Goal: Task Accomplishment & Management: Complete application form

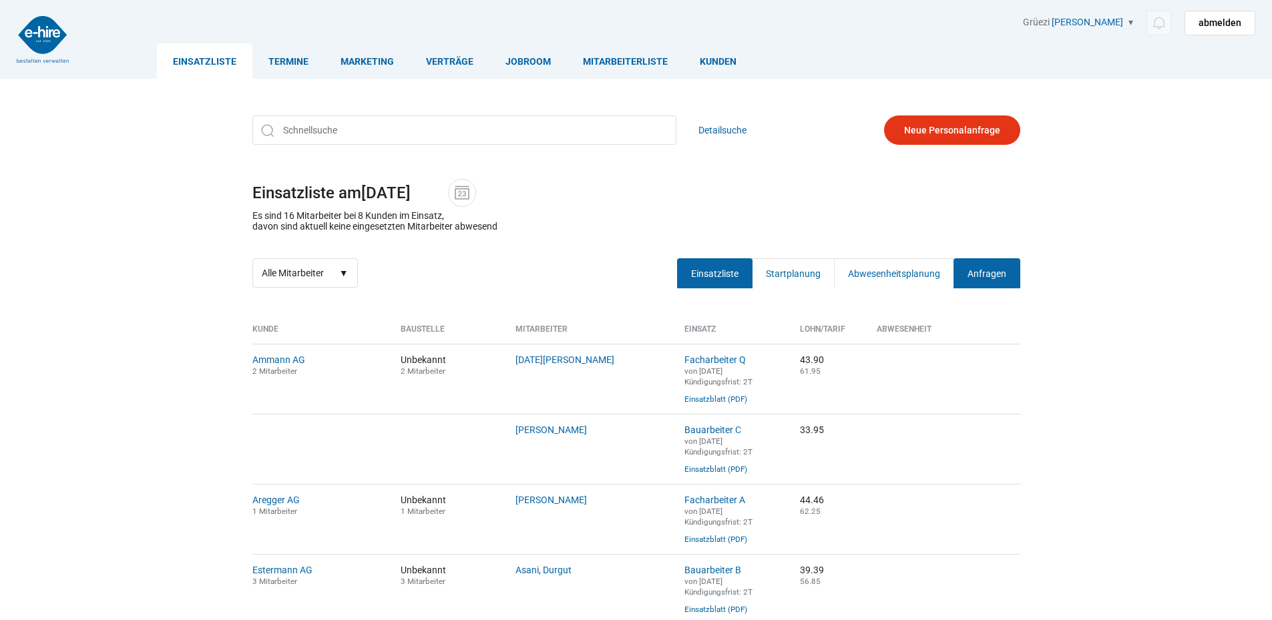
click at [1002, 276] on link "Anfragen" at bounding box center [987, 273] width 67 height 30
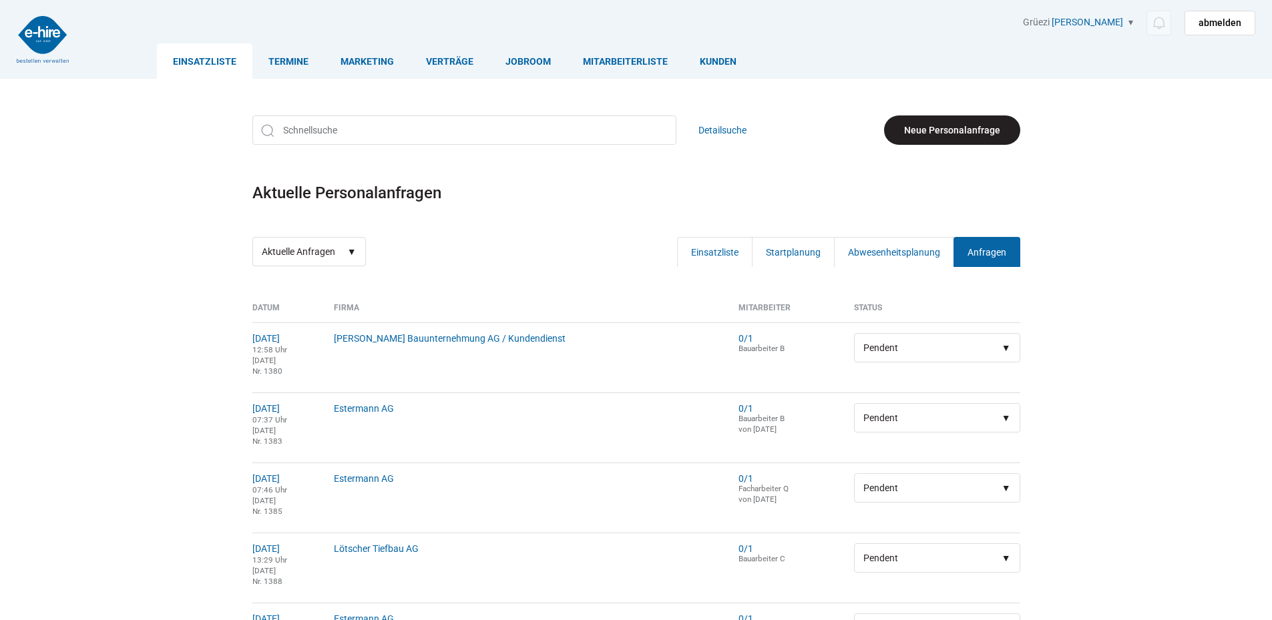
click at [980, 123] on link "Neue Personalanfrage" at bounding box center [952, 130] width 136 height 29
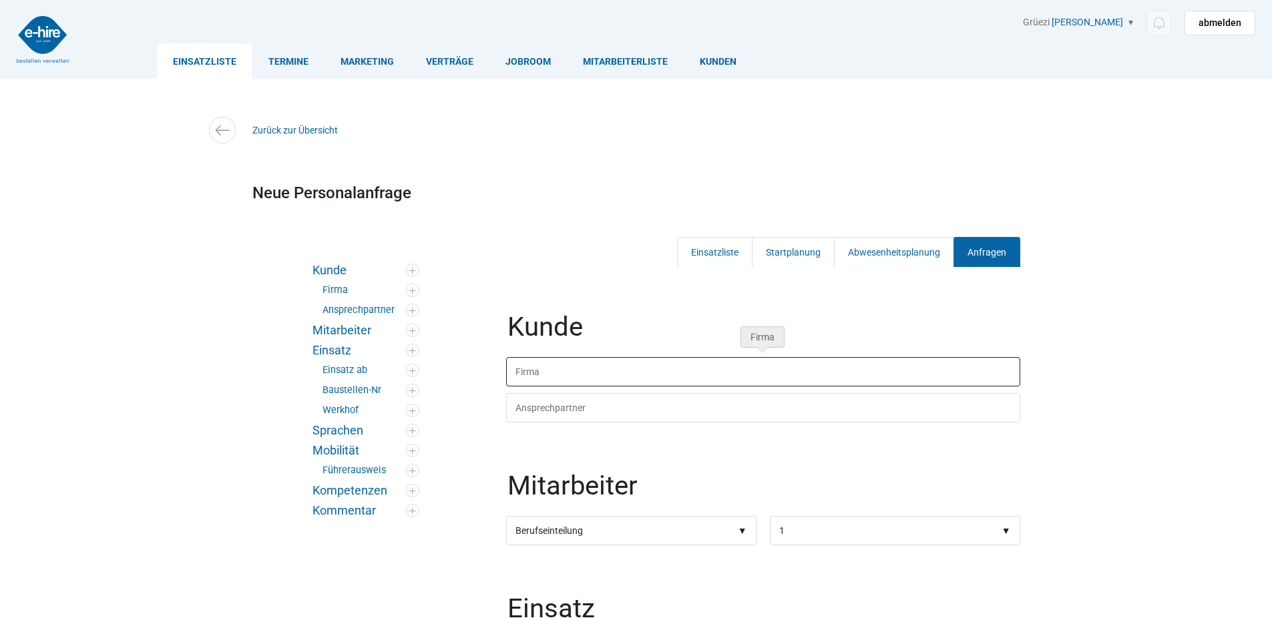
click at [541, 375] on input "text" at bounding box center [763, 371] width 514 height 29
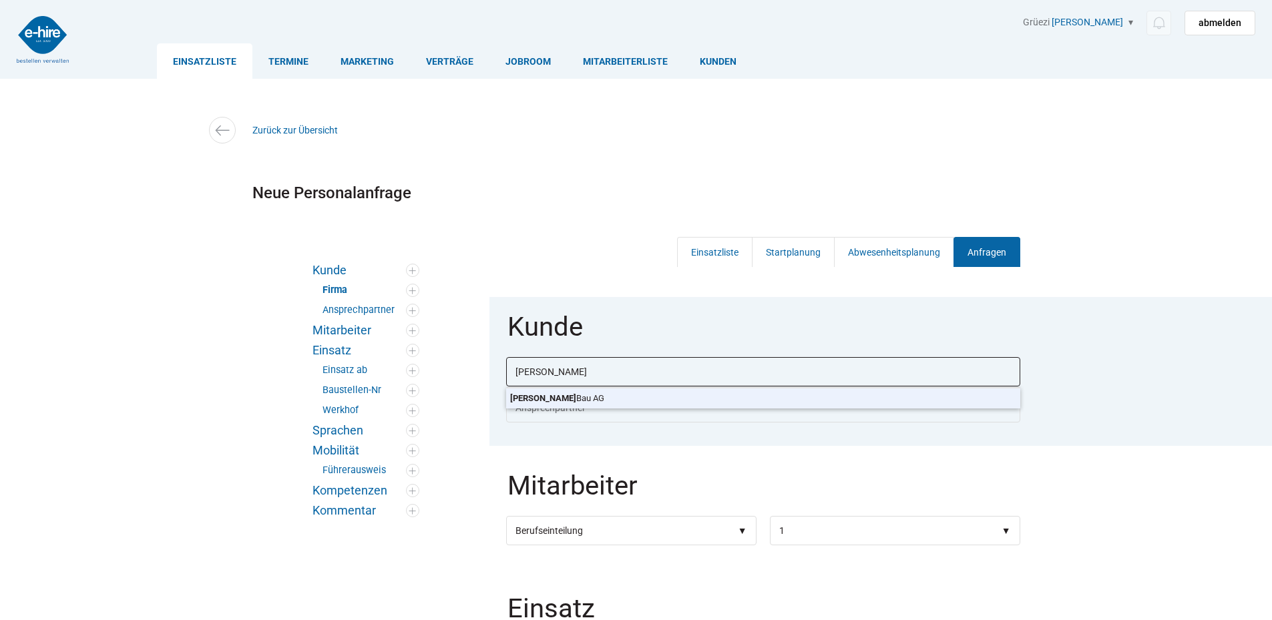
type input "Salzmann Bau AG"
click at [540, 400] on body "Einsatzliste Termine Marketing Verträge Jobroom Mitarbeiterliste Kunden Grüezi …" at bounding box center [636, 310] width 1272 height 620
click at [548, 524] on select"] "Berufseinteilung Bauarbeiter C Bauarbeiter B Facharbeiter A Facharbeiter Q Vora…" at bounding box center [631, 530] width 250 height 29
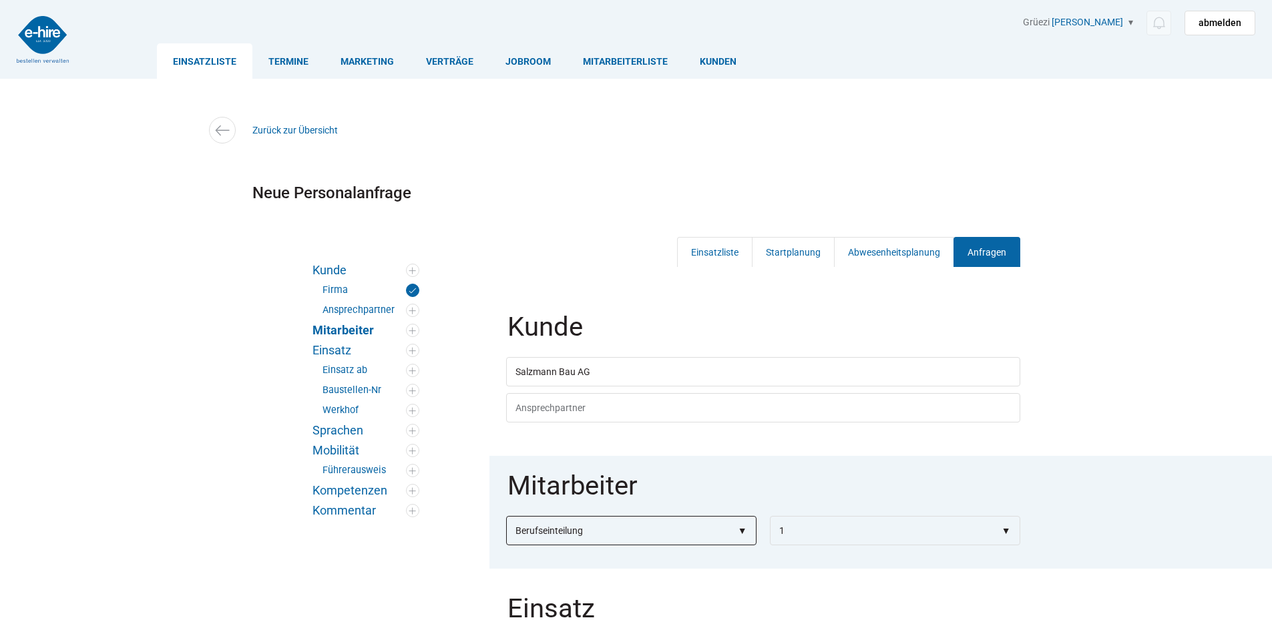
select select"] "Bauarbeiter C"
select select"]
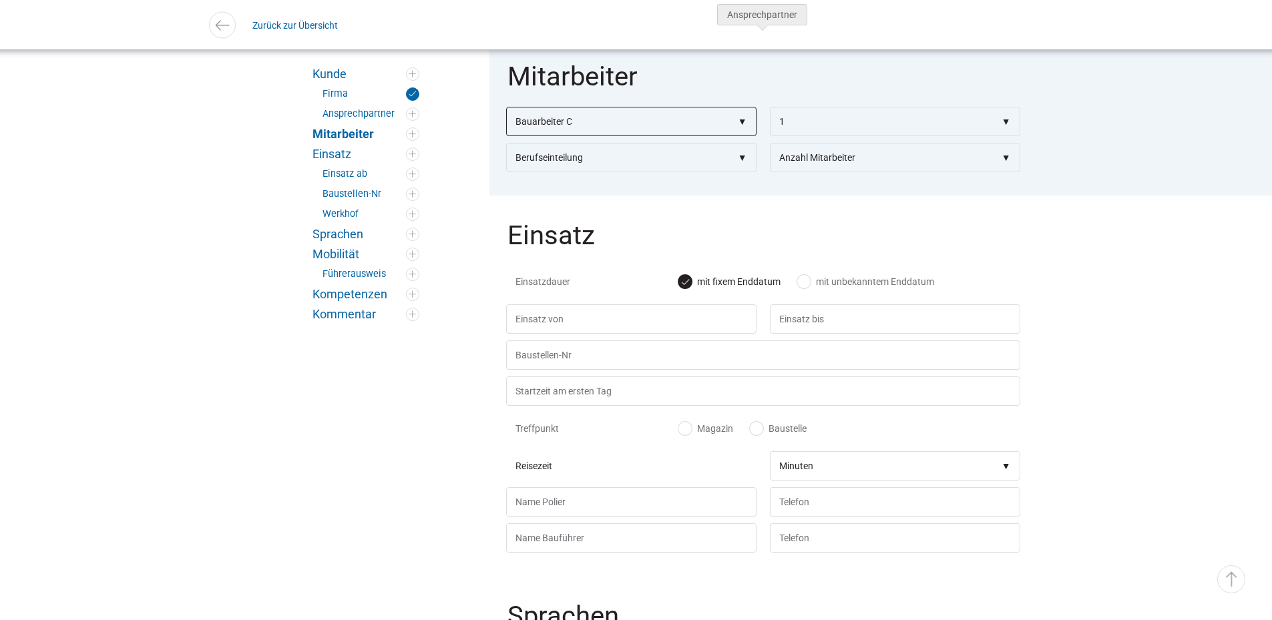
scroll to position [401, 0]
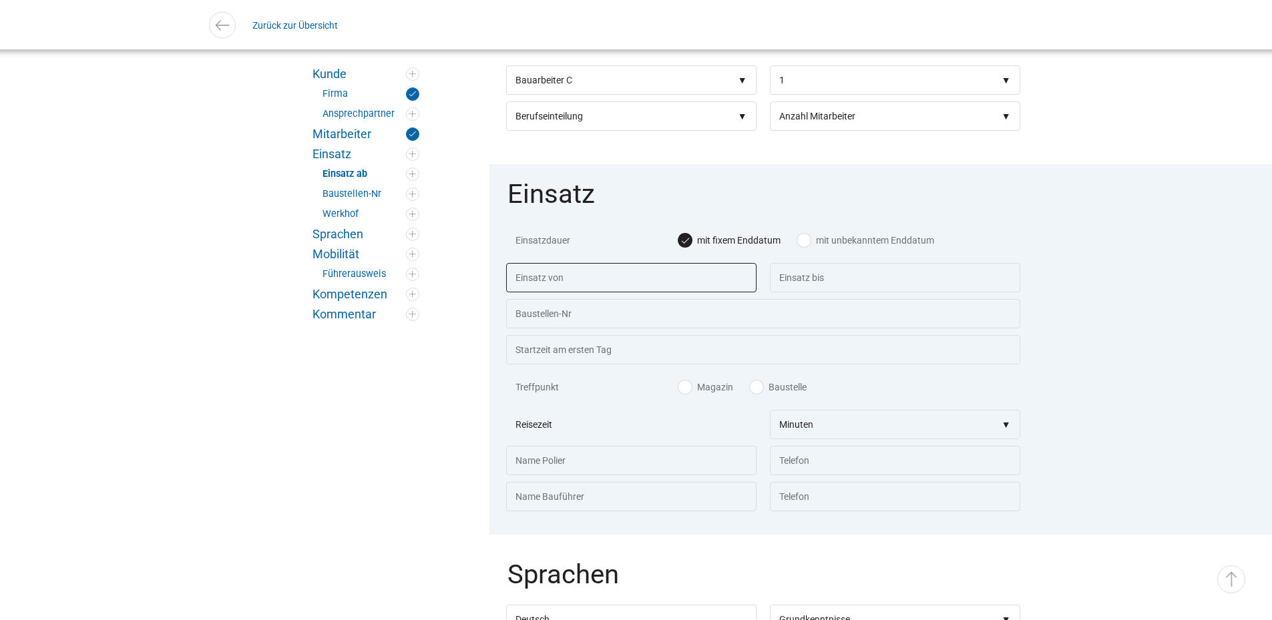
click at [545, 271] on input "text" at bounding box center [631, 277] width 250 height 29
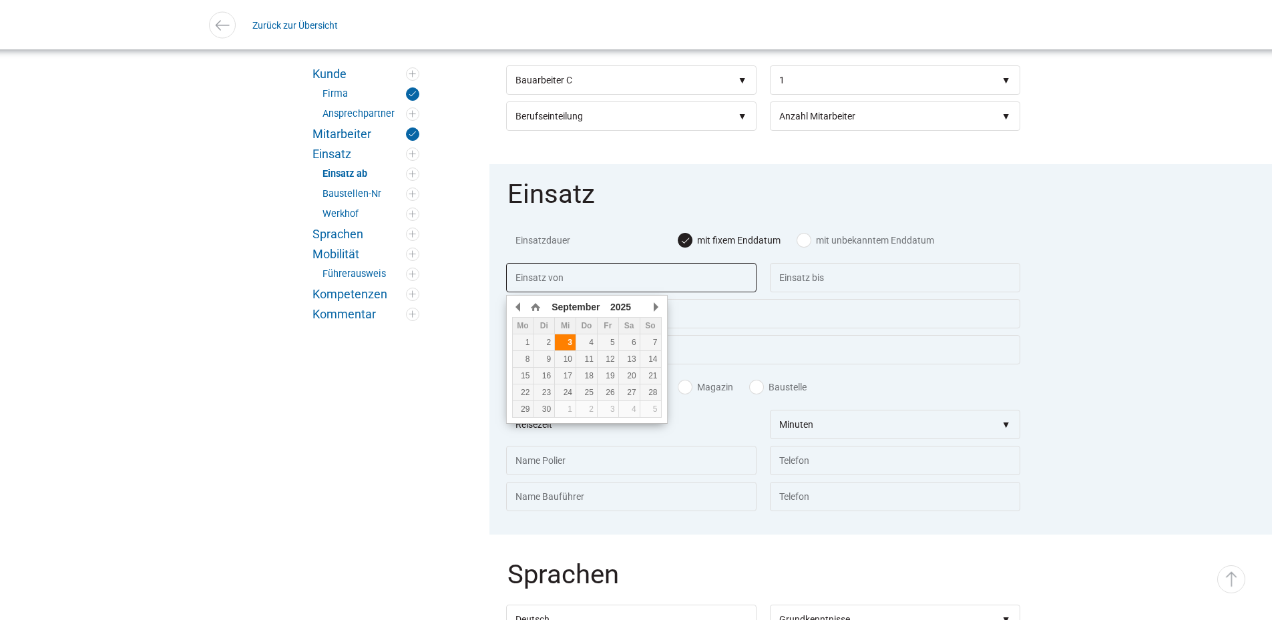
click at [570, 341] on div "3" at bounding box center [565, 342] width 21 height 9
type input "03.09.2025"
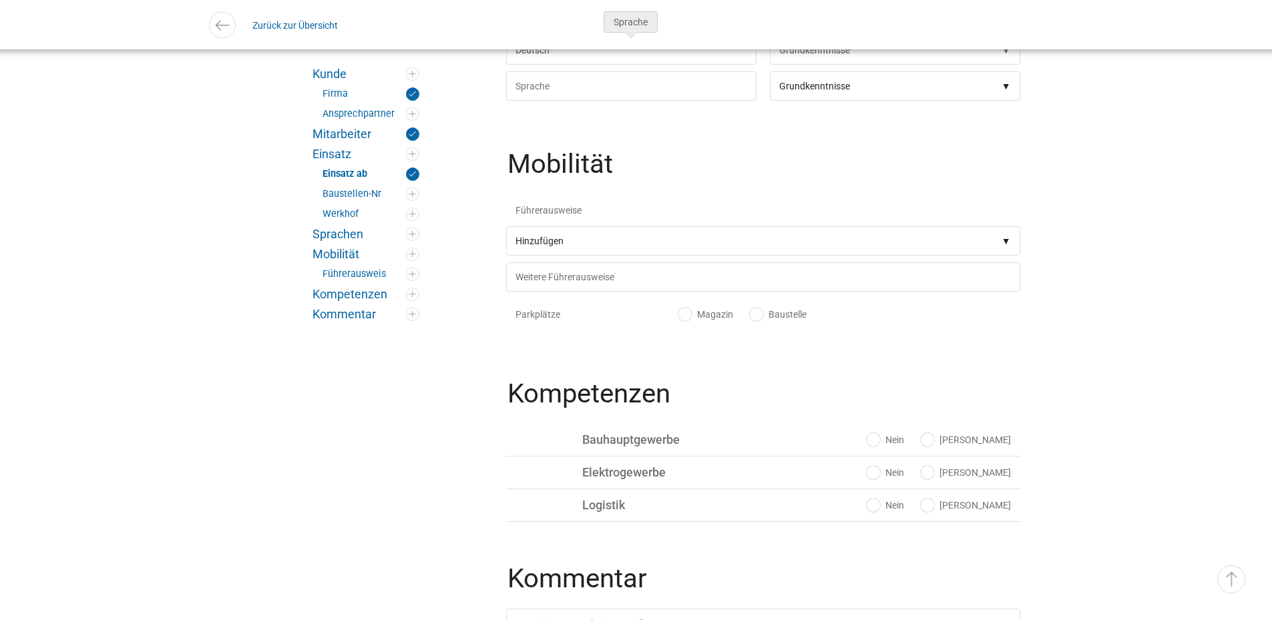
scroll to position [1135, 0]
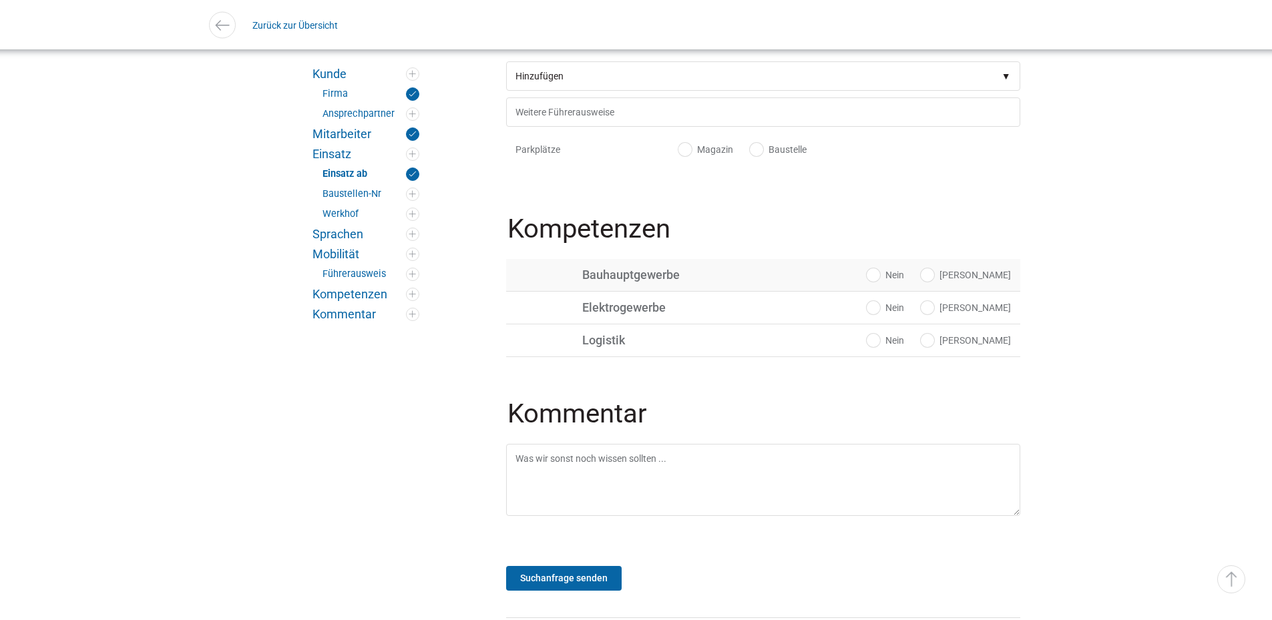
click at [988, 279] on label "Ja" at bounding box center [966, 274] width 90 height 13
radio input "true"
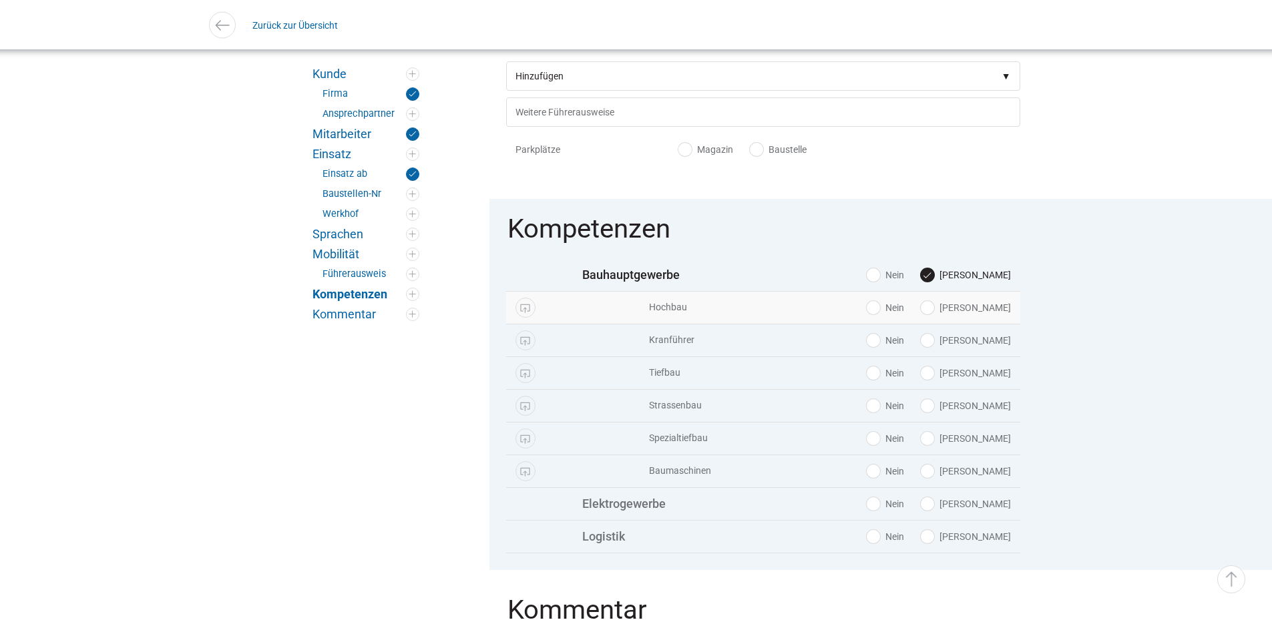
click at [990, 310] on label "[PERSON_NAME]" at bounding box center [966, 307] width 90 height 13
radio input "true"
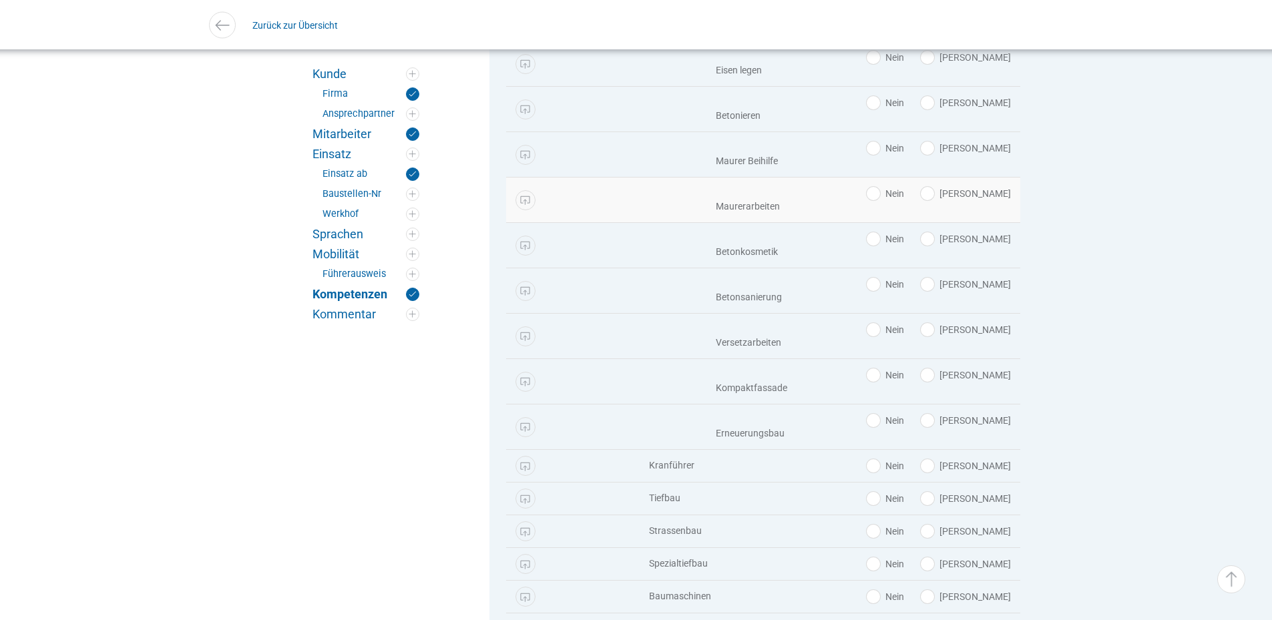
scroll to position [1803, 0]
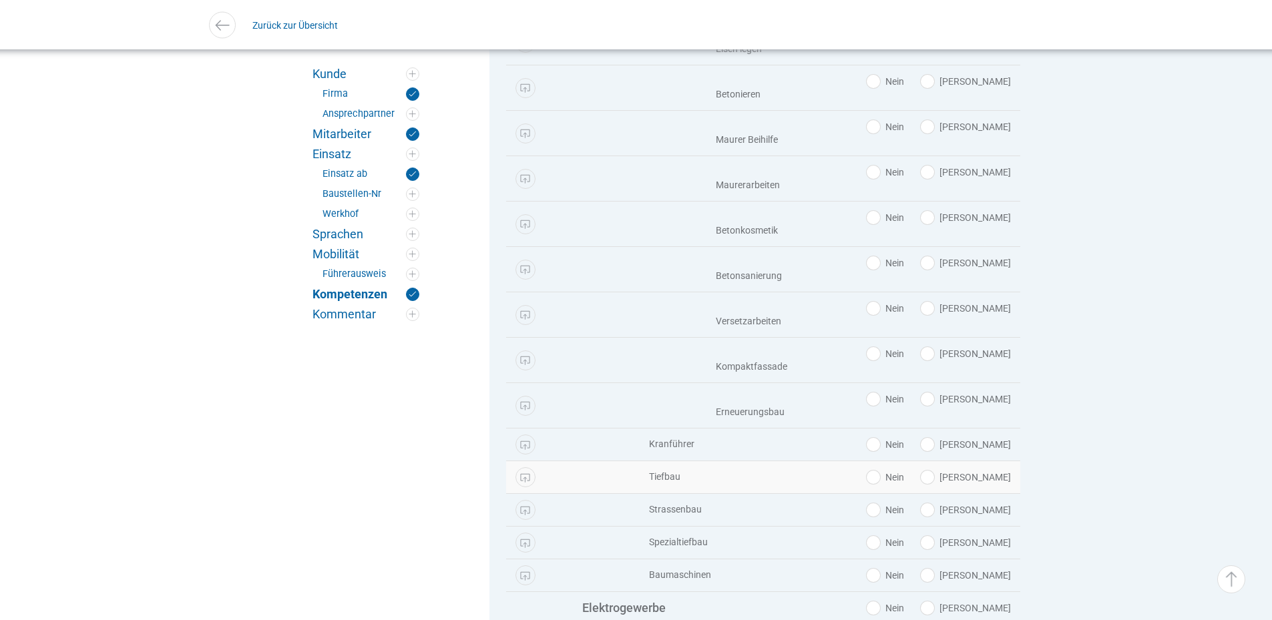
click at [988, 484] on label "[PERSON_NAME]" at bounding box center [966, 477] width 90 height 13
radio input "true"
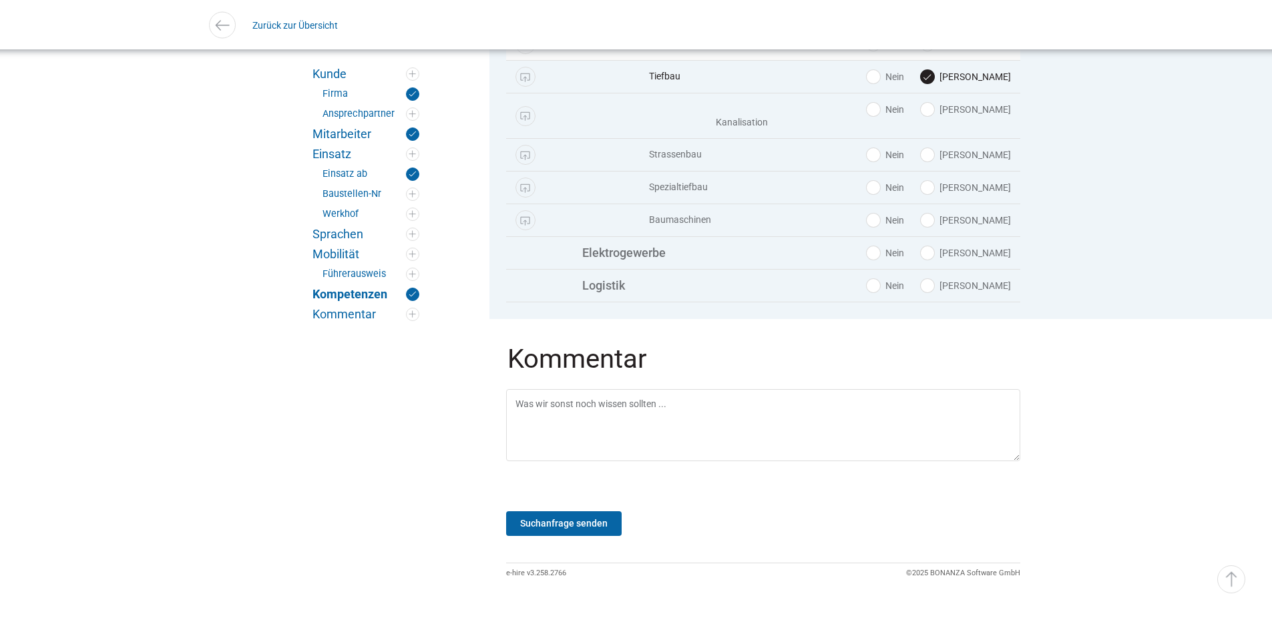
scroll to position [2251, 0]
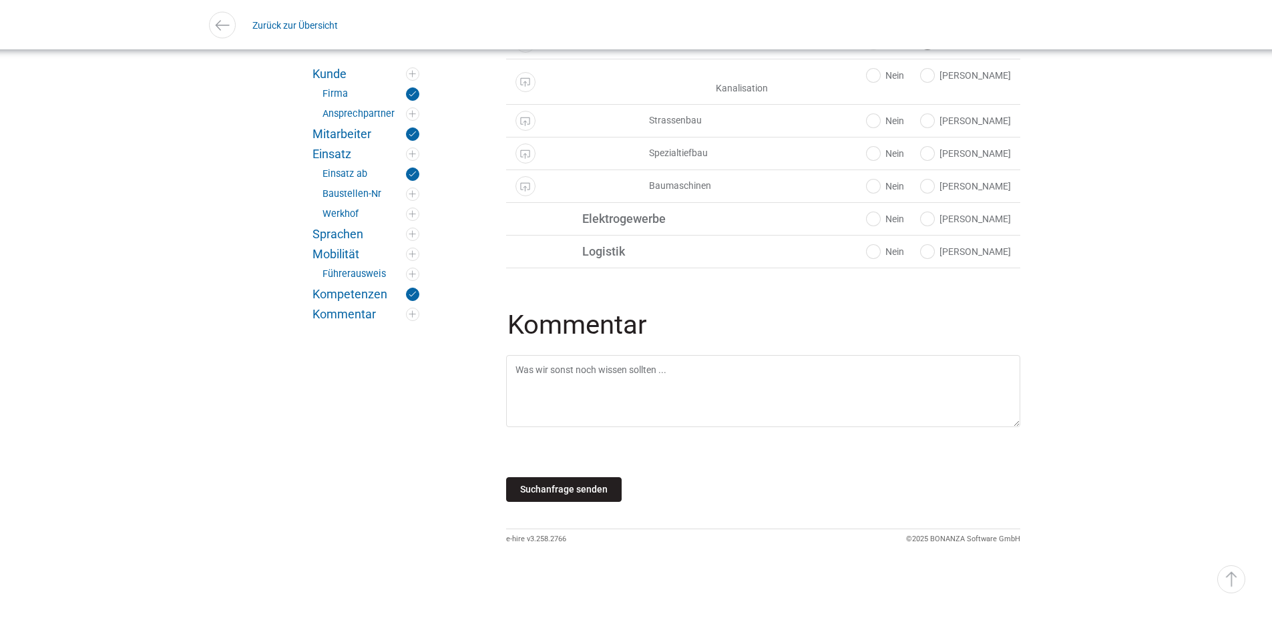
click at [576, 484] on input "Suchanfrage senden" at bounding box center [564, 489] width 116 height 25
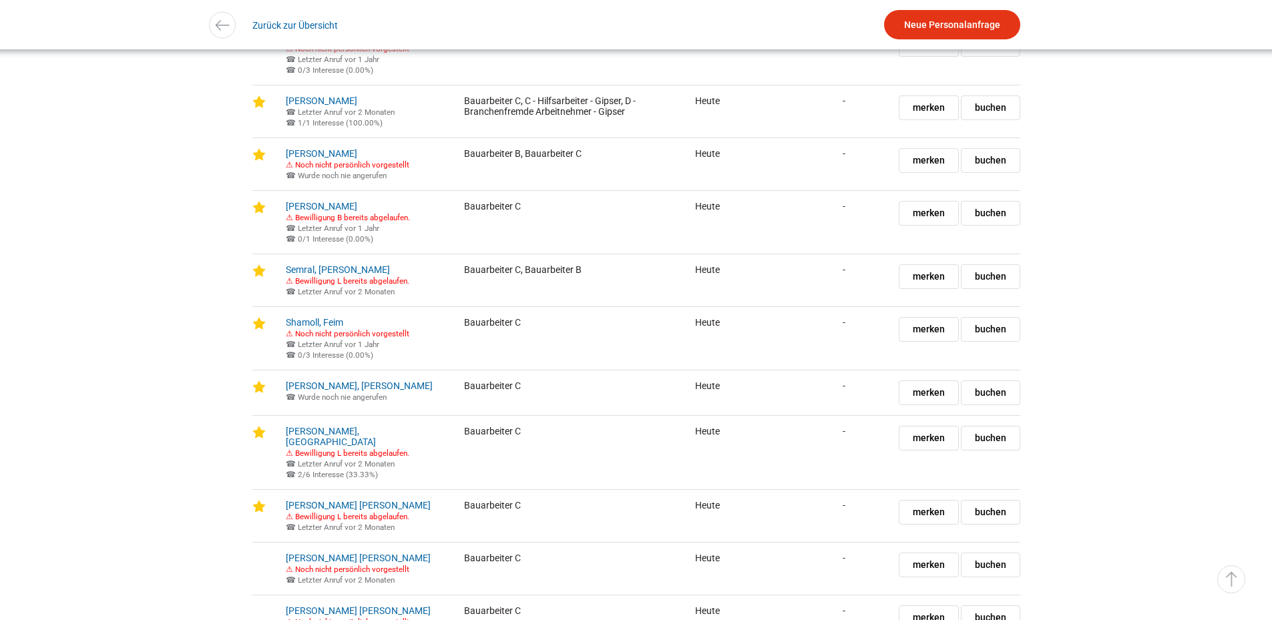
scroll to position [2337, 0]
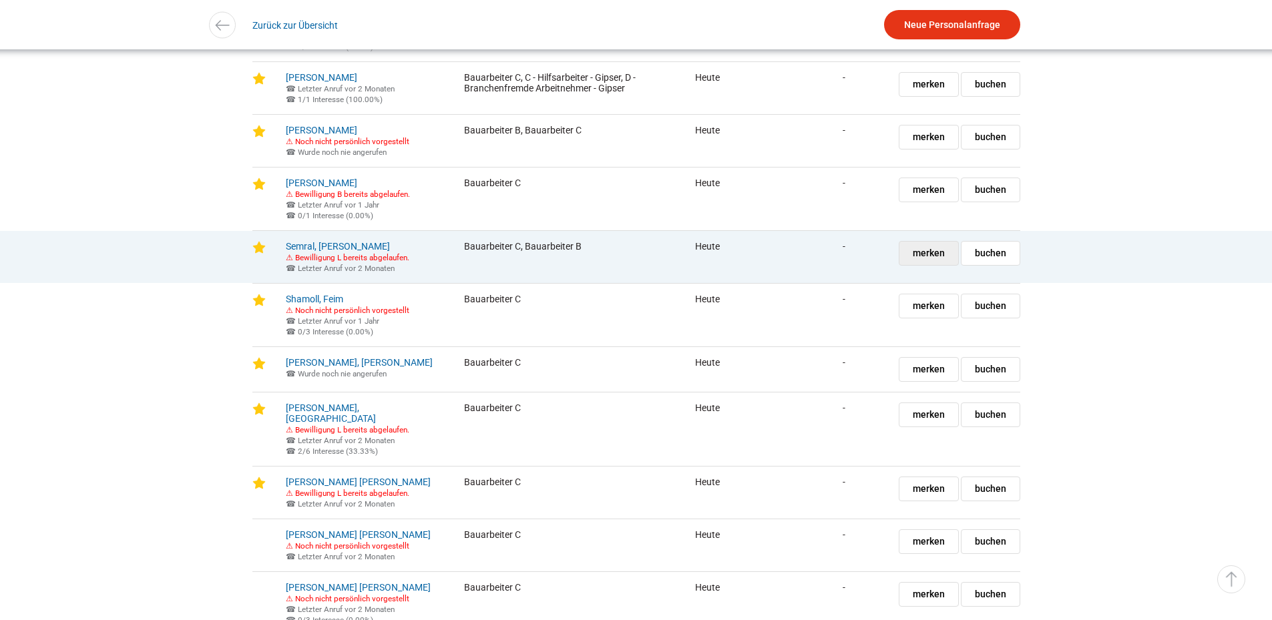
click at [921, 265] on span "merken" at bounding box center [929, 253] width 32 height 23
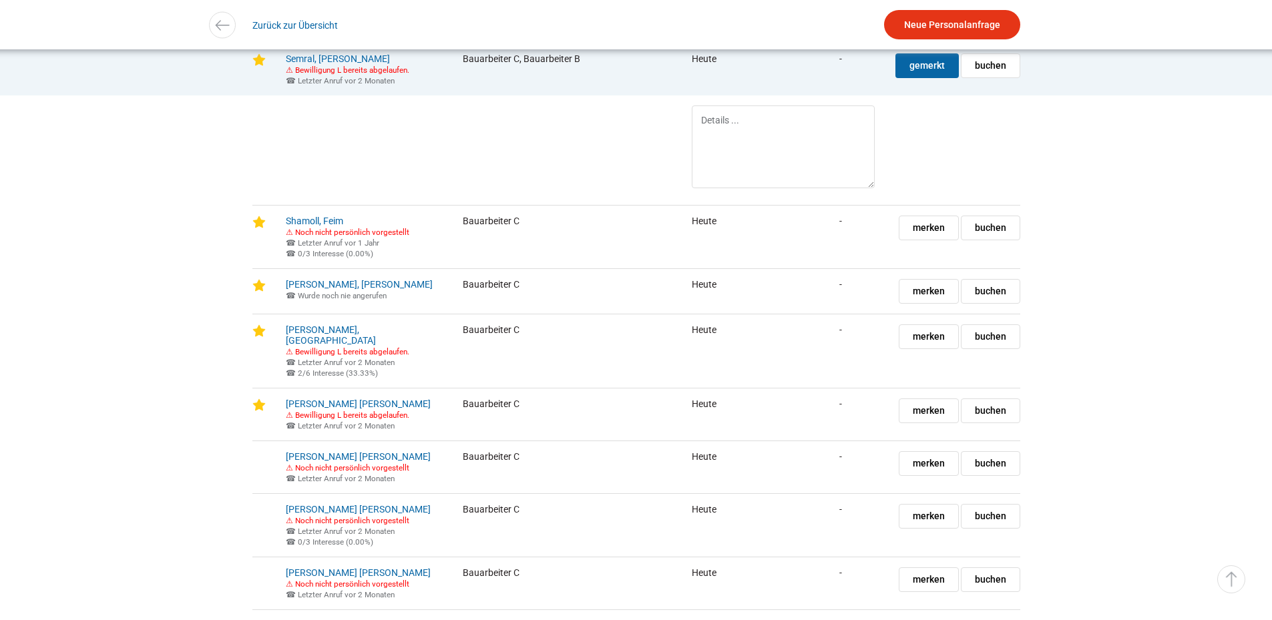
scroll to position [2549, 0]
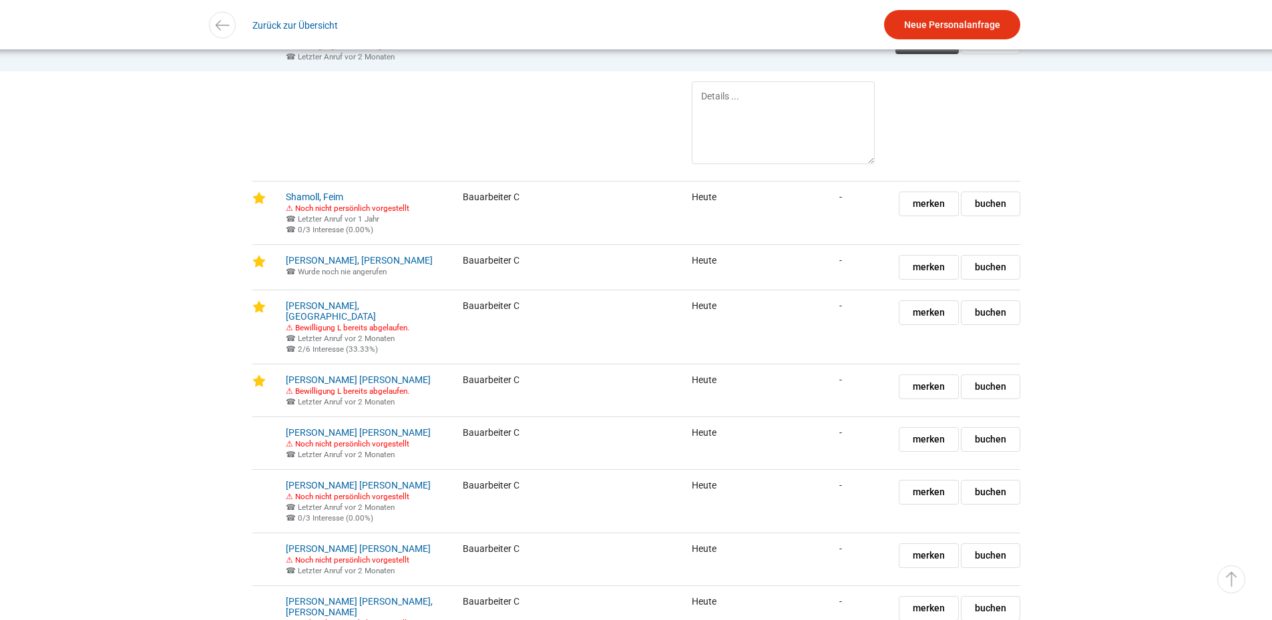
click at [917, 53] on span "gemerkt" at bounding box center [926, 41] width 35 height 23
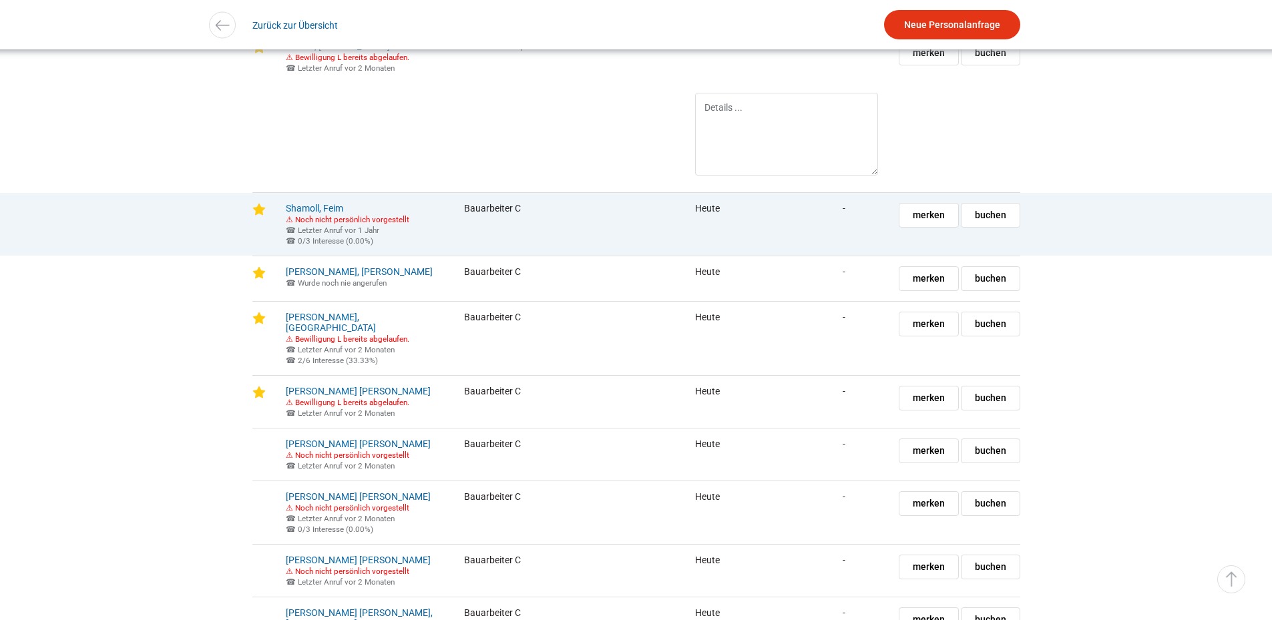
scroll to position [2604, 0]
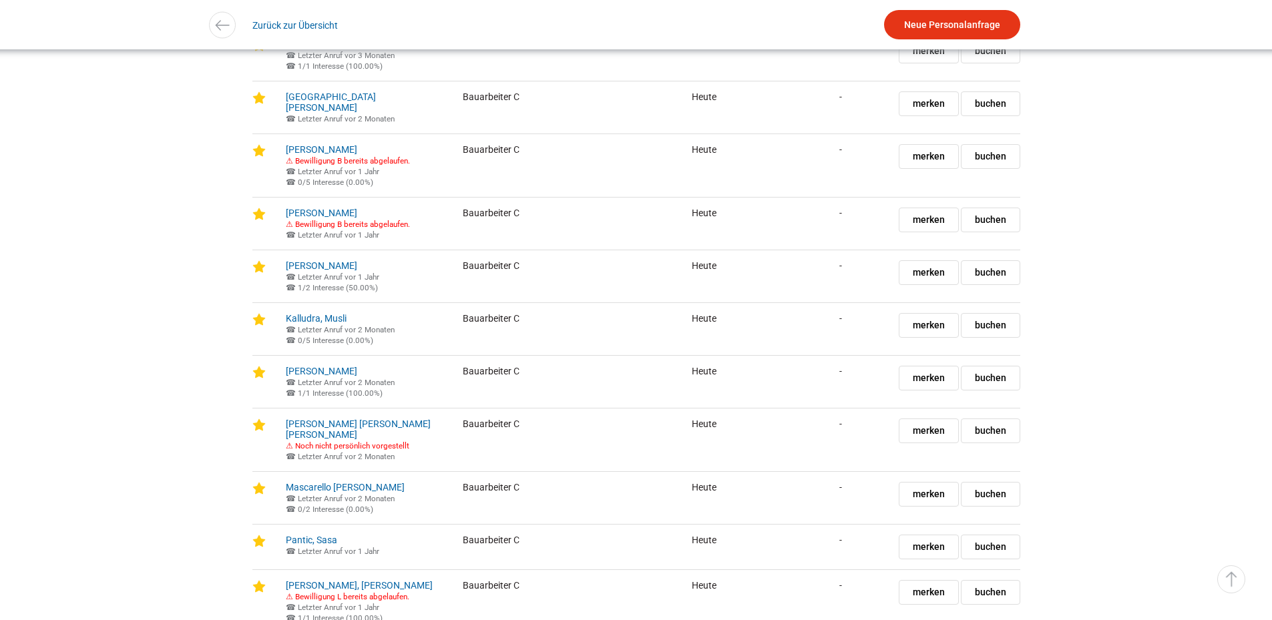
scroll to position [1147, 0]
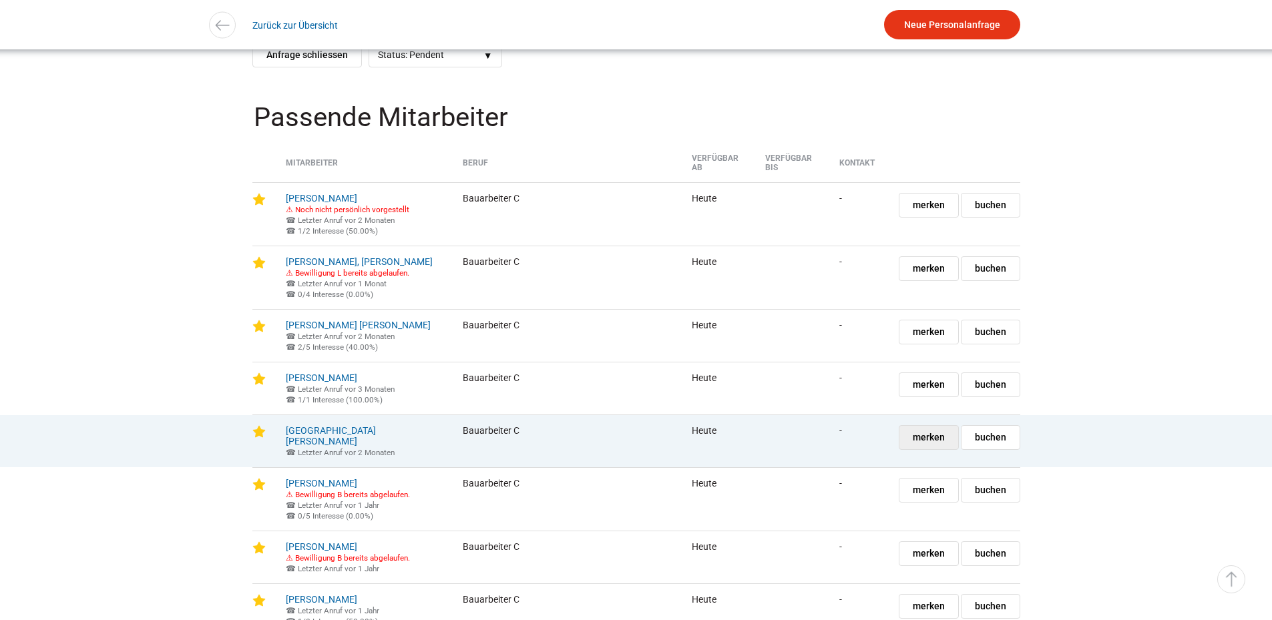
click at [921, 449] on span "merken" at bounding box center [929, 437] width 32 height 23
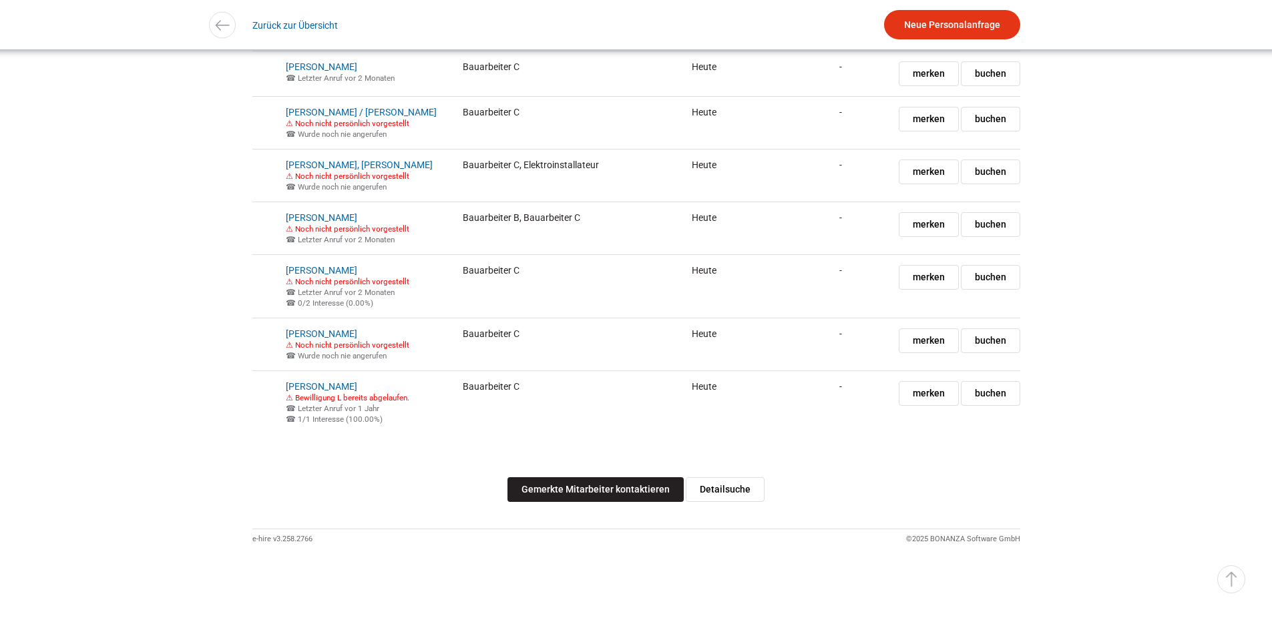
scroll to position [3484, 0]
click at [581, 502] on link "Gemerkte Mitarbeiter kontaktieren" at bounding box center [595, 489] width 176 height 25
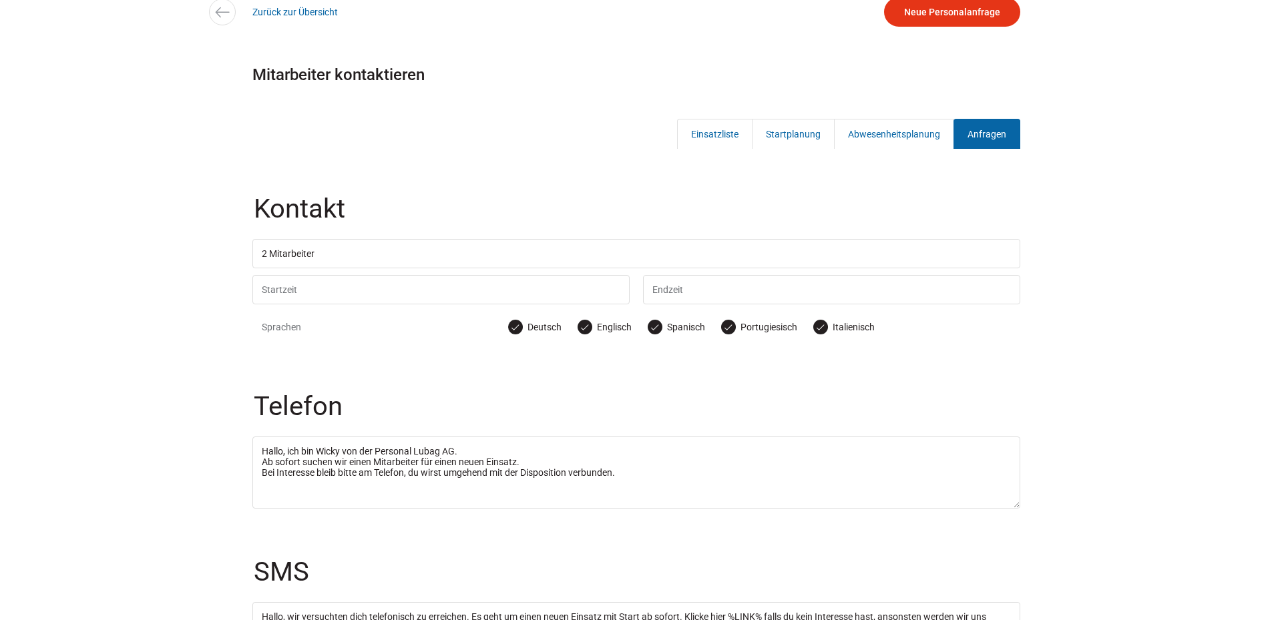
scroll to position [324, 0]
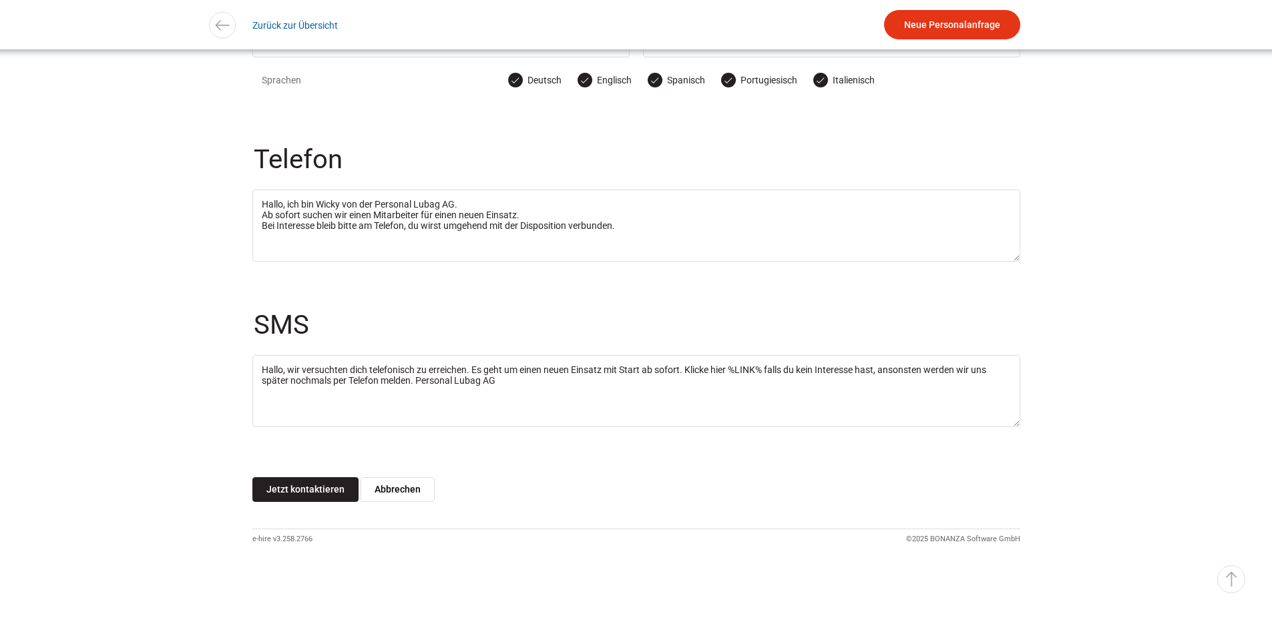
click at [276, 483] on input "Jetzt kontaktieren" at bounding box center [305, 489] width 106 height 25
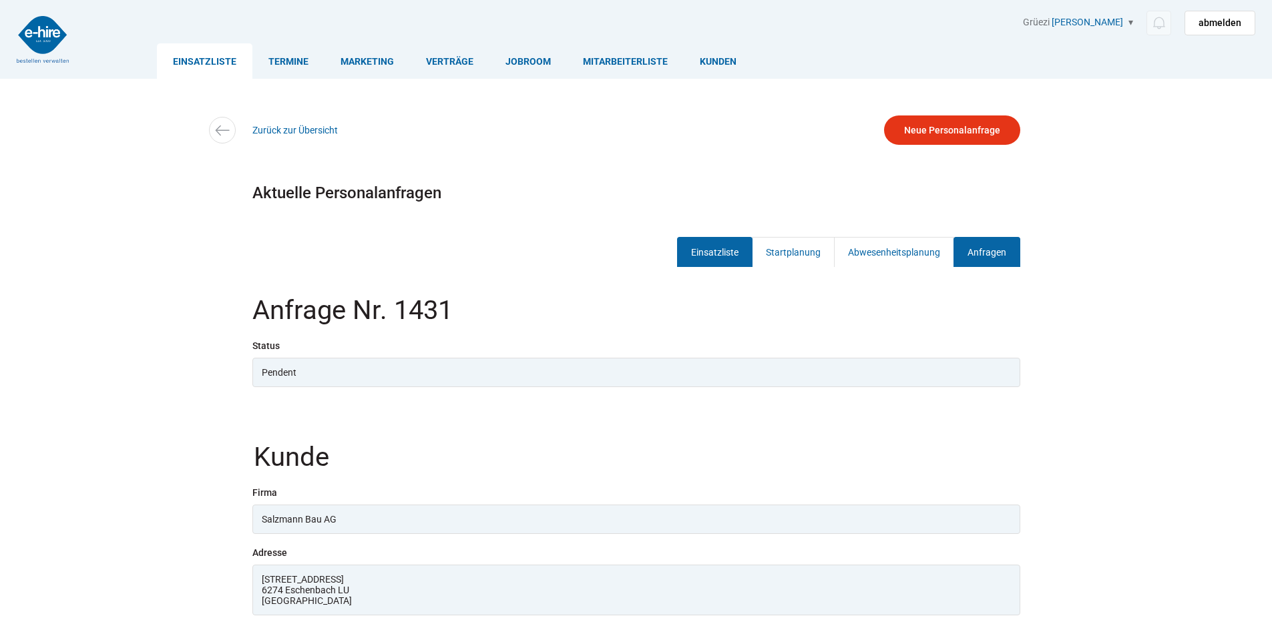
click at [722, 254] on link "Einsatzliste" at bounding box center [714, 252] width 75 height 30
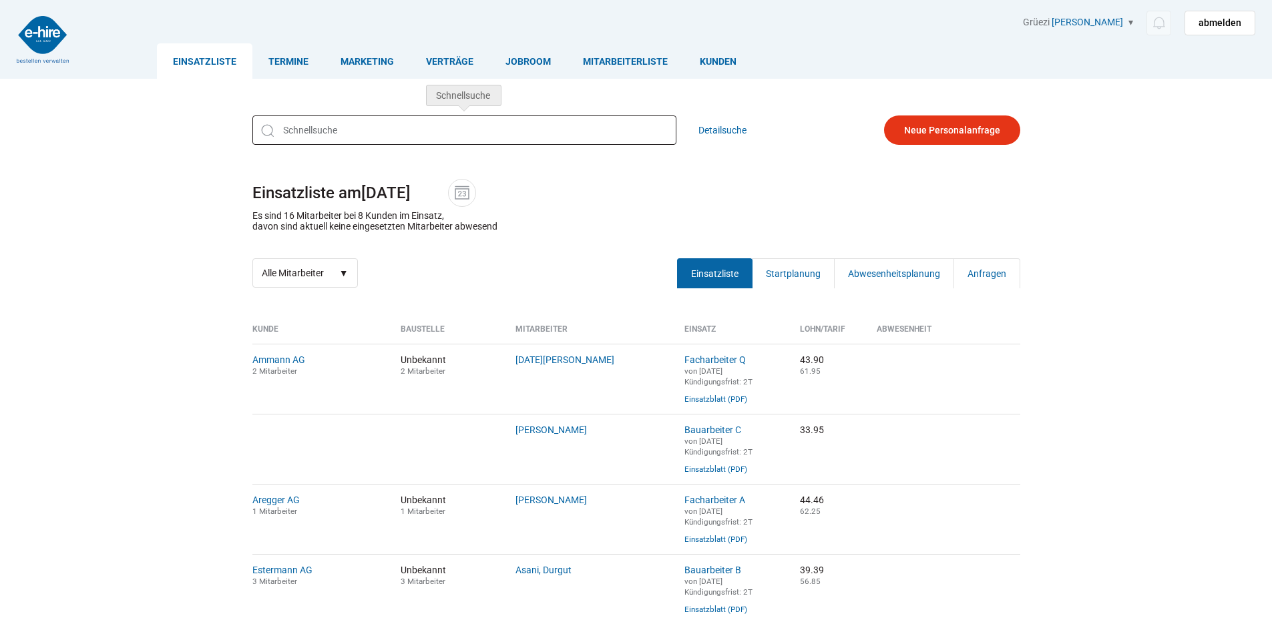
click at [300, 130] on input "text" at bounding box center [464, 130] width 424 height 29
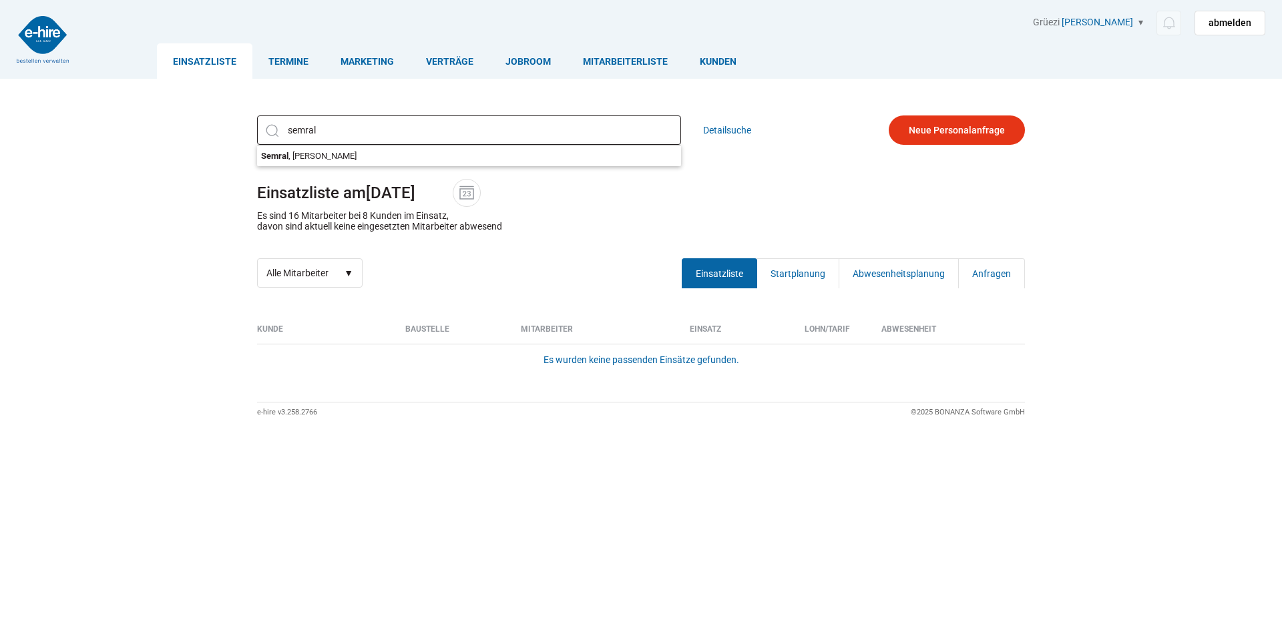
type input "semral"
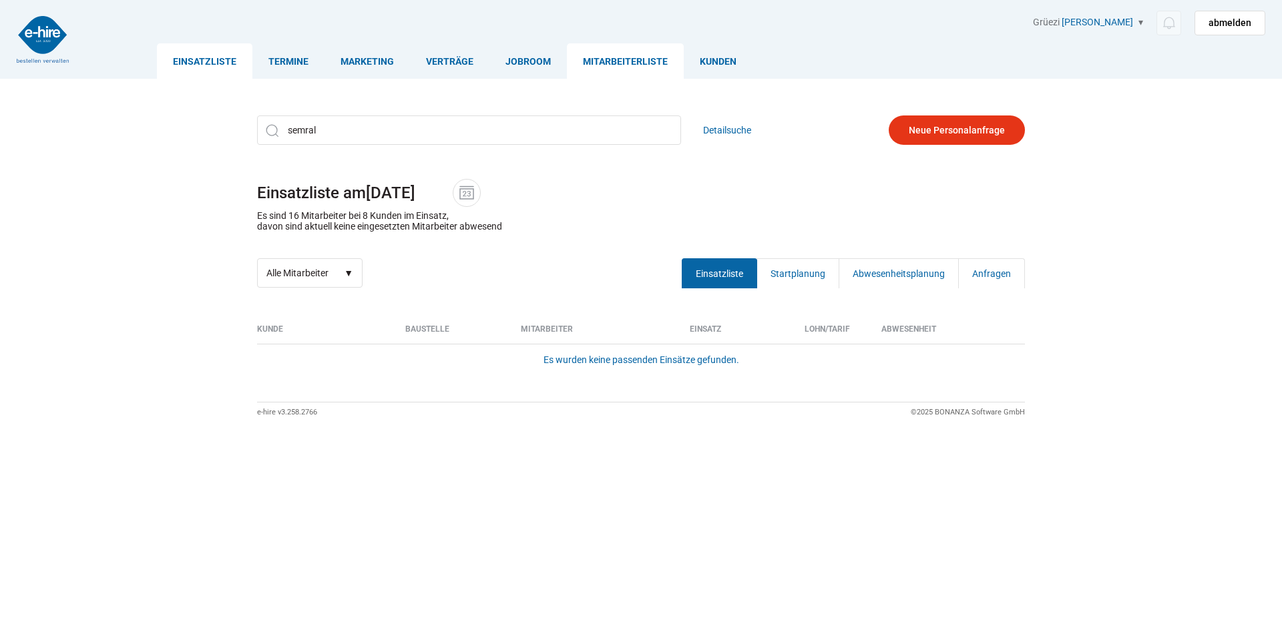
click at [622, 55] on link "Mitarbeiterliste" at bounding box center [625, 60] width 117 height 35
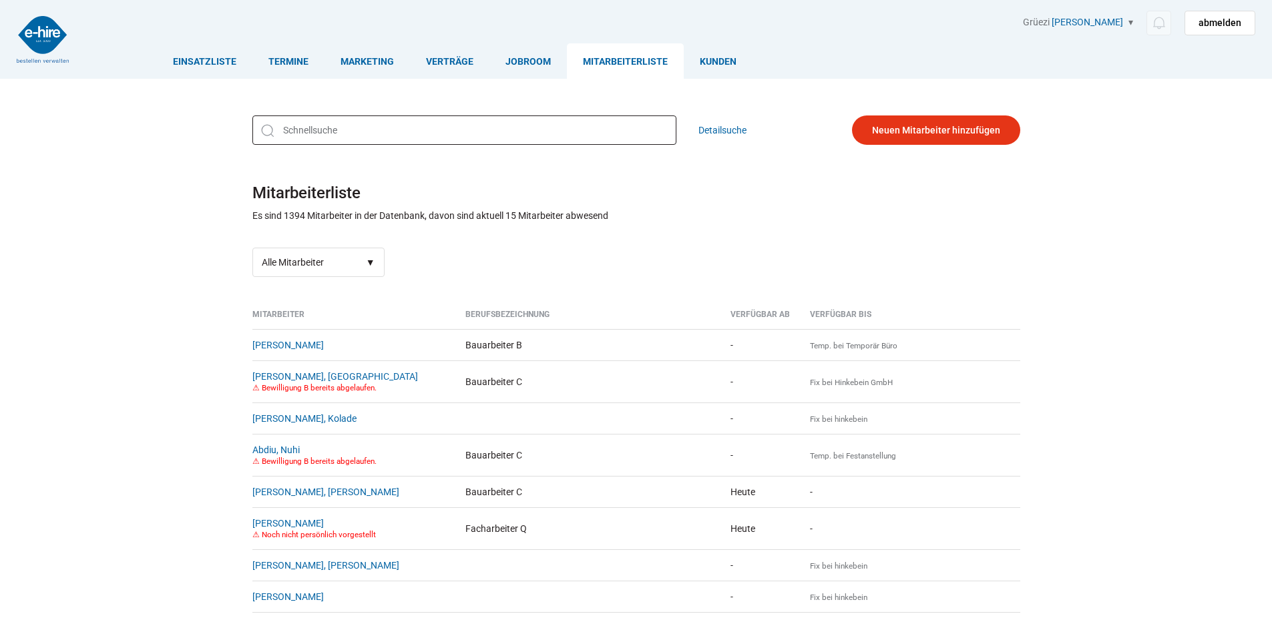
click at [300, 118] on input "text" at bounding box center [464, 130] width 424 height 29
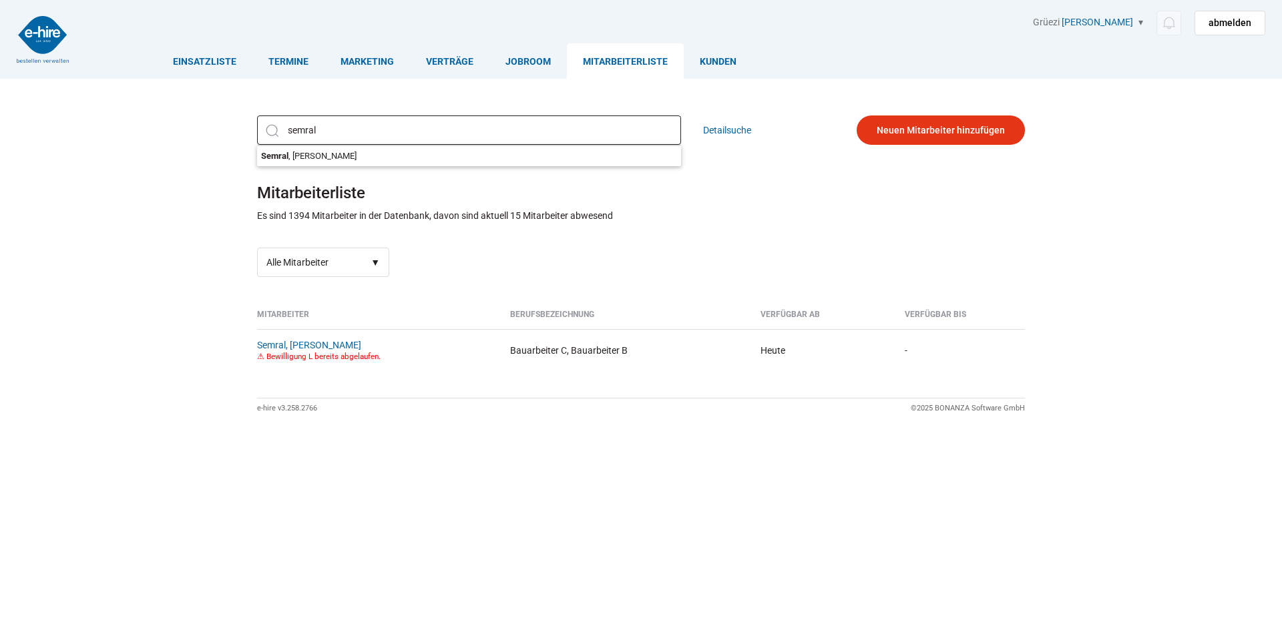
type input "semral"
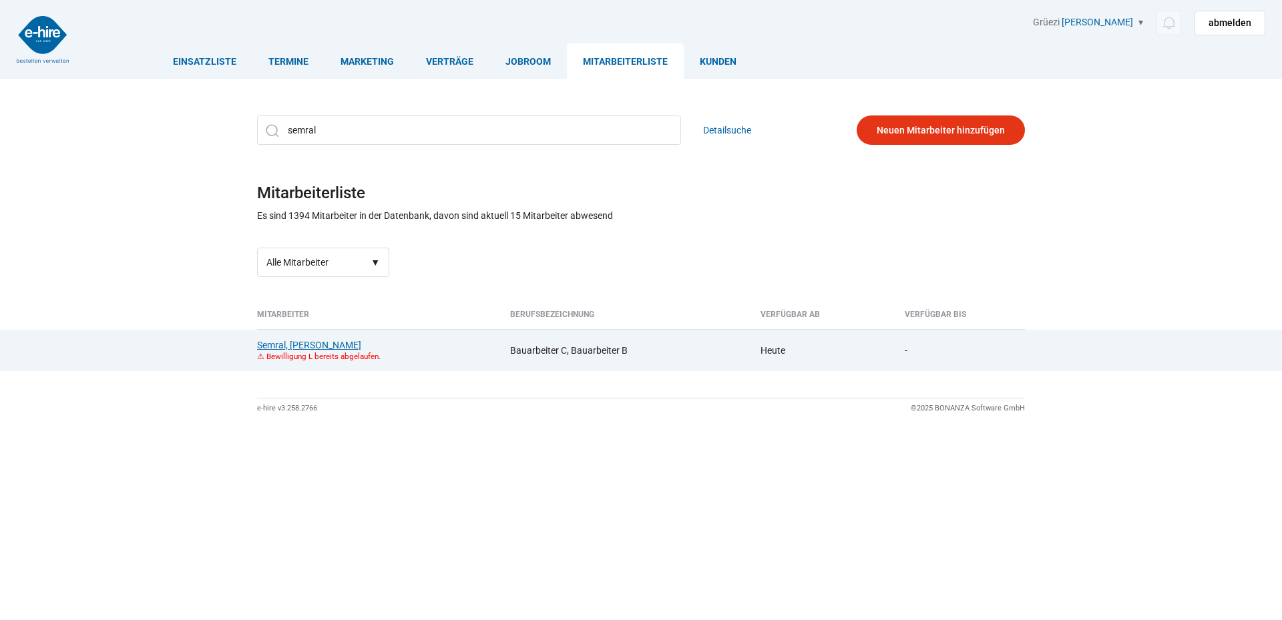
click at [303, 347] on link "Semral, [PERSON_NAME]" at bounding box center [309, 345] width 104 height 11
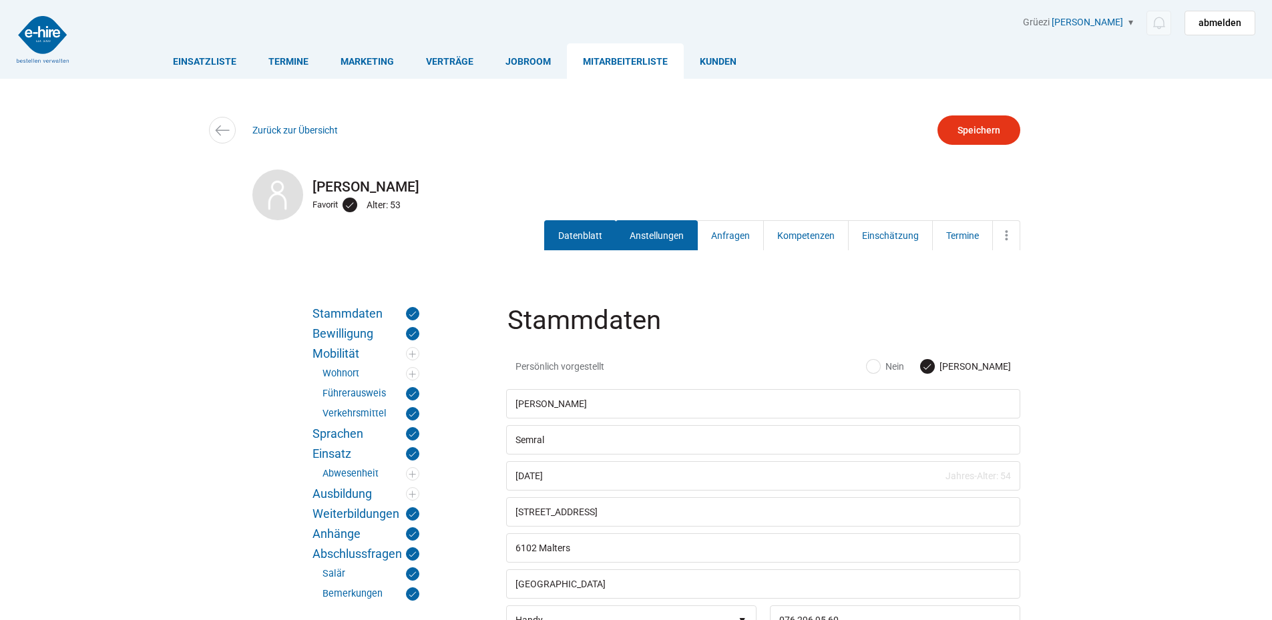
click at [647, 236] on link "Anstellungen" at bounding box center [657, 235] width 82 height 30
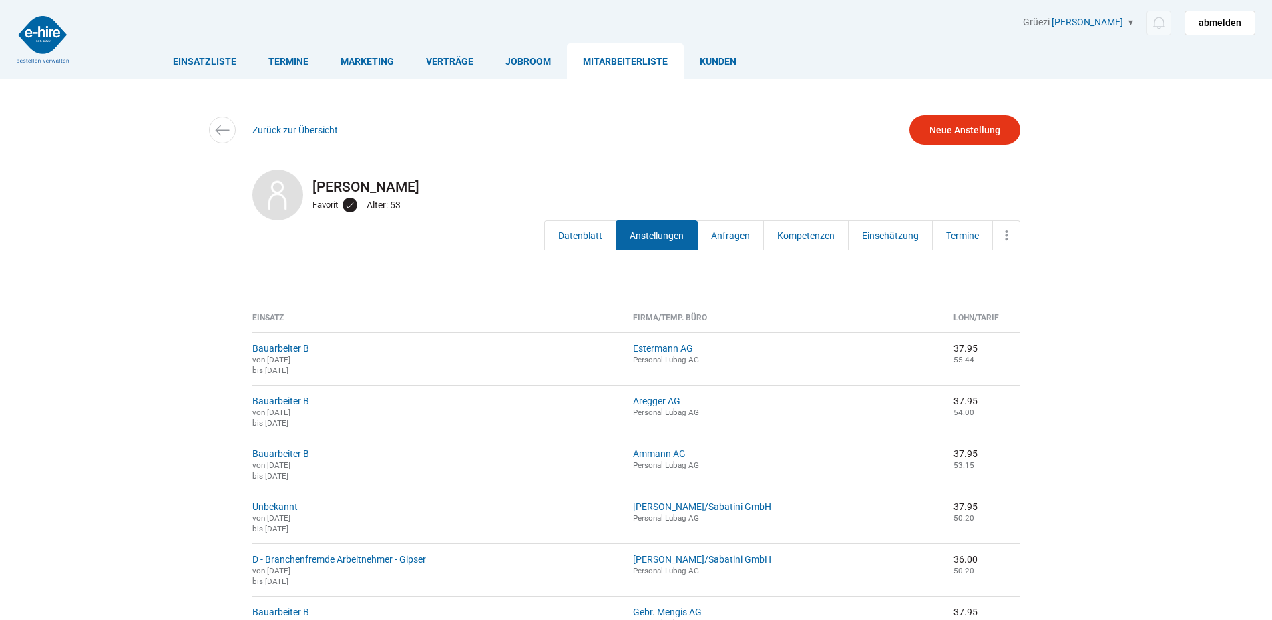
click at [639, 237] on link "Anstellungen" at bounding box center [657, 235] width 82 height 30
click at [992, 116] on link "Neue Anstellung" at bounding box center [964, 130] width 111 height 29
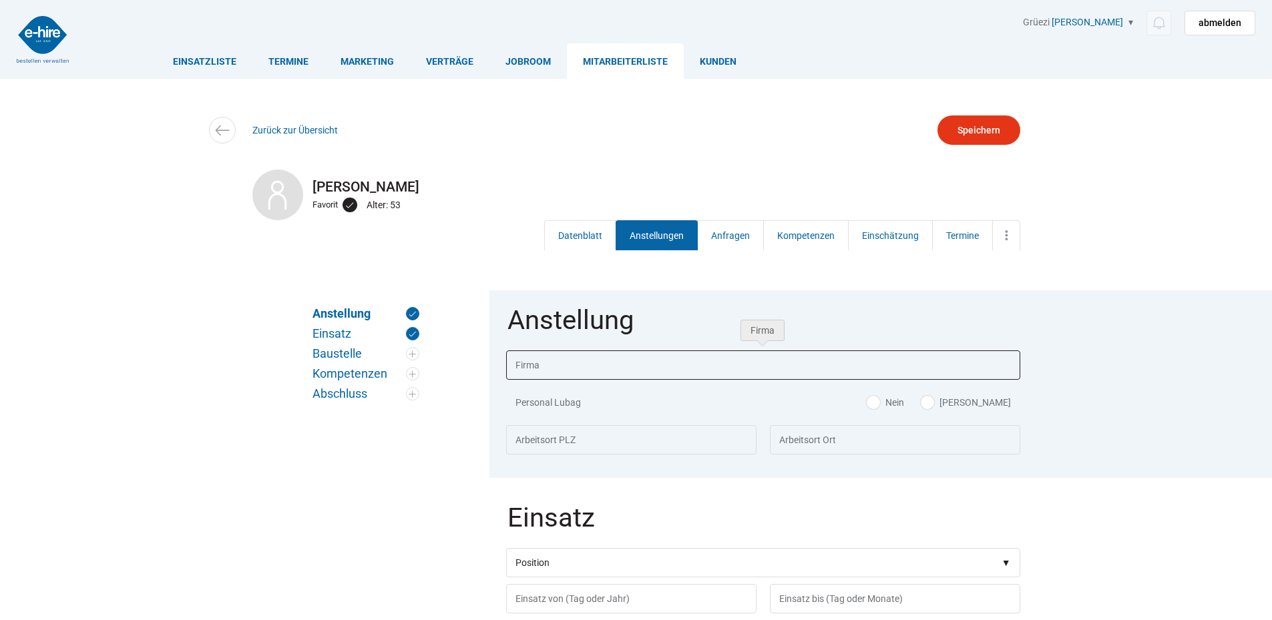
click at [546, 355] on input "text" at bounding box center [763, 365] width 514 height 29
type input "Salzmann Bau AG"
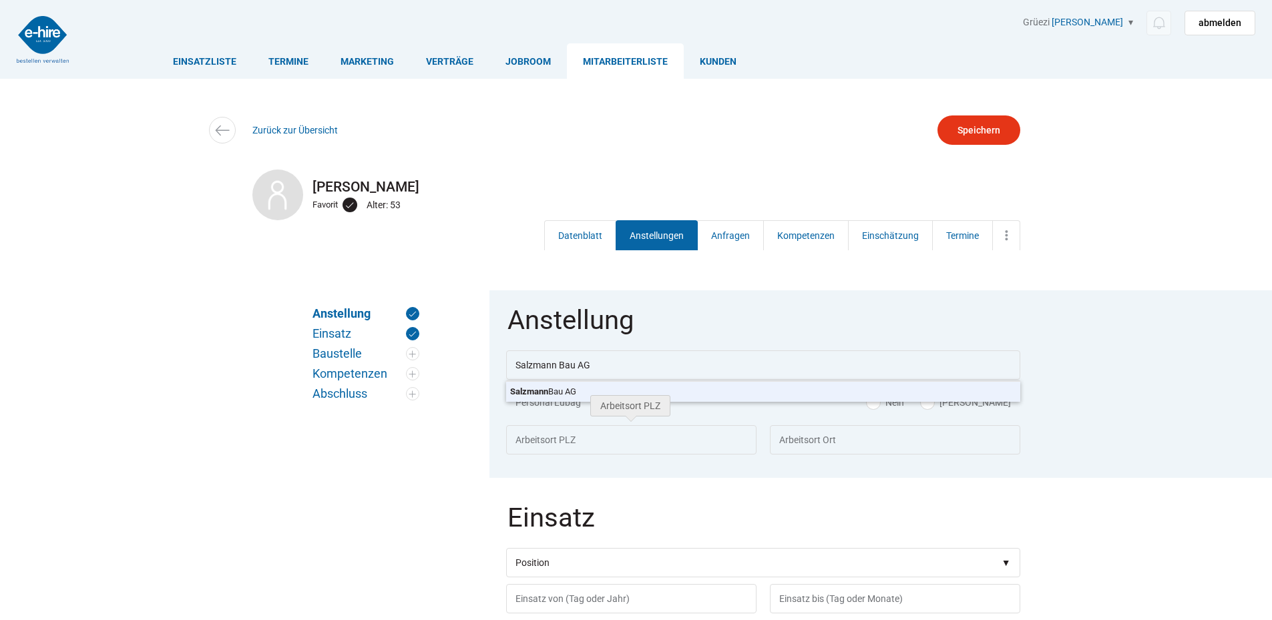
type input "6274"
type input "Eschenbach LU"
click at [557, 387] on body "Einsatzliste Termine Marketing Verträge Jobroom Mitarbeiterliste Kunden Grüezi …" at bounding box center [636, 310] width 1272 height 620
click at [989, 401] on label "[PERSON_NAME]" at bounding box center [966, 402] width 90 height 13
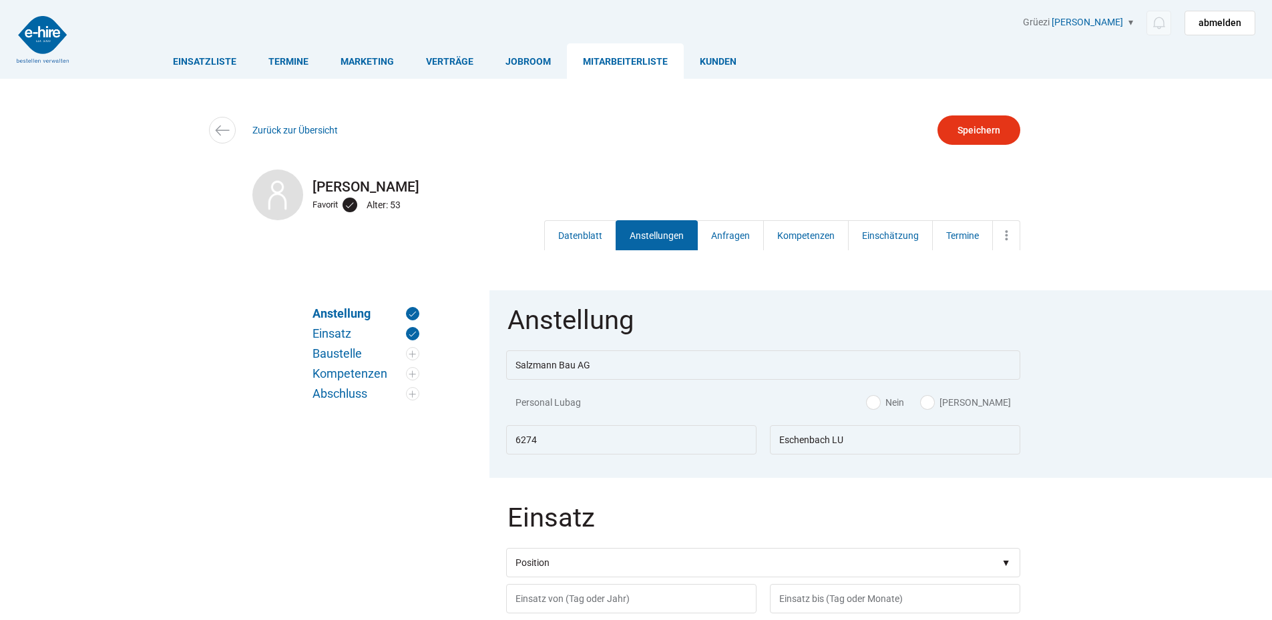
radio input "true"
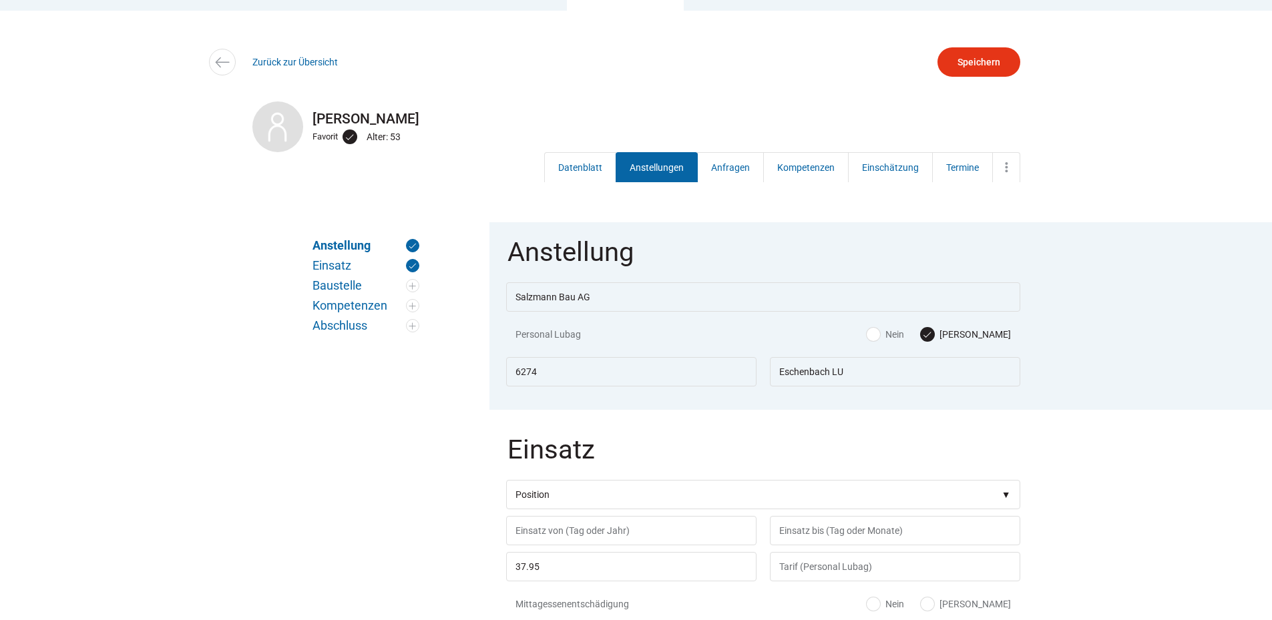
scroll to position [134, 0]
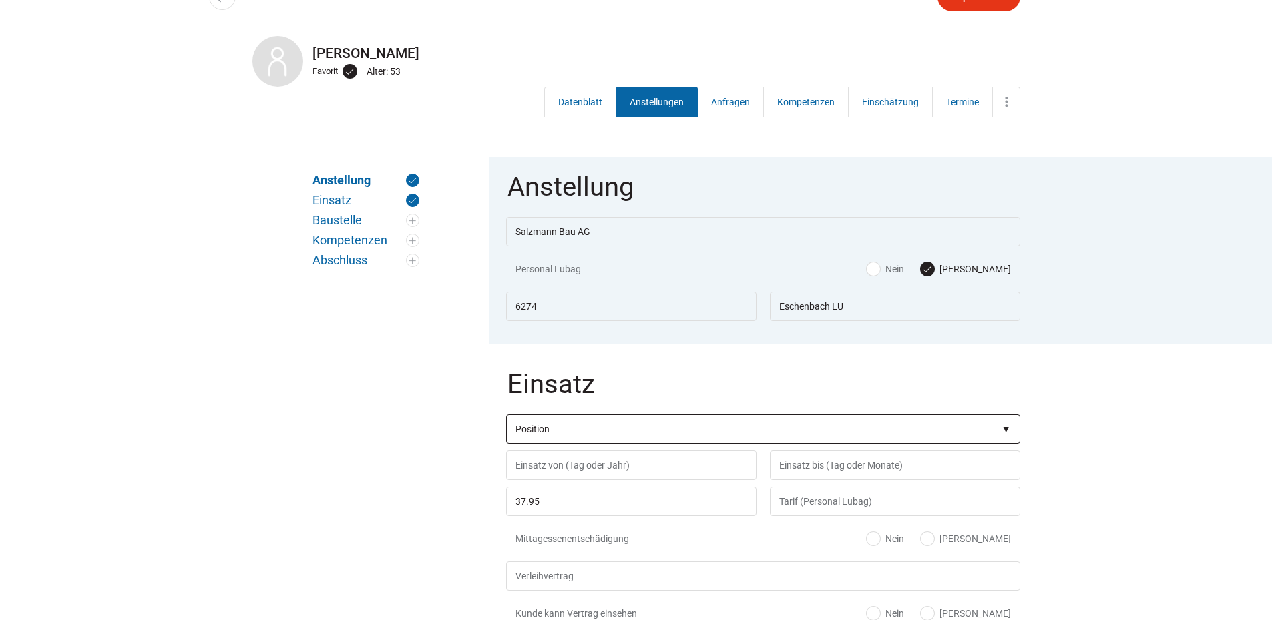
click at [564, 435] on select"] "Position Bauarbeiter C Bauarbeiter B Facharbeiter A Facharbeiter Q Vorarbeiter …" at bounding box center [763, 429] width 514 height 29
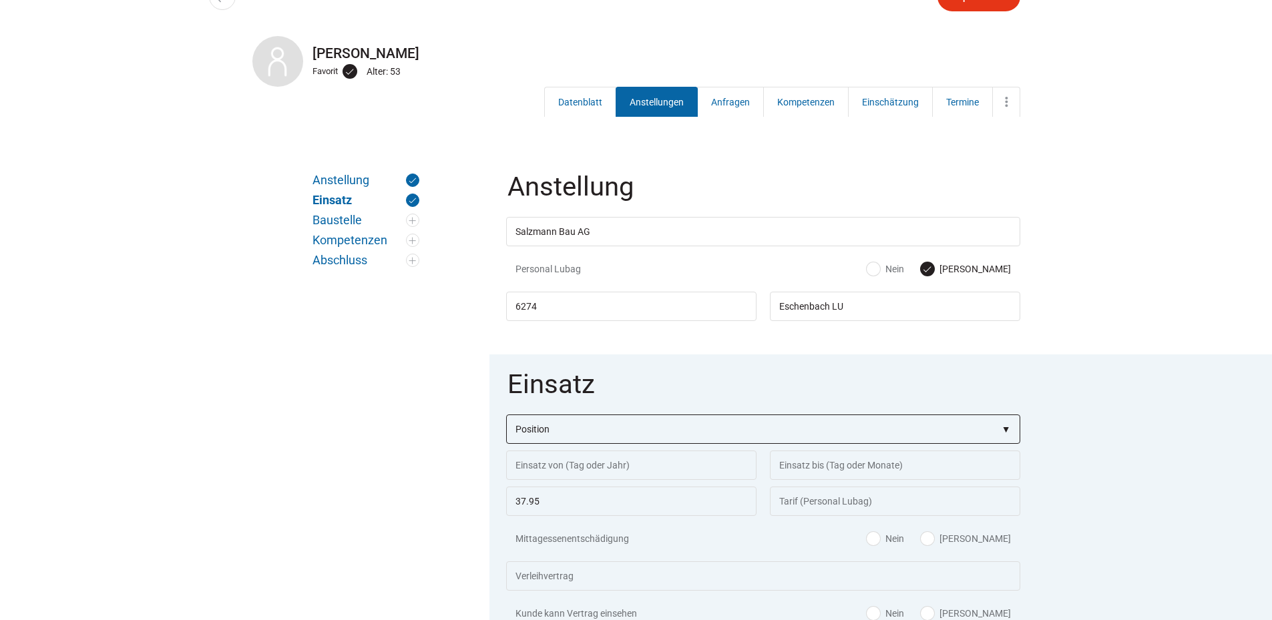
select select"] "Bauarbeiter B"
click at [506, 416] on select"] "Position Bauarbeiter C Bauarbeiter B Facharbeiter A Facharbeiter Q Vorarbeiter …" at bounding box center [763, 429] width 514 height 29
click at [544, 469] on input "text" at bounding box center [631, 465] width 250 height 29
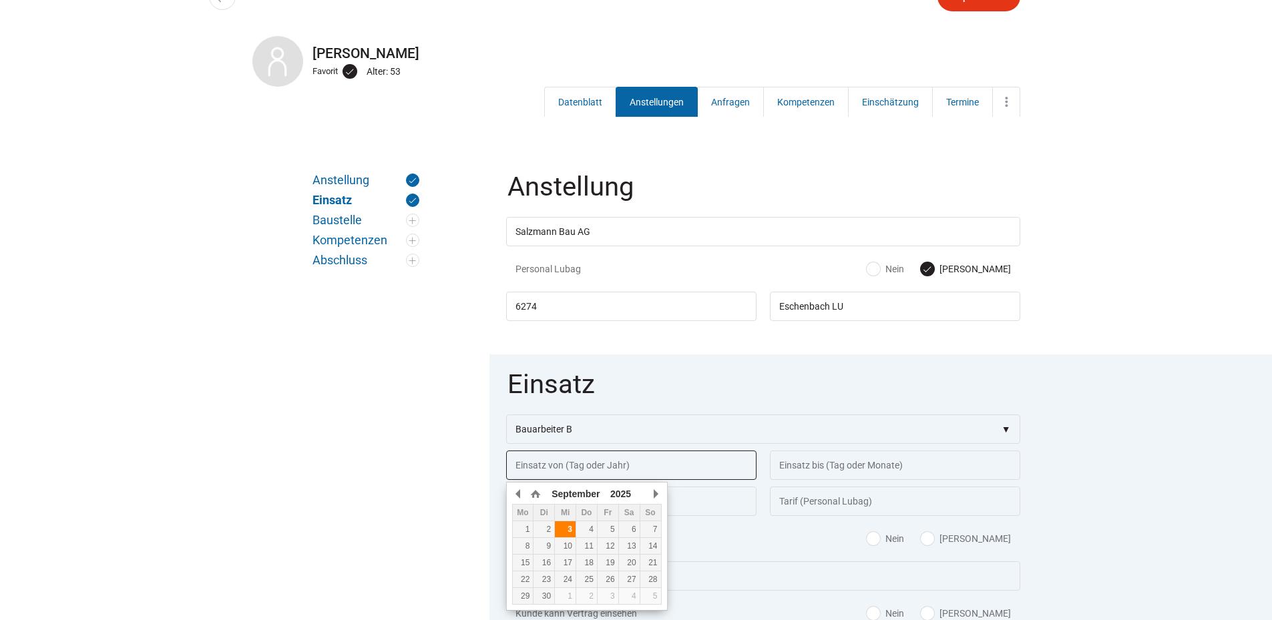
click at [563, 529] on div "3" at bounding box center [565, 529] width 21 height 9
type input "[DATE]"
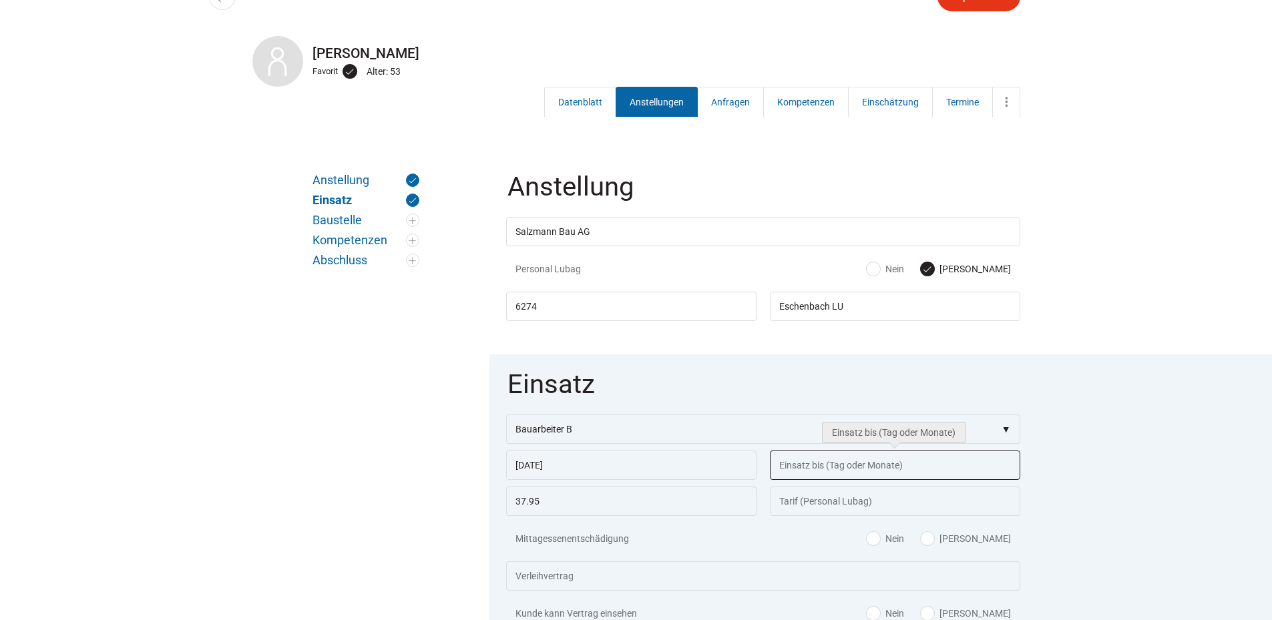
click at [799, 466] on input "text" at bounding box center [895, 465] width 250 height 29
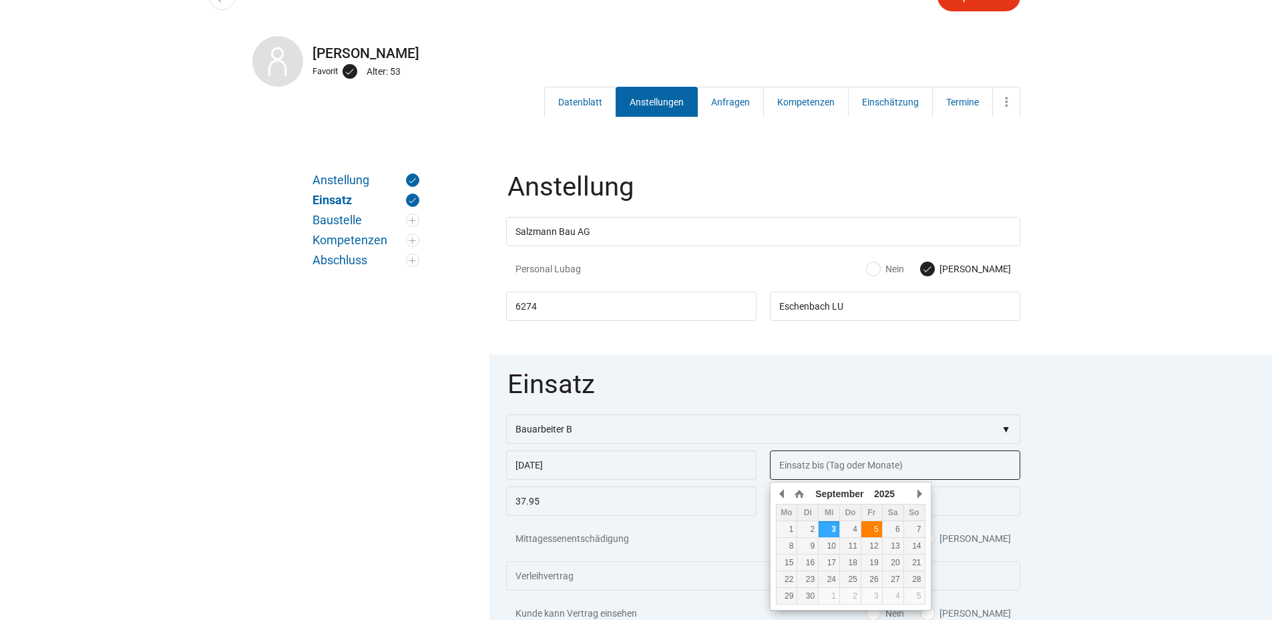
click at [874, 526] on div "5" at bounding box center [871, 529] width 21 height 9
type input "05.09.2025"
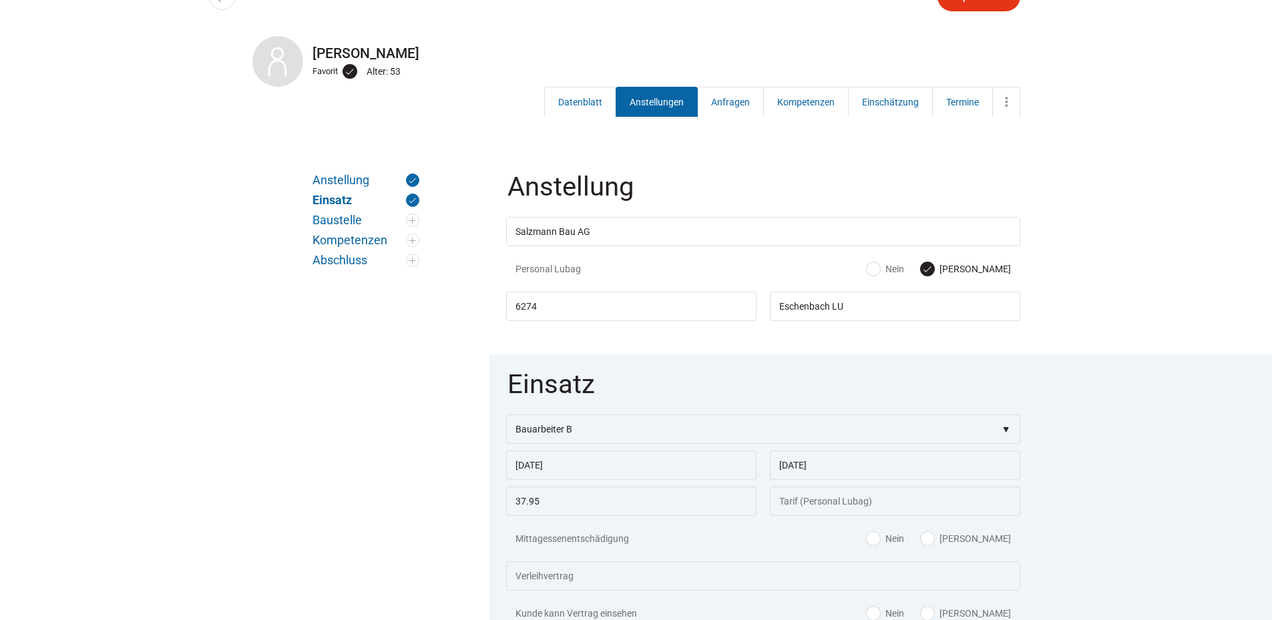
click at [991, 540] on label "Ja" at bounding box center [966, 538] width 90 height 13
radio input "true"
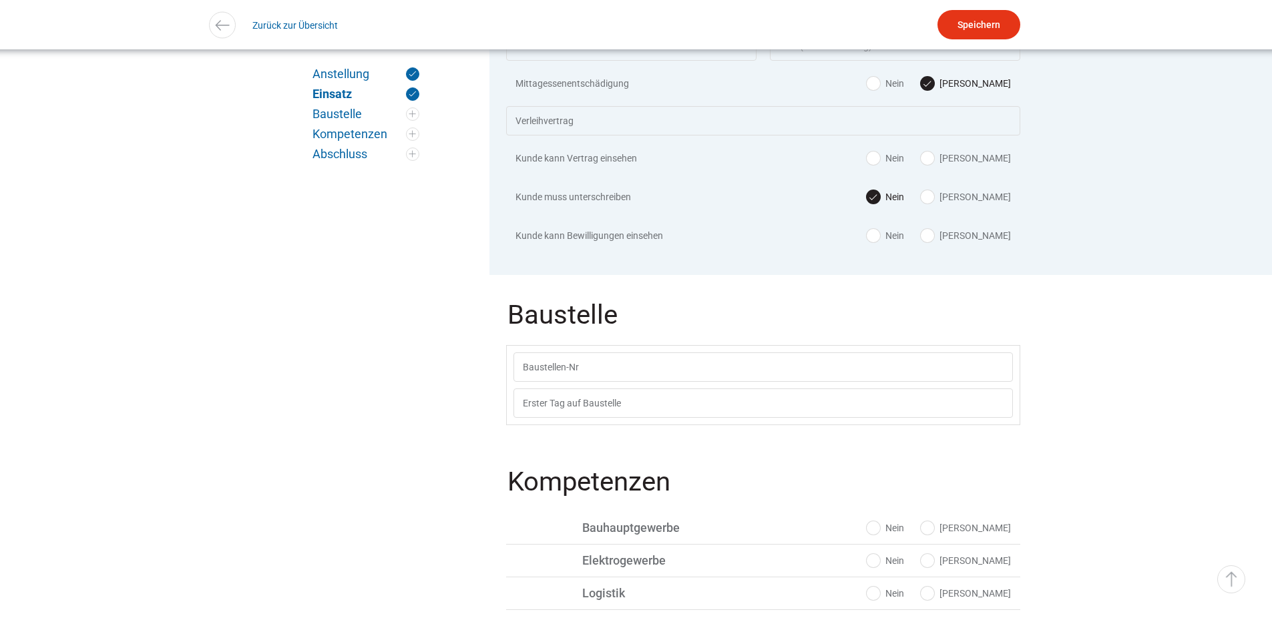
scroll to position [601, 0]
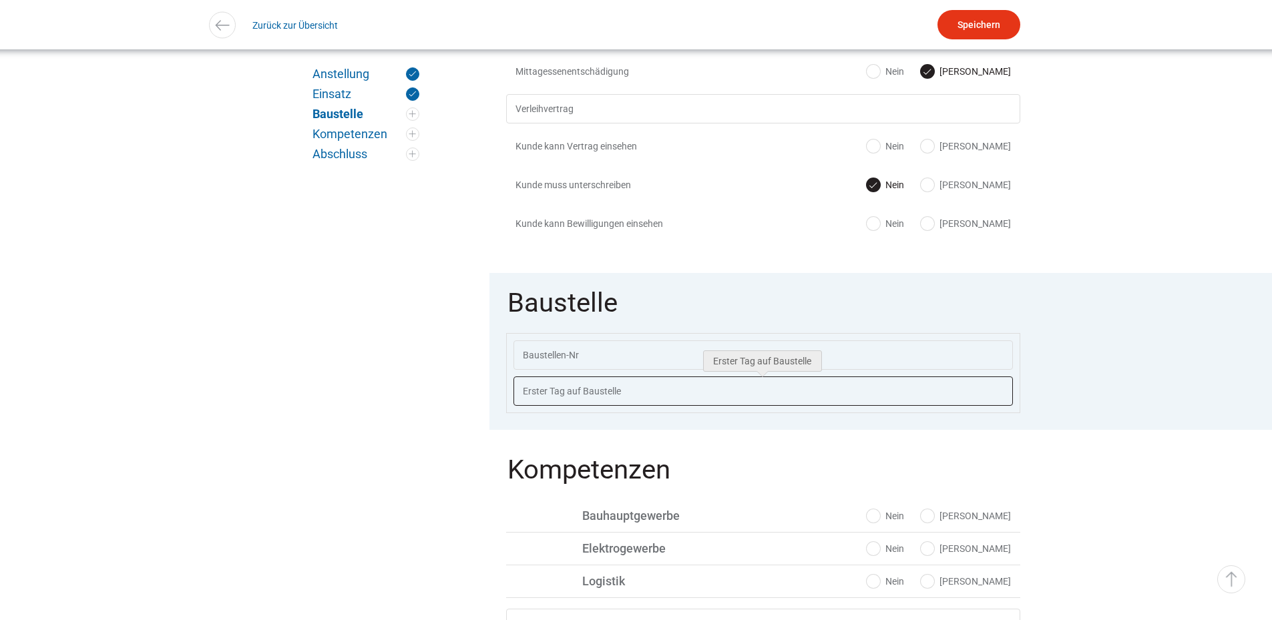
click at [632, 398] on input "text" at bounding box center [762, 391] width 499 height 29
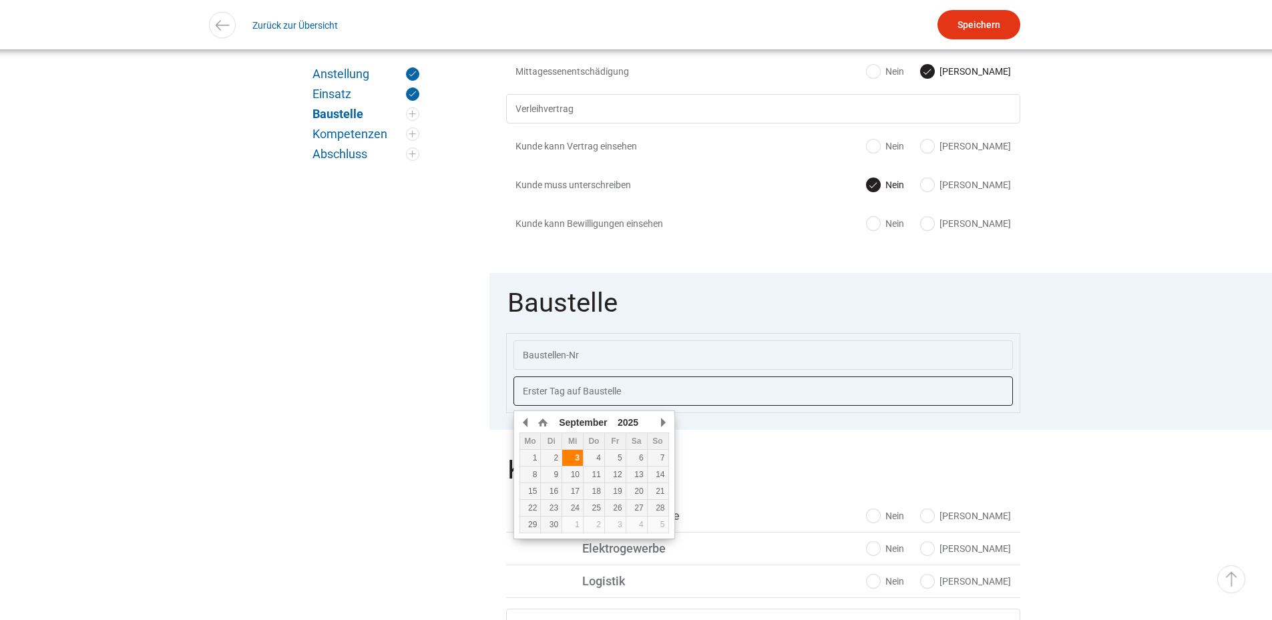
click at [573, 457] on div "3" at bounding box center [572, 457] width 21 height 9
type input "03.09.2025"
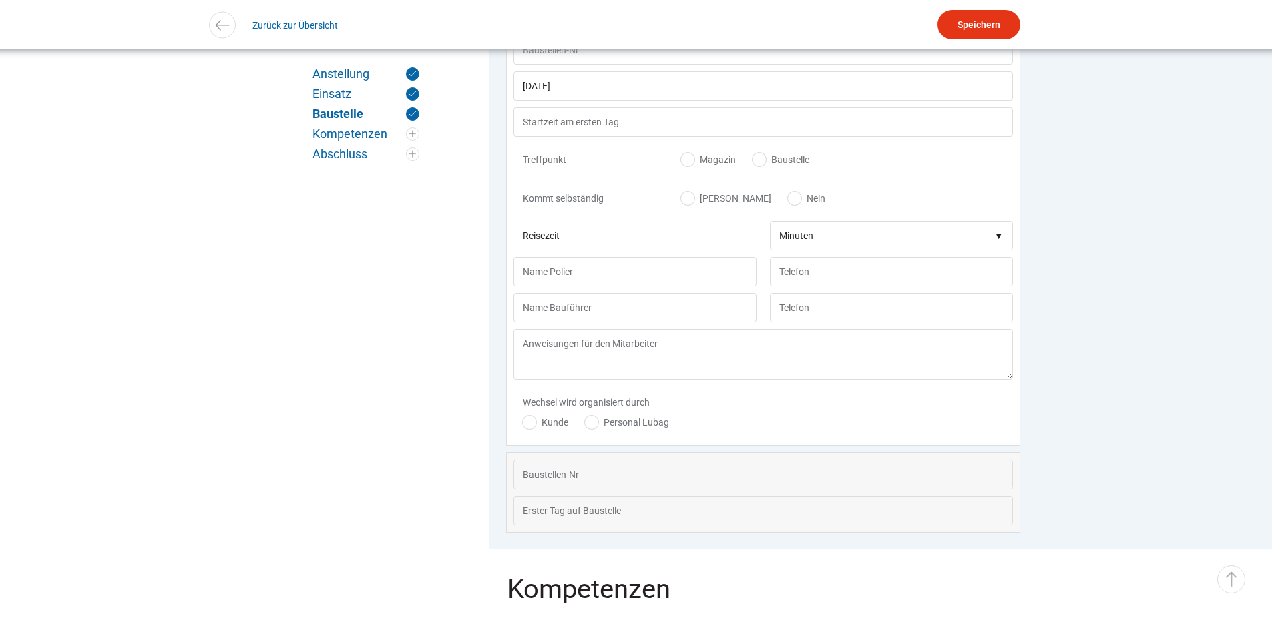
scroll to position [931, 0]
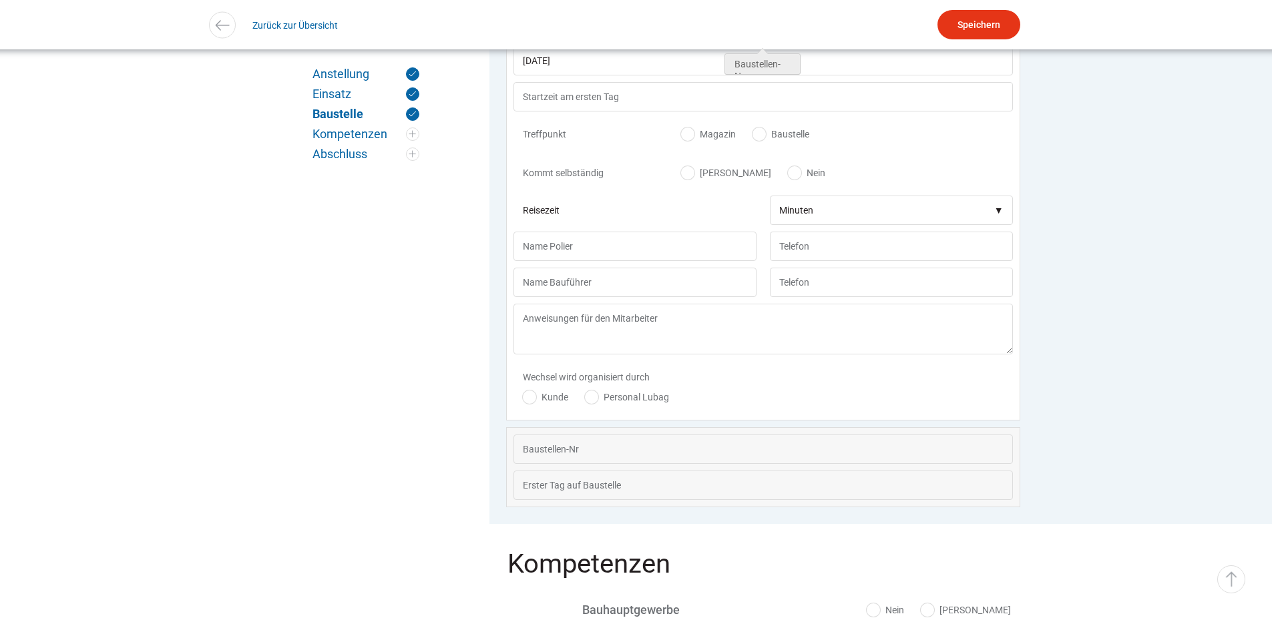
click at [766, 138] on label "Baustelle" at bounding box center [781, 134] width 57 height 13
radio input "true"
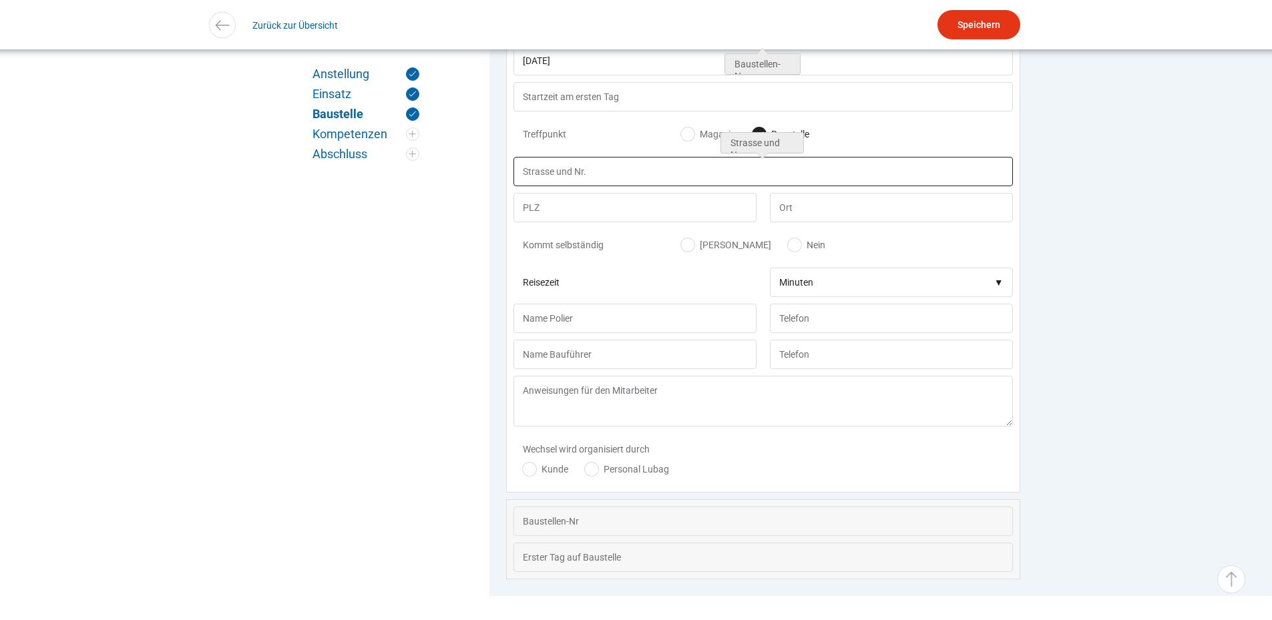
click at [602, 182] on input "text" at bounding box center [762, 171] width 499 height 29
type input "Zielacherstrasse 1"
click at [582, 203] on input "text" at bounding box center [634, 207] width 243 height 29
type input "Eschenbach"
click at [788, 250] on label "Nein" at bounding box center [806, 244] width 37 height 13
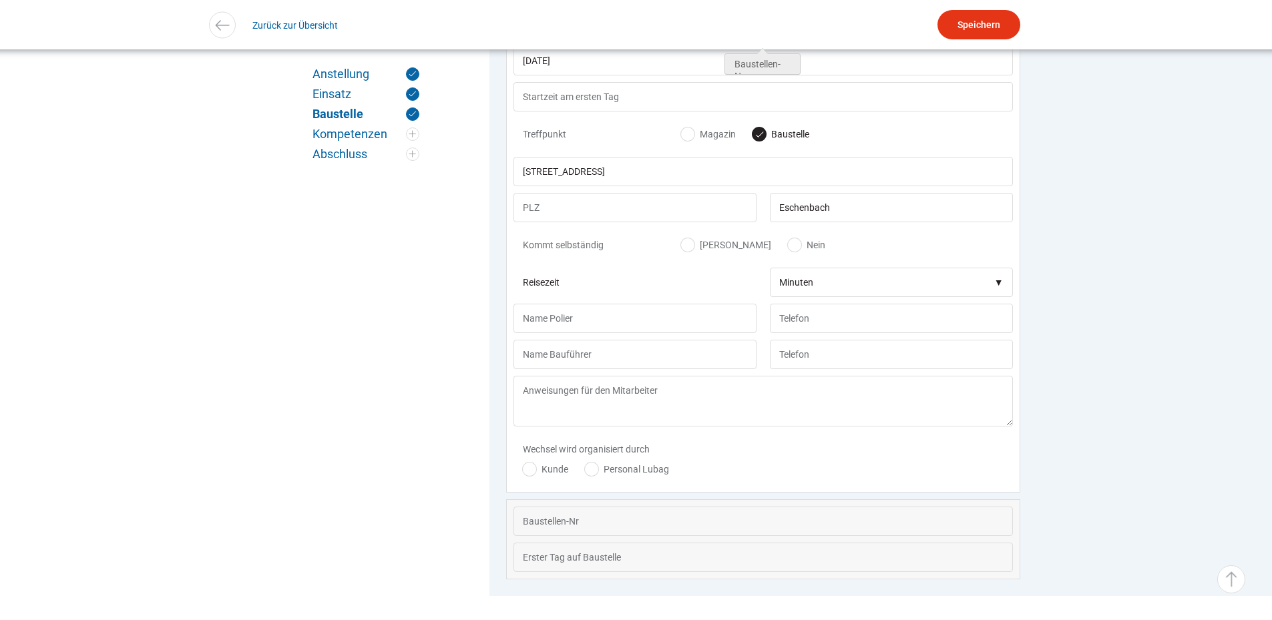
radio input "true"
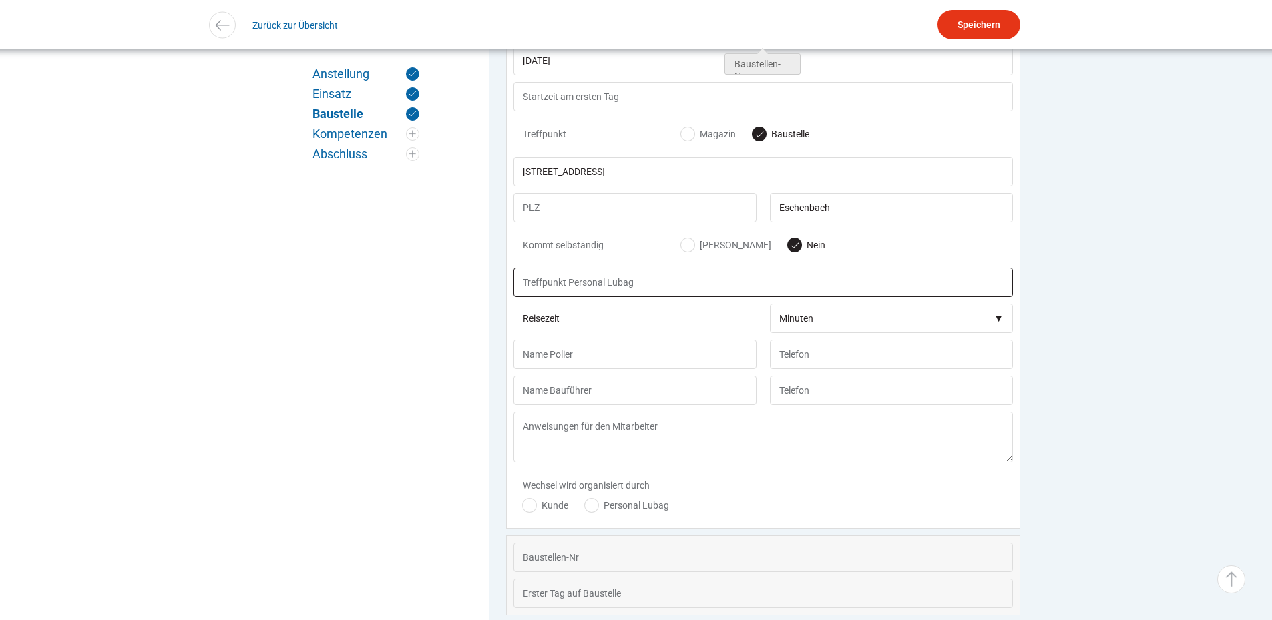
click at [583, 290] on input "text" at bounding box center [762, 282] width 499 height 29
type input "11:00"
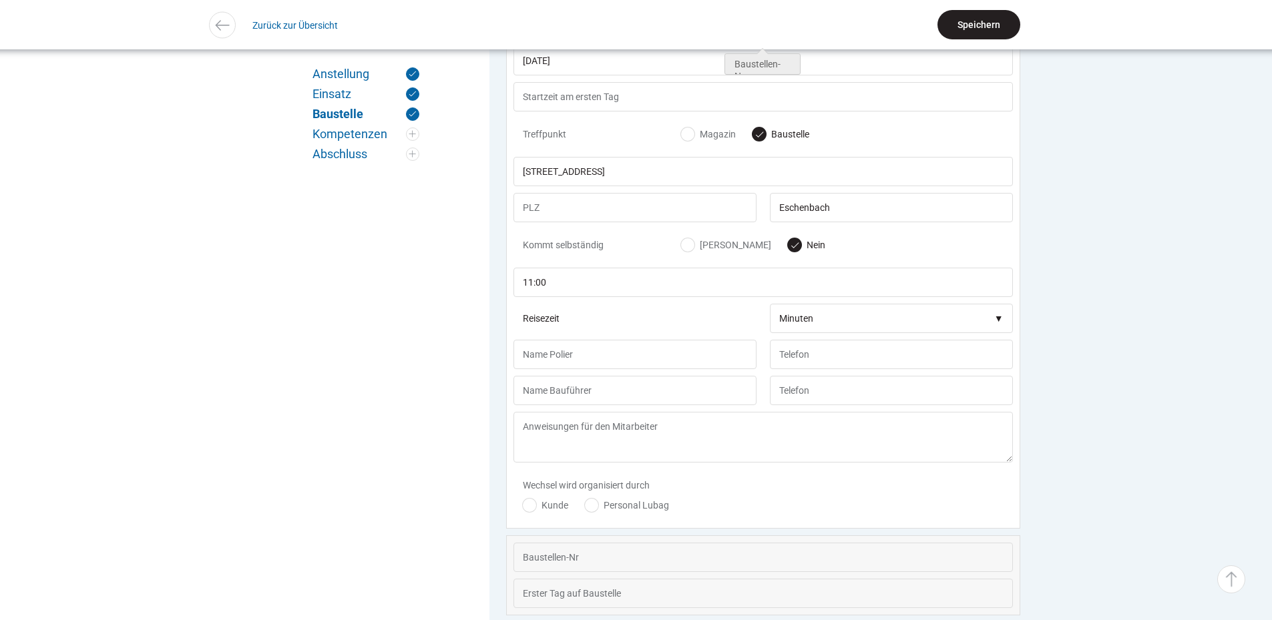
click at [974, 27] on input "Speichern" at bounding box center [979, 24] width 83 height 29
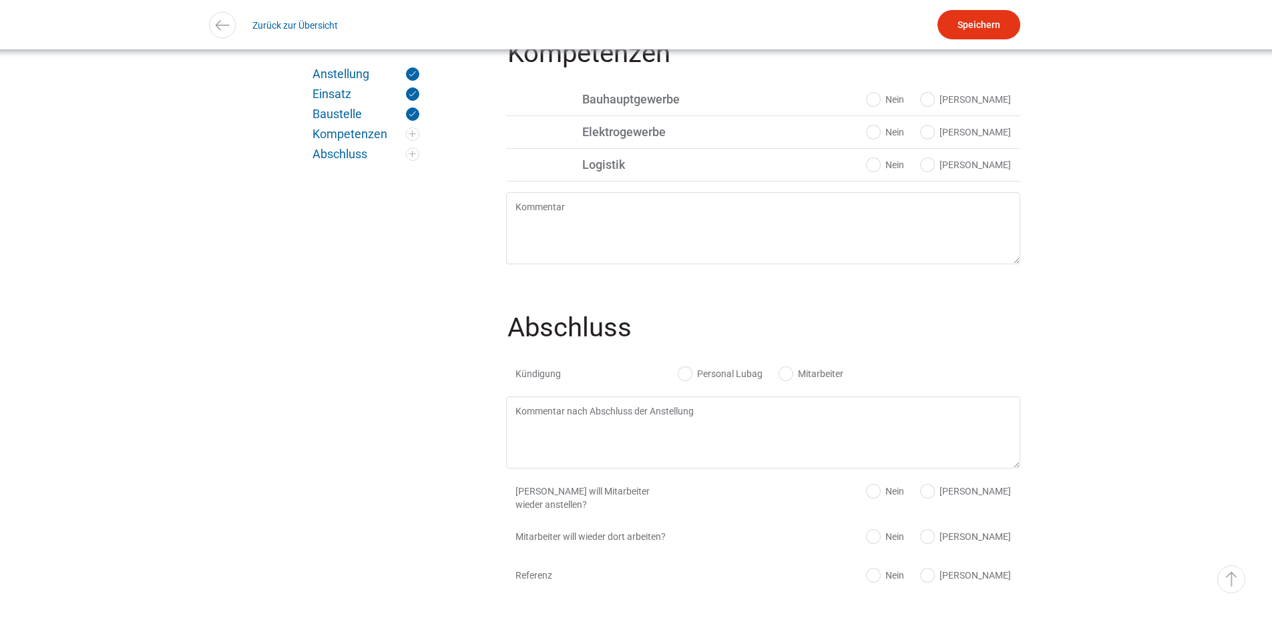
scroll to position [1747, 0]
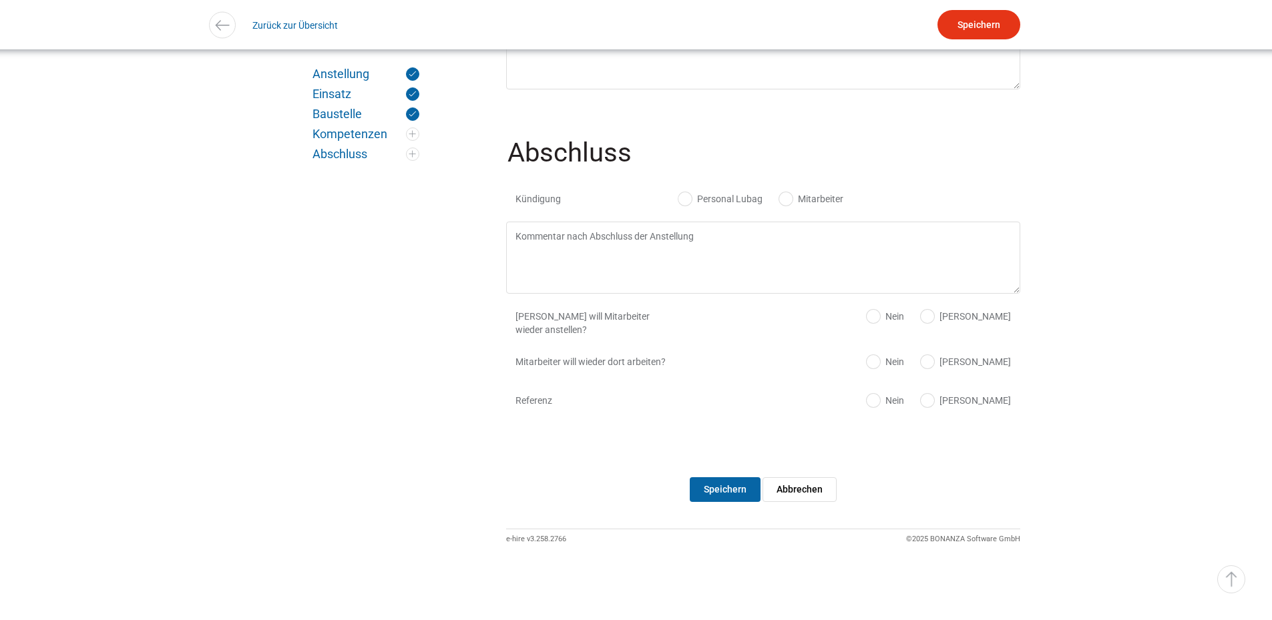
click at [690, 198] on label "Personal Lubag" at bounding box center [720, 198] width 84 height 13
radio input "true"
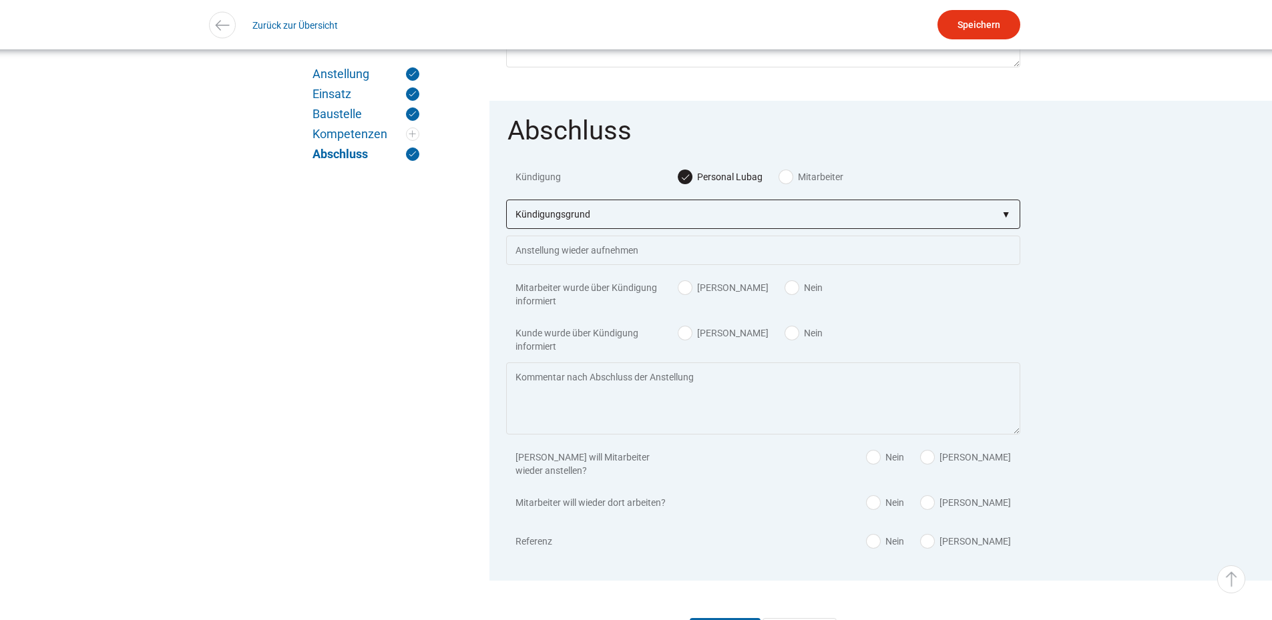
click at [657, 229] on select"] "Kündigungsgrund zu wenig Arbeit Mitarbeiter hatte neue Stelle Firma Konkurs im …" at bounding box center [763, 214] width 514 height 29
select select"] "befristeter Vertrag"
click at [506, 217] on select"] "Kündigungsgrund zu wenig Arbeit Mitarbeiter hatte neue Stelle Firma Konkurs im …" at bounding box center [763, 214] width 514 height 29
click at [684, 294] on label "Ja" at bounding box center [723, 287] width 90 height 13
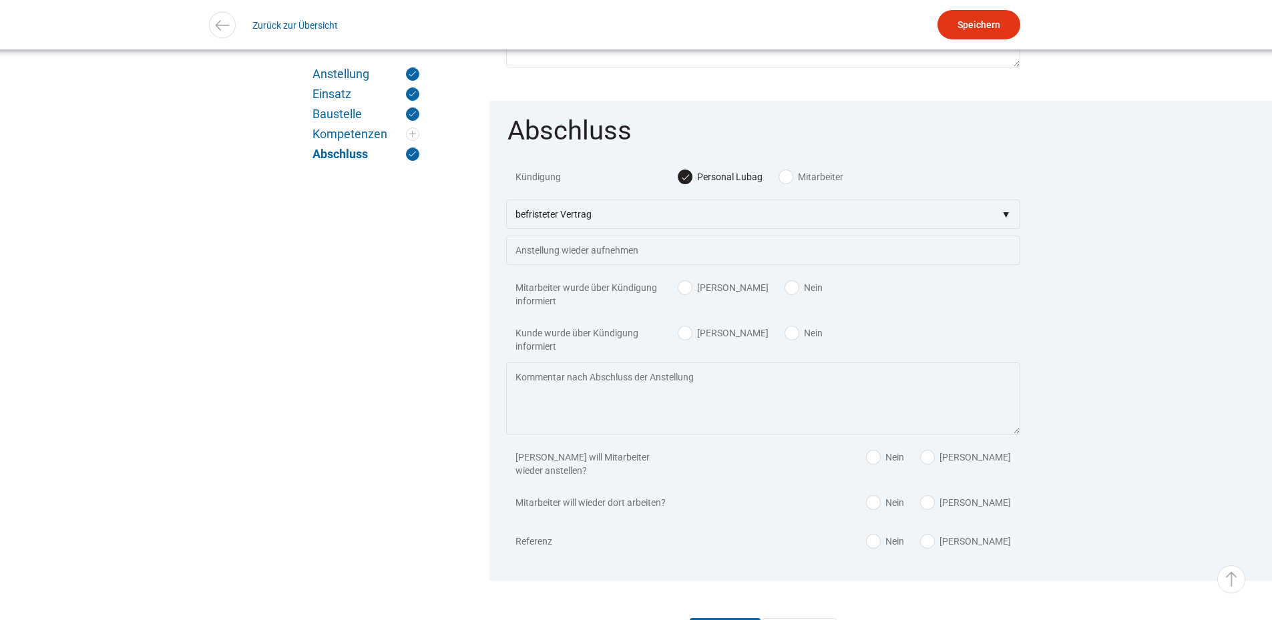
radio input "true"
click at [692, 363] on div "Kunde wurde über Kündigung informiert Ja Nein" at bounding box center [763, 339] width 514 height 45
click at [687, 340] on label "Ja" at bounding box center [723, 333] width 90 height 13
radio input "true"
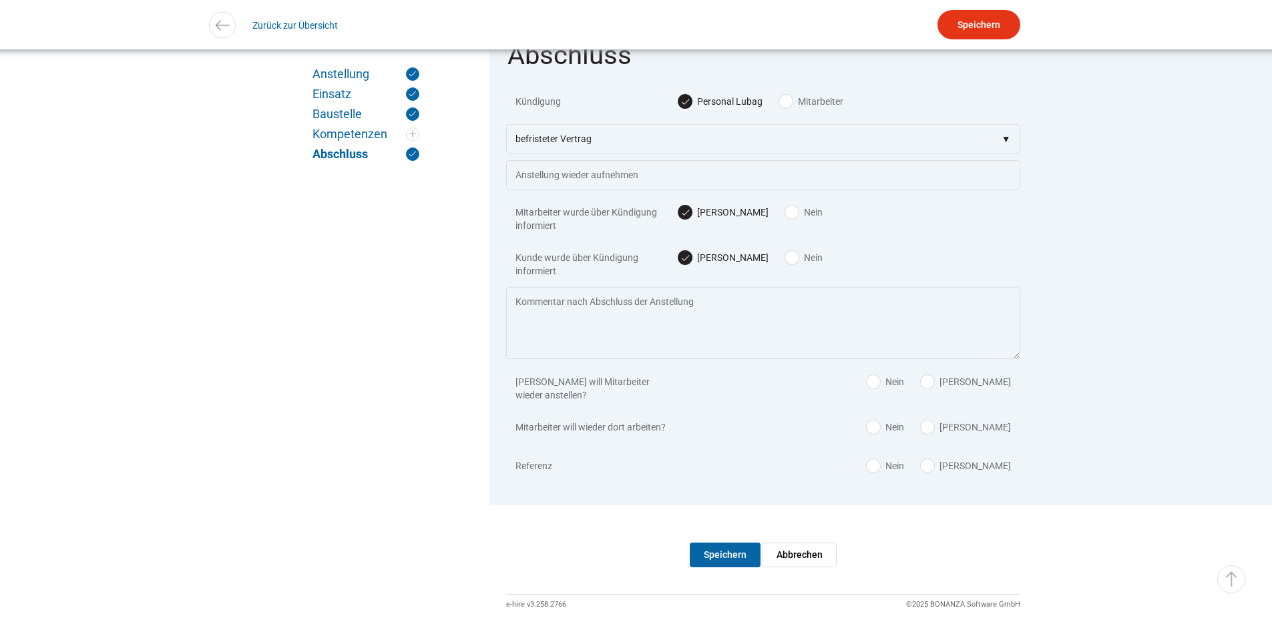
scroll to position [1912, 0]
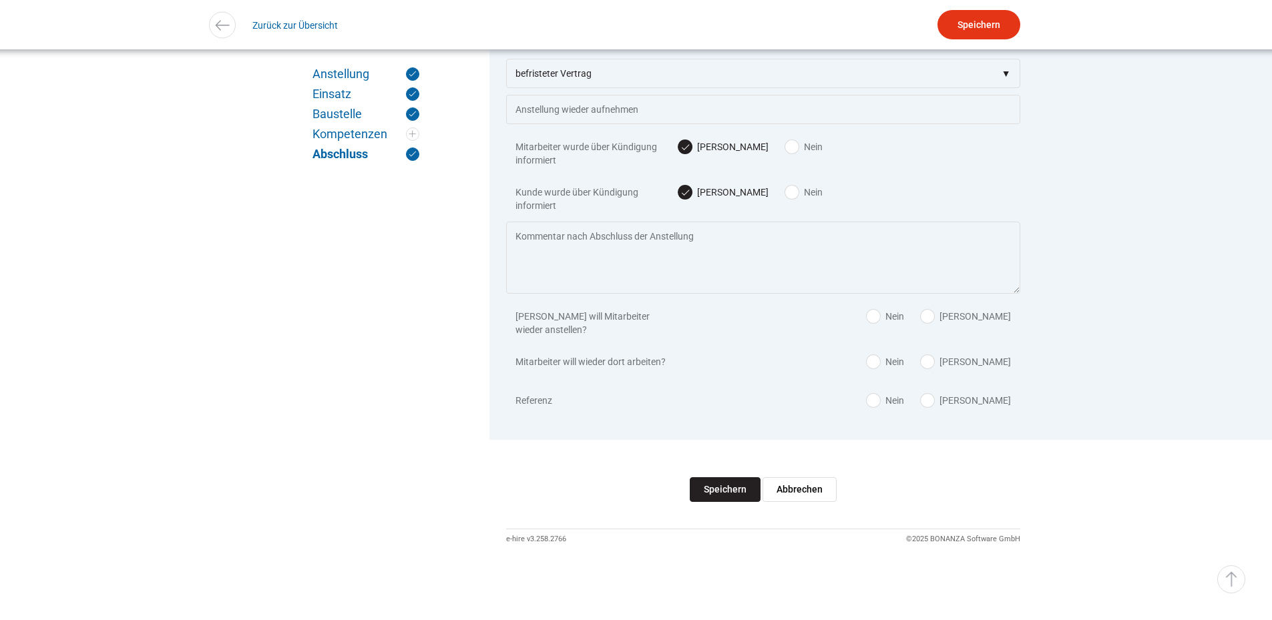
click at [728, 485] on input "Speichern" at bounding box center [725, 489] width 71 height 25
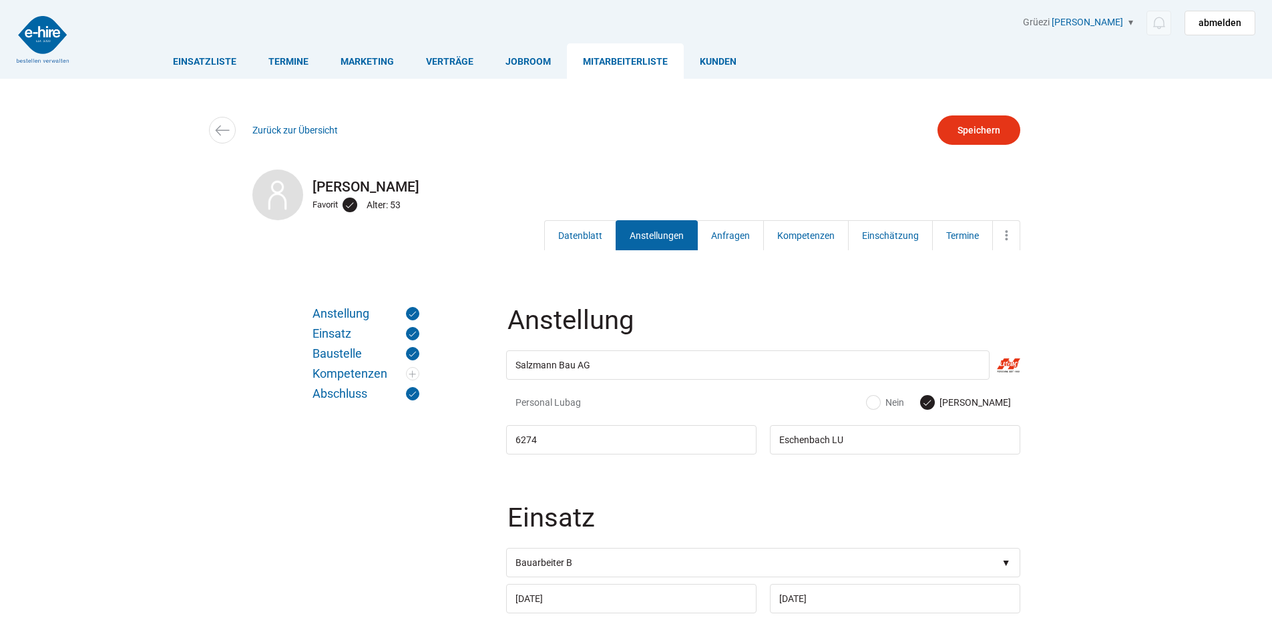
click at [651, 241] on link "Anstellungen" at bounding box center [657, 235] width 82 height 30
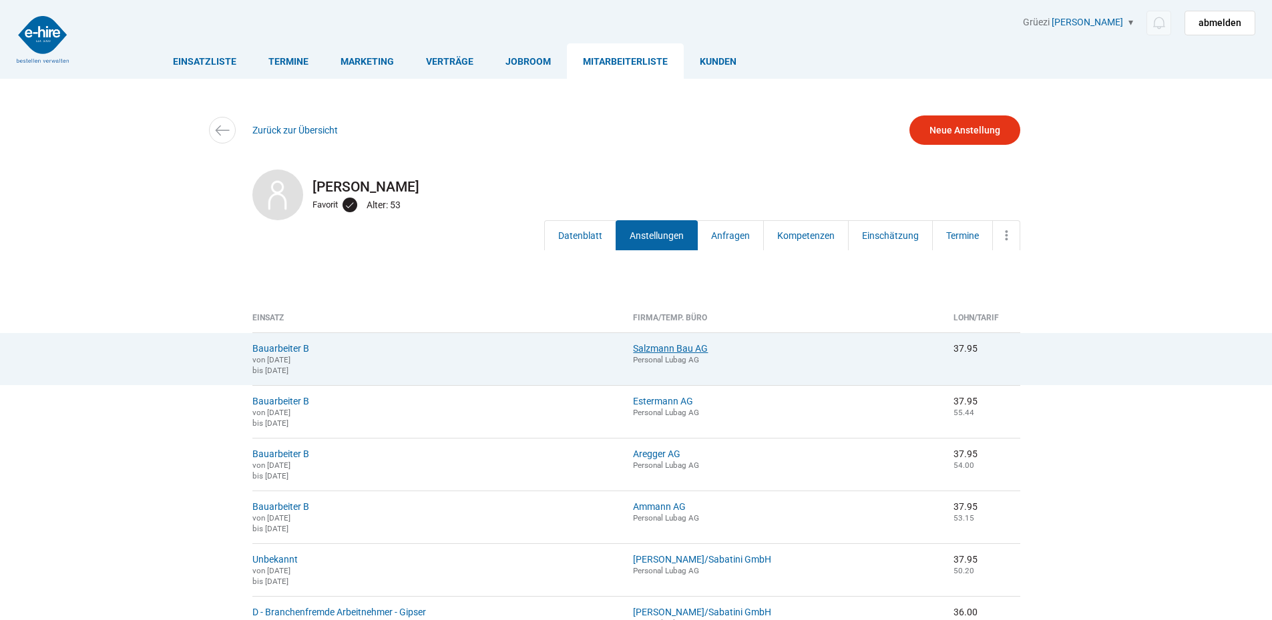
click at [700, 349] on link "Salzmann Bau AG" at bounding box center [670, 348] width 75 height 11
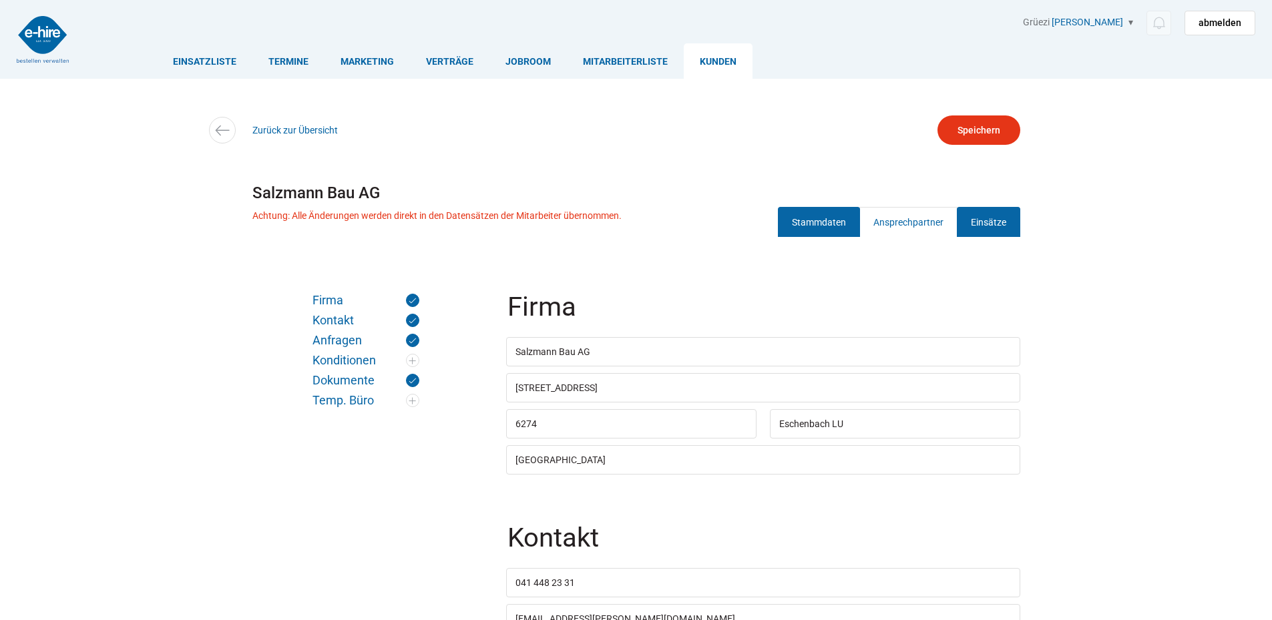
click at [990, 214] on link "Einsätze" at bounding box center [988, 222] width 63 height 30
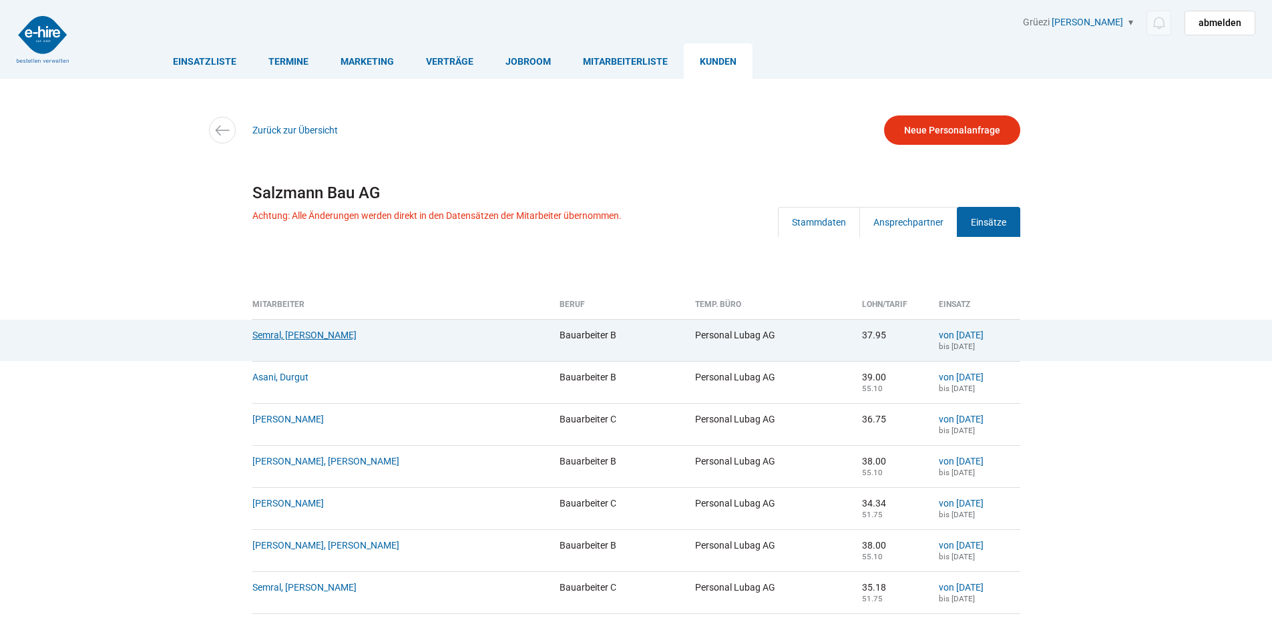
click at [286, 335] on link "Semral, Jerzy Robert" at bounding box center [304, 335] width 104 height 11
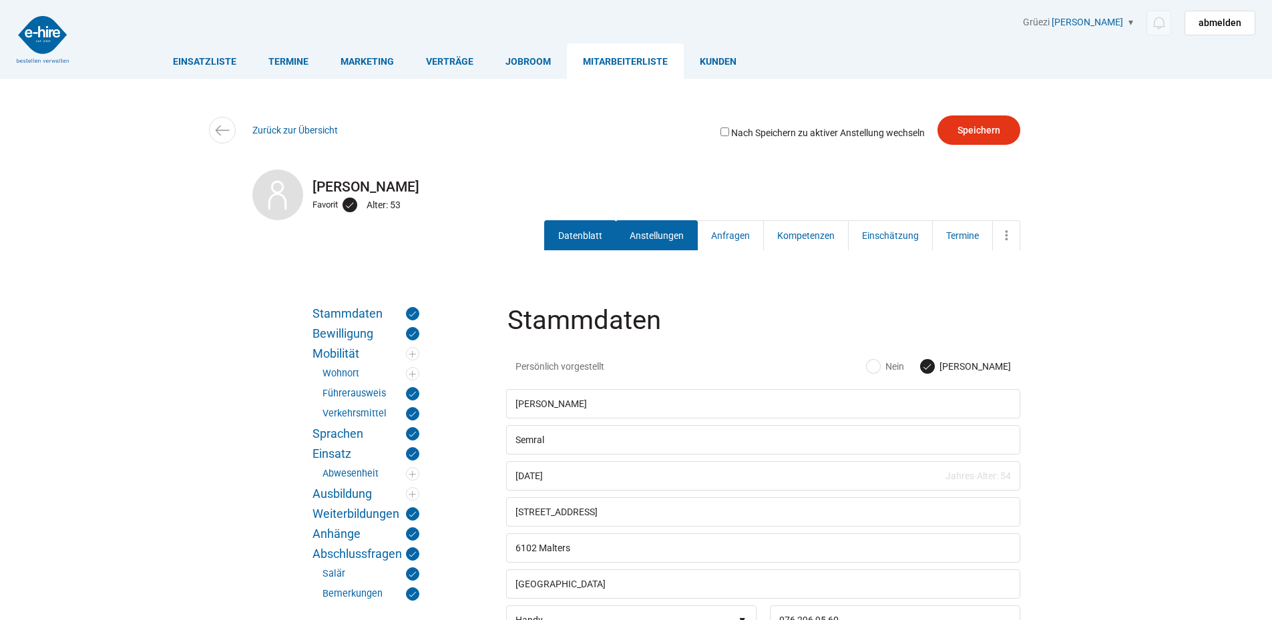
click at [670, 225] on link "Anstellungen" at bounding box center [657, 235] width 82 height 30
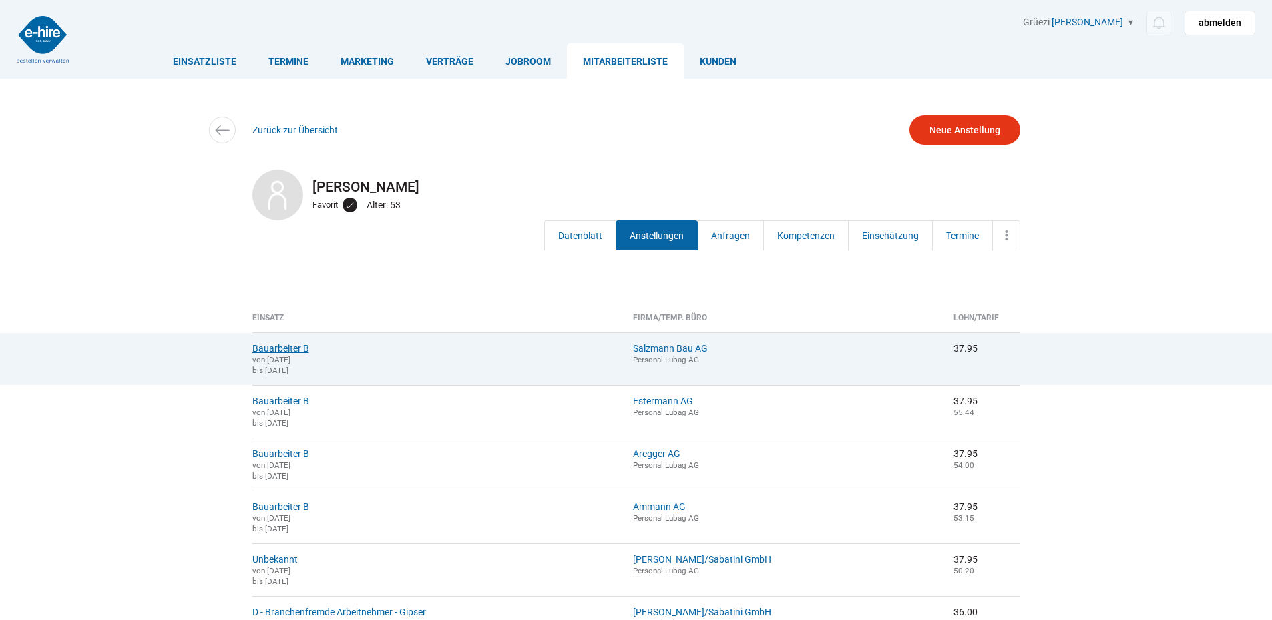
click at [278, 349] on link "Bauarbeiter B" at bounding box center [280, 348] width 57 height 11
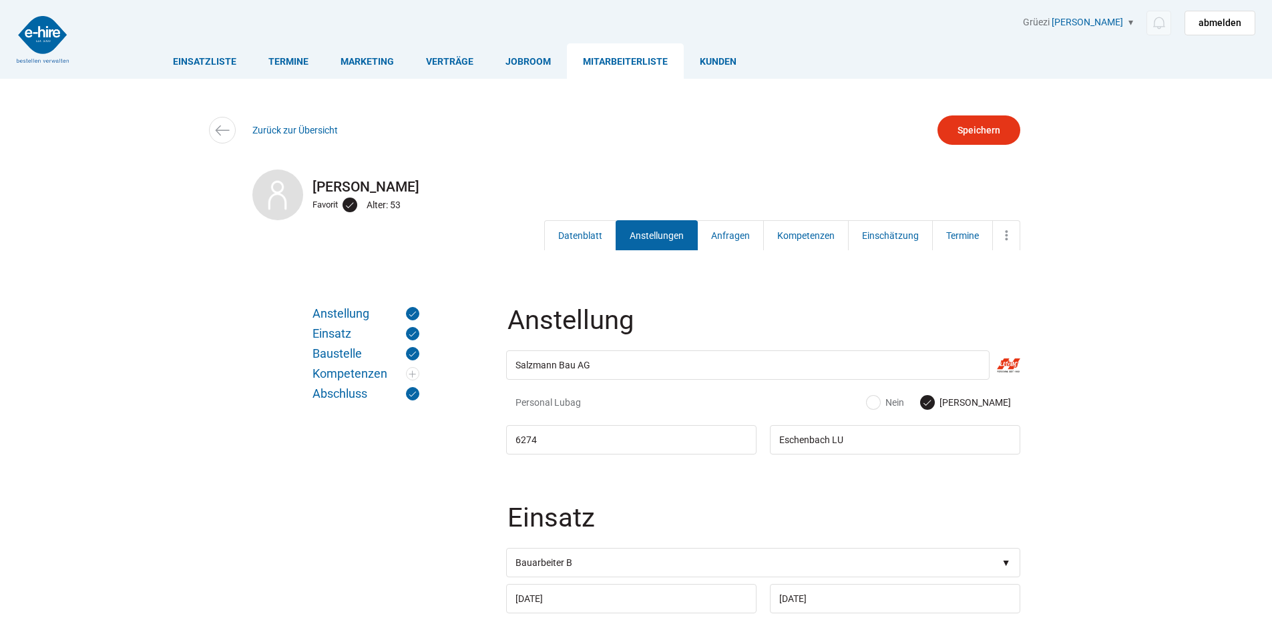
scroll to position [200, 0]
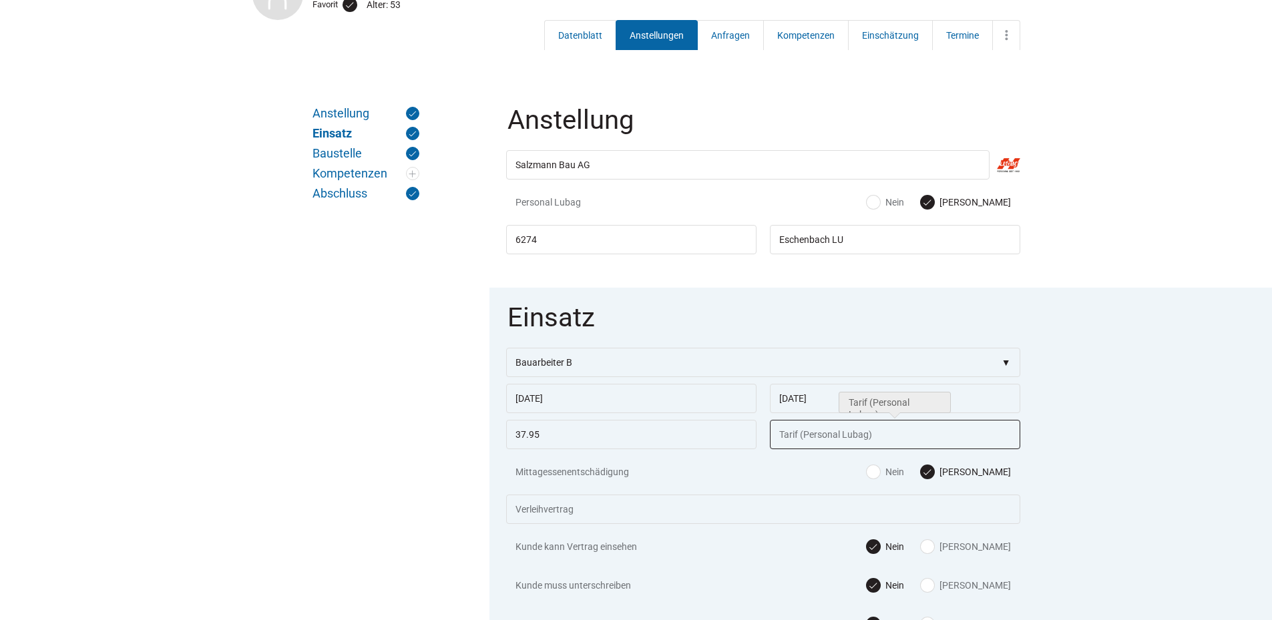
click at [809, 437] on input "text" at bounding box center [895, 434] width 250 height 29
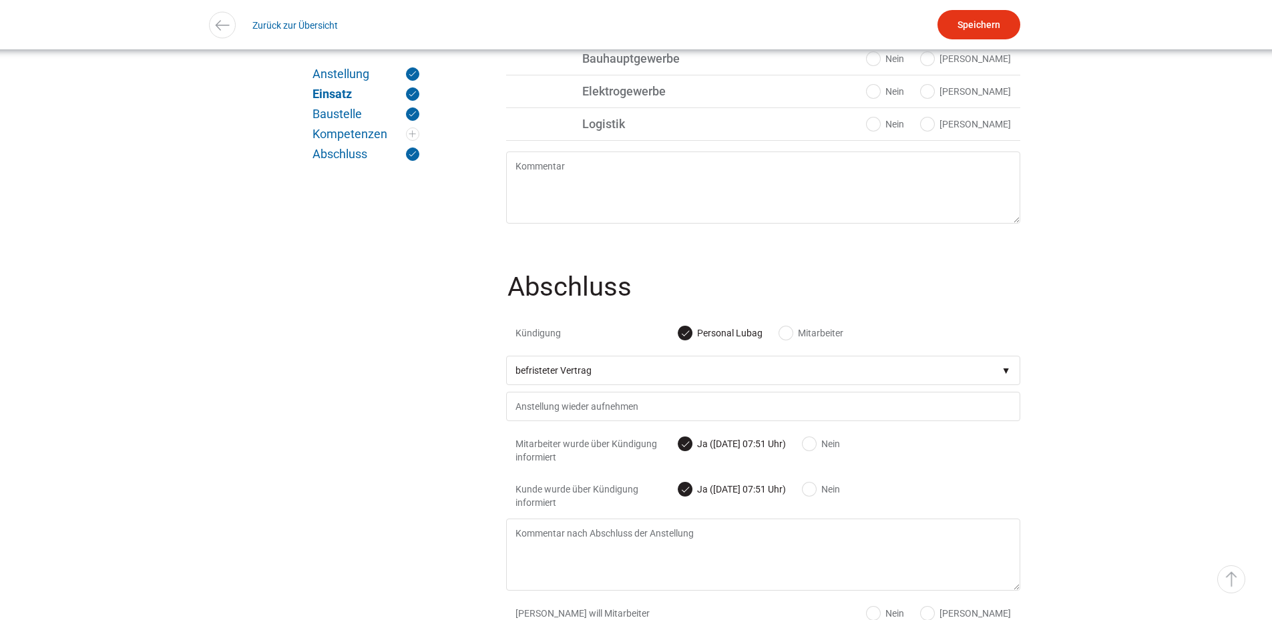
scroll to position [1469, 0]
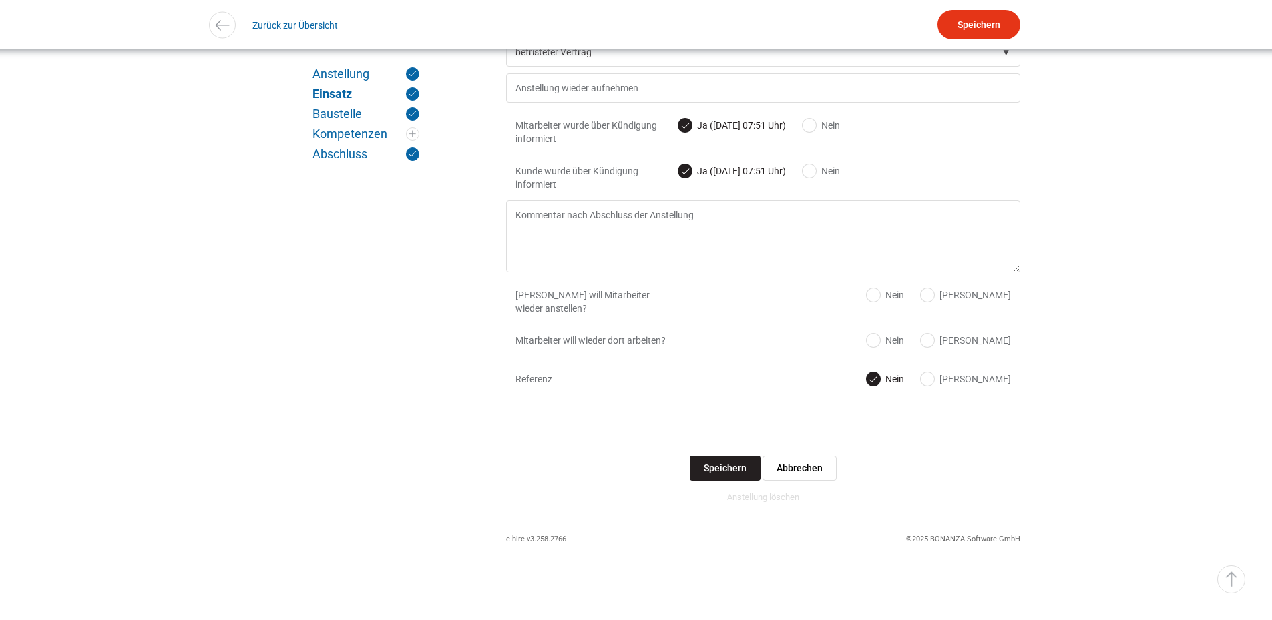
type input "55.82"
click at [722, 481] on input "Speichern" at bounding box center [725, 468] width 71 height 25
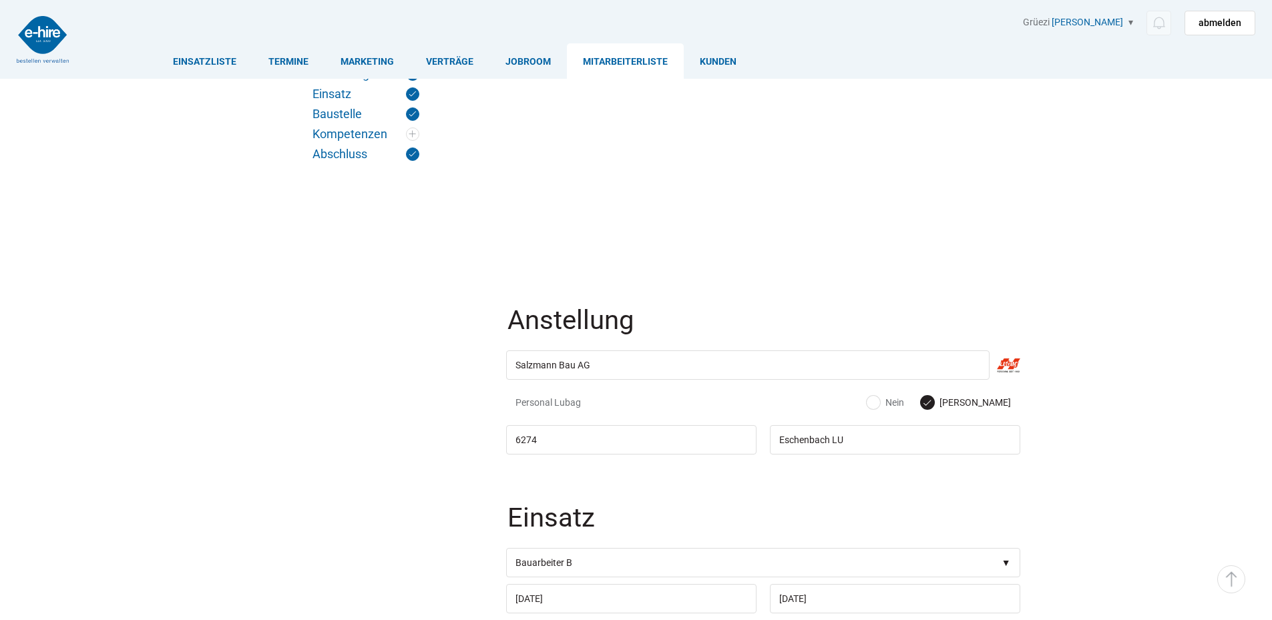
scroll to position [1469, 0]
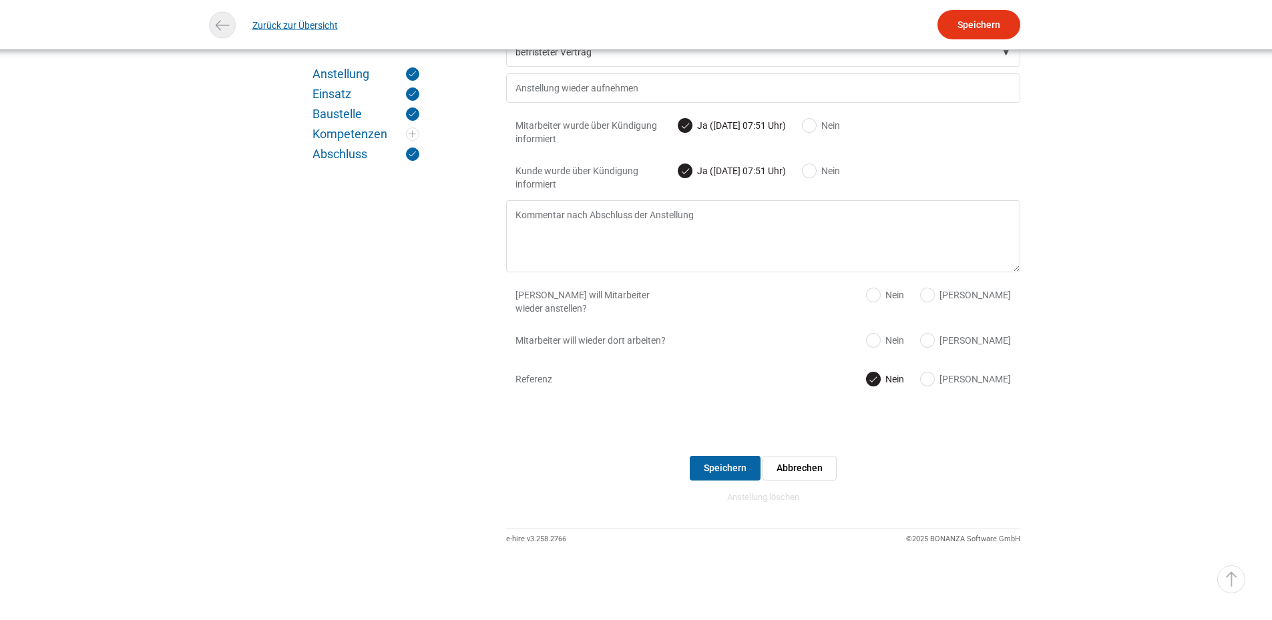
click at [286, 23] on link "Zurück zur Übersicht" at bounding box center [294, 25] width 85 height 30
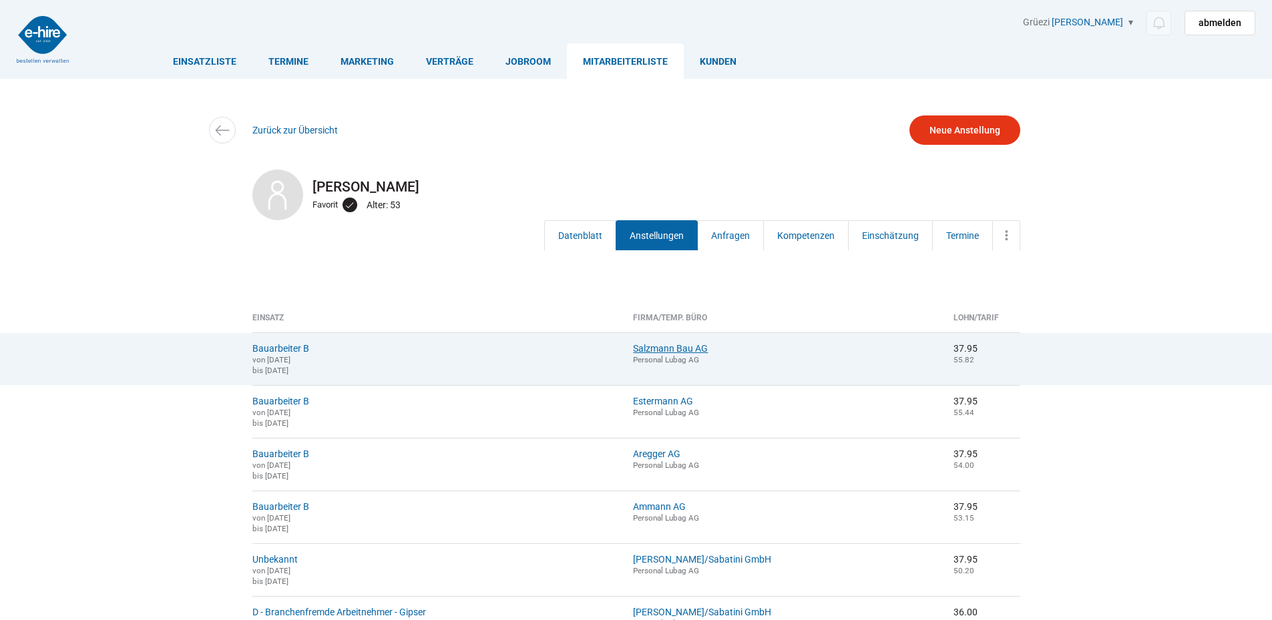
click at [708, 345] on link "Salzmann Bau AG" at bounding box center [670, 348] width 75 height 11
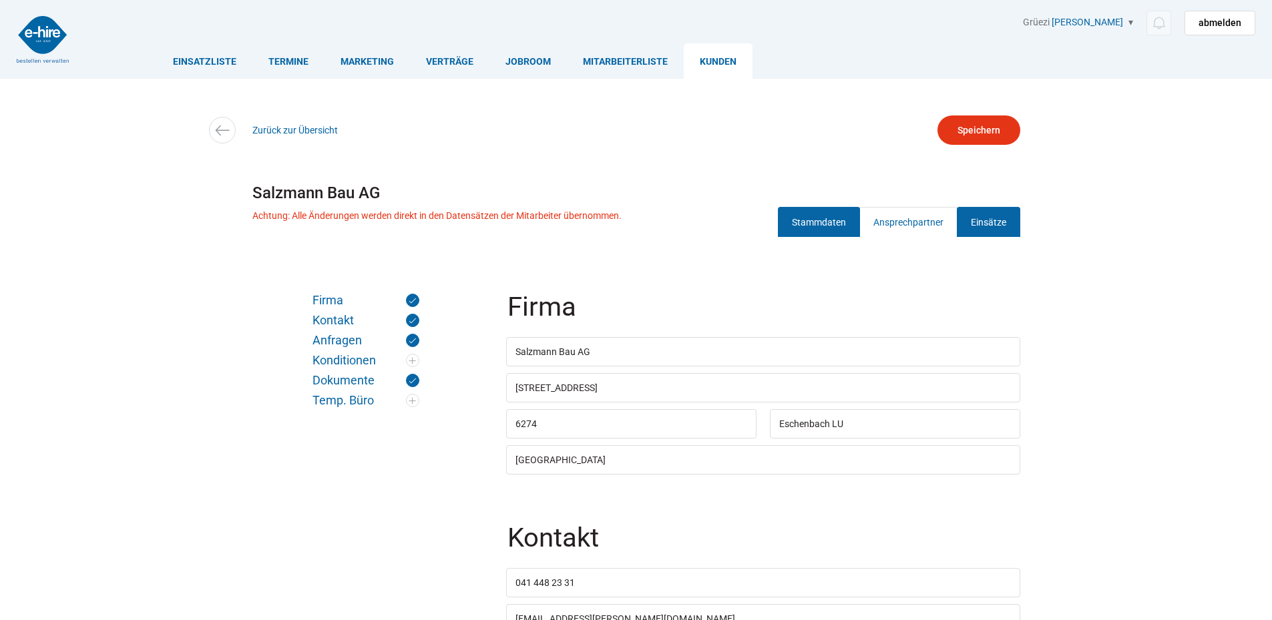
click at [969, 214] on link "Einsätze" at bounding box center [988, 222] width 63 height 30
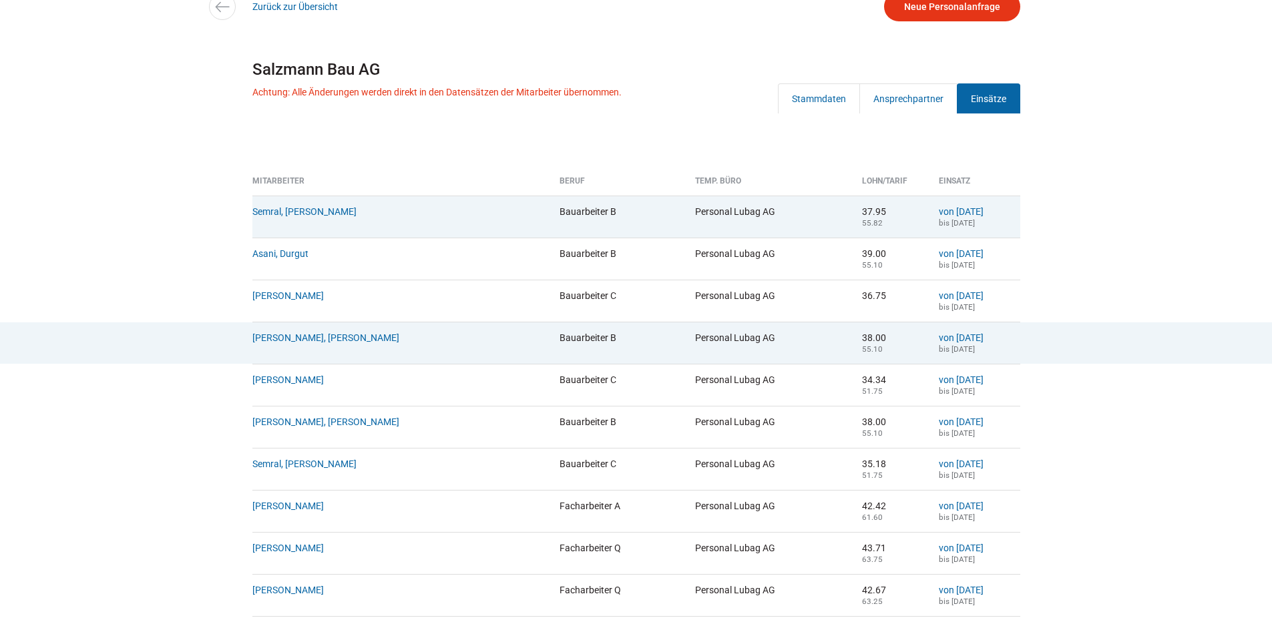
scroll to position [134, 0]
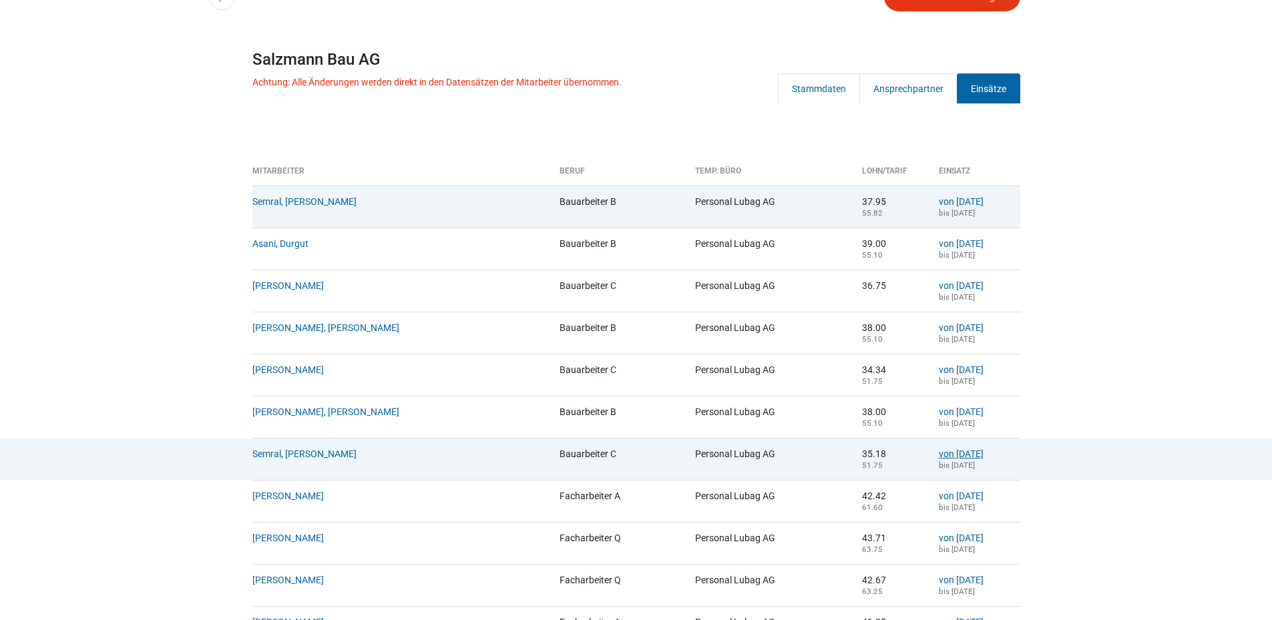
click at [951, 459] on link "von [DATE]" at bounding box center [961, 454] width 45 height 11
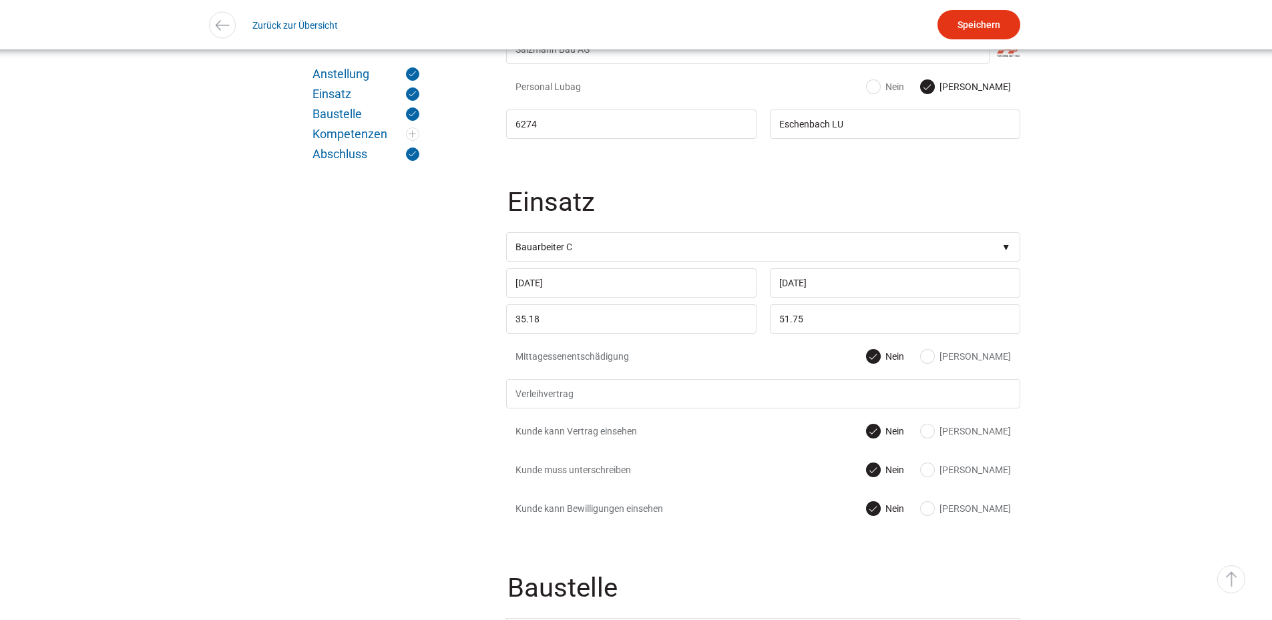
scroll to position [334, 0]
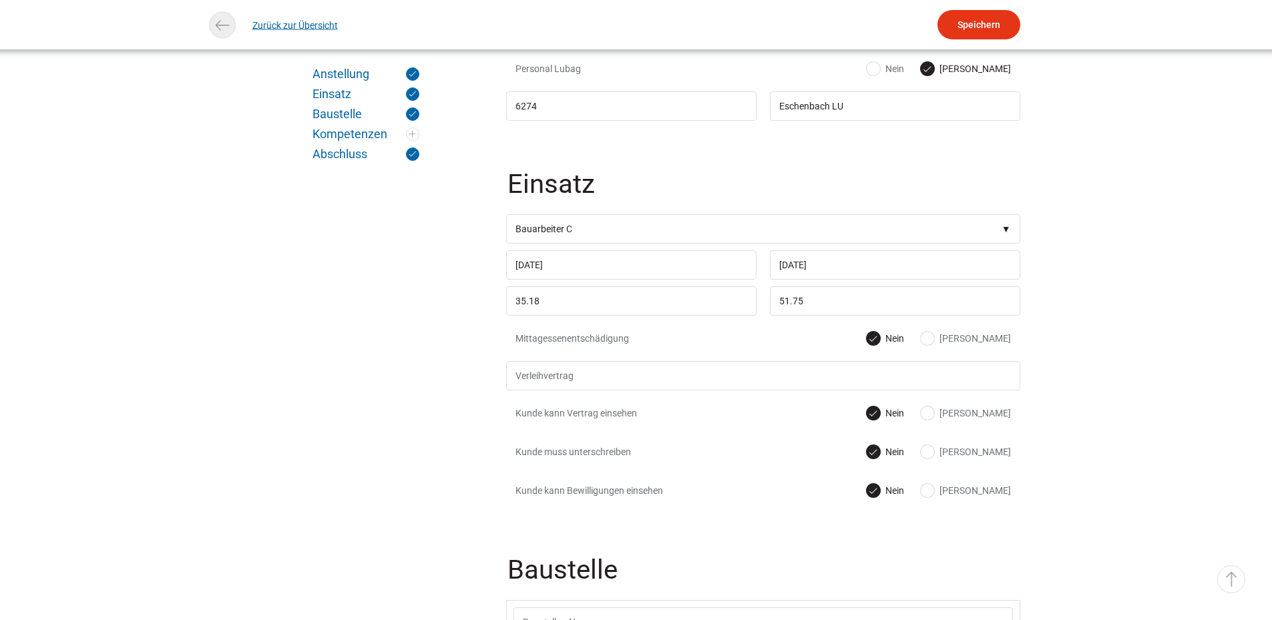
click at [231, 25] on img at bounding box center [221, 24] width 19 height 19
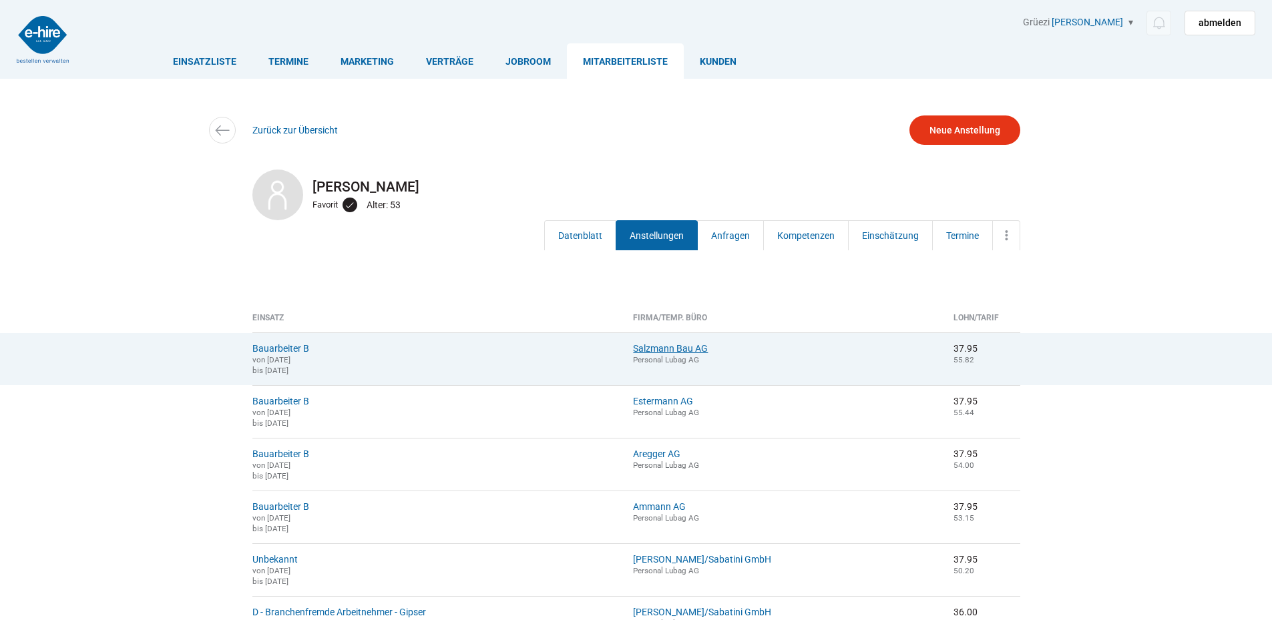
click at [708, 348] on link "Salzmann Bau AG" at bounding box center [670, 348] width 75 height 11
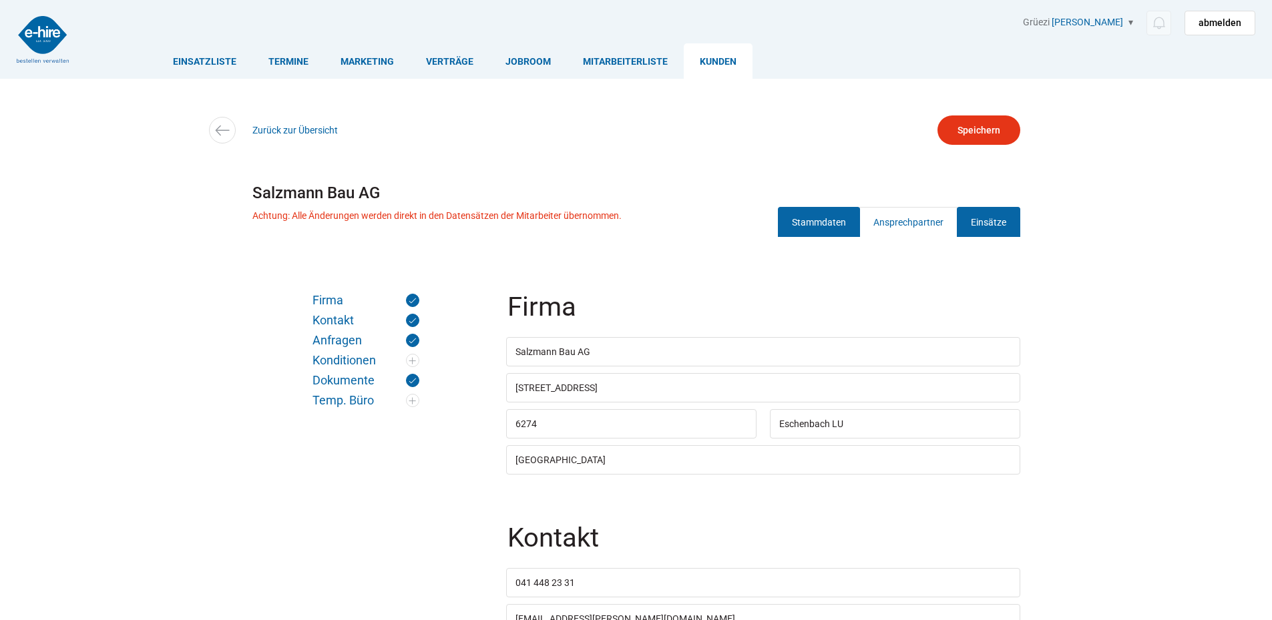
click at [987, 216] on link "Einsätze" at bounding box center [988, 222] width 63 height 30
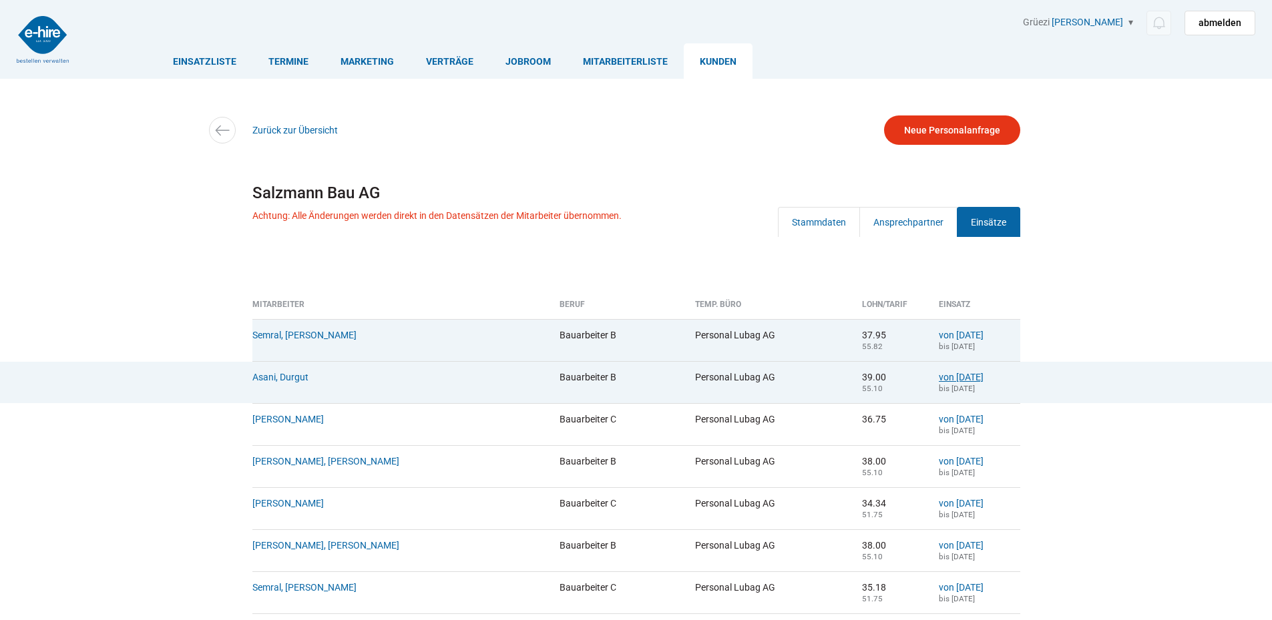
click at [956, 379] on link "von 07.10.2024" at bounding box center [961, 377] width 45 height 11
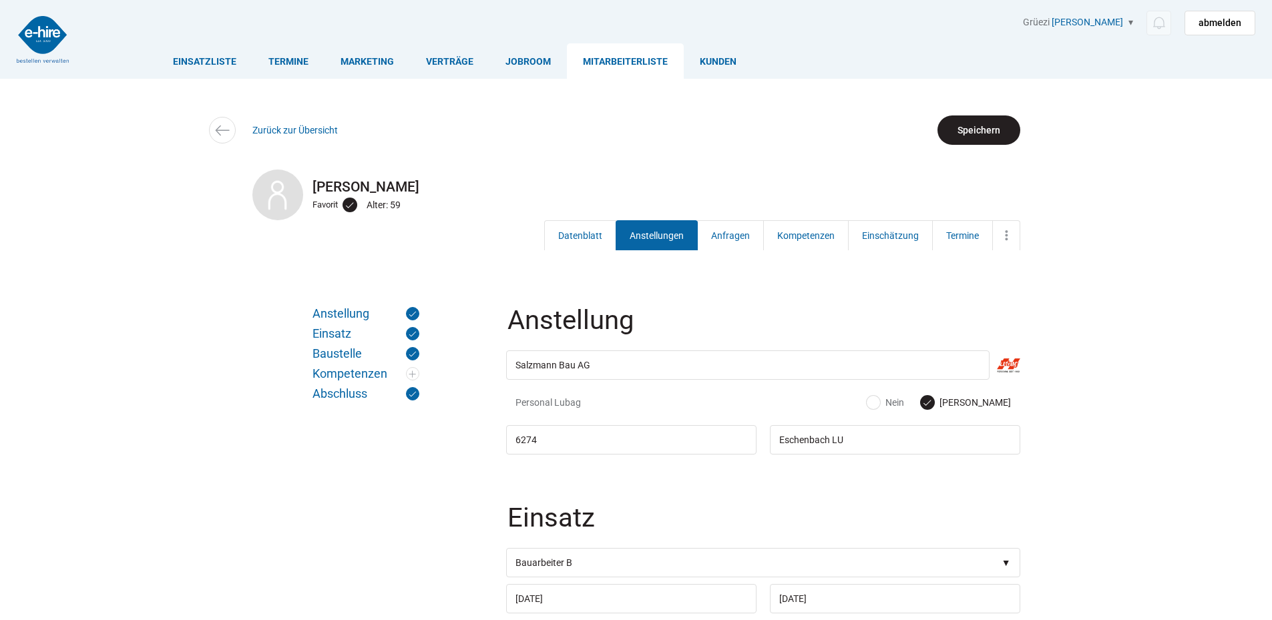
click at [977, 123] on input "Speichern" at bounding box center [979, 130] width 83 height 29
click at [198, 59] on link "Einsatzliste" at bounding box center [204, 60] width 95 height 35
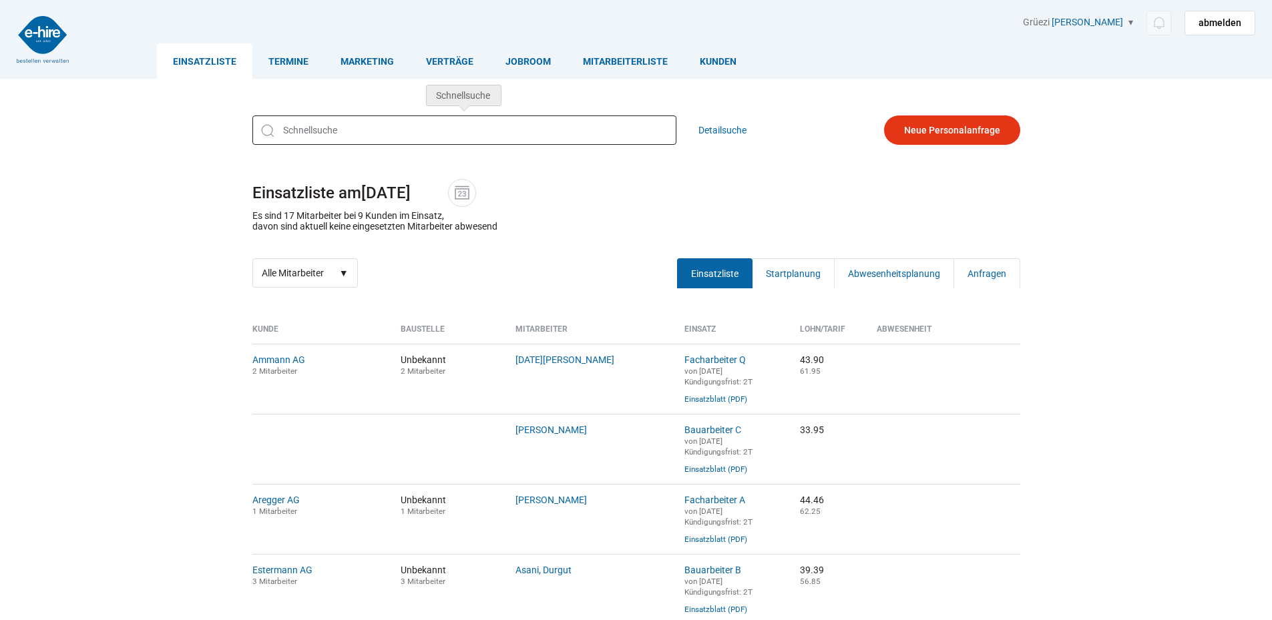
click at [357, 122] on input "text" at bounding box center [464, 130] width 424 height 29
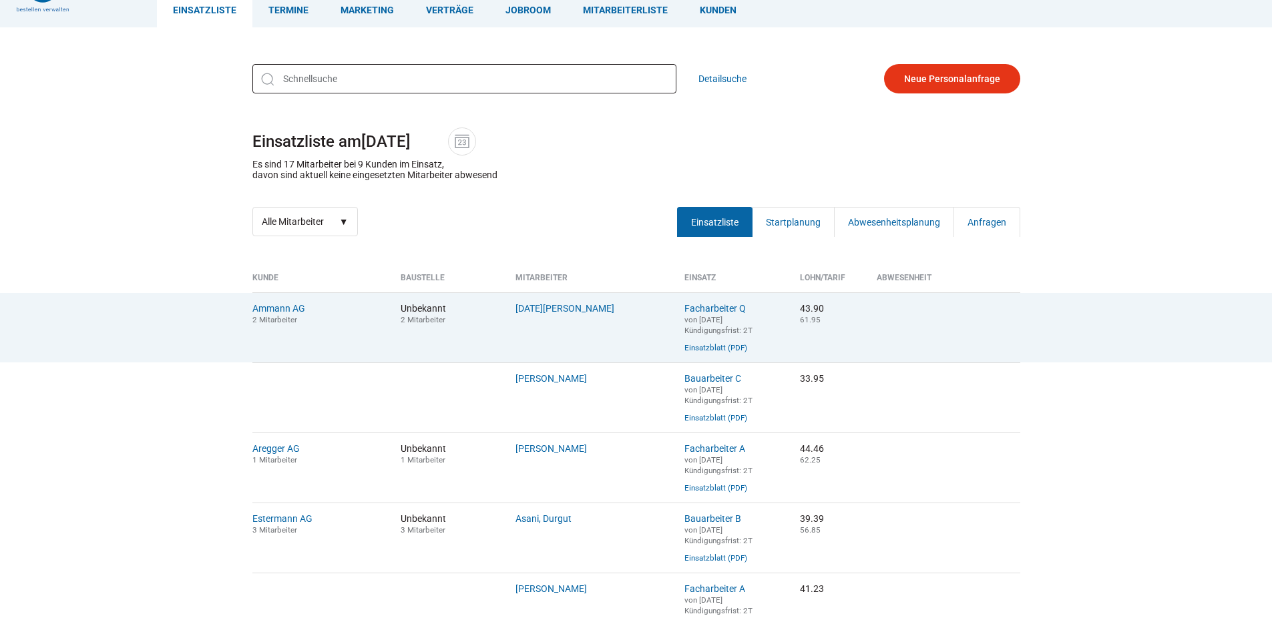
scroll to position [134, 0]
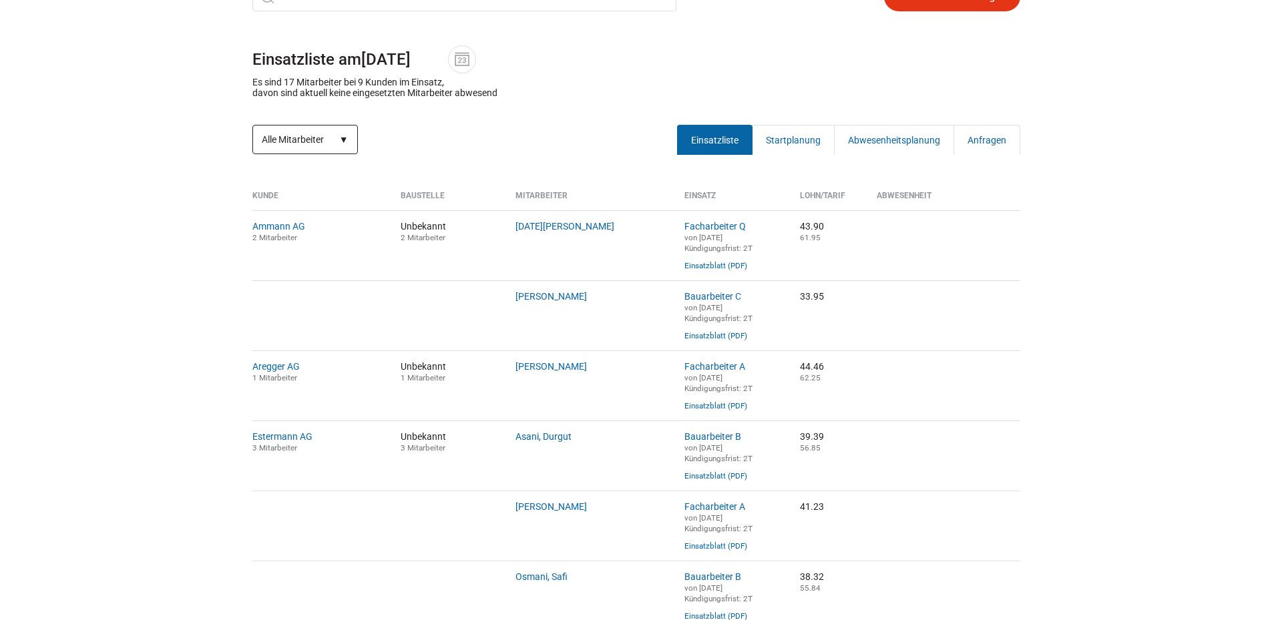
click at [303, 140] on select "Alle Mitarbeiter Neue Mitarbeiter" at bounding box center [305, 139] width 106 height 29
select select "?date=&filter=neu"
click at [252, 126] on select "Alle Mitarbeiter Neue Mitarbeiter" at bounding box center [305, 139] width 106 height 29
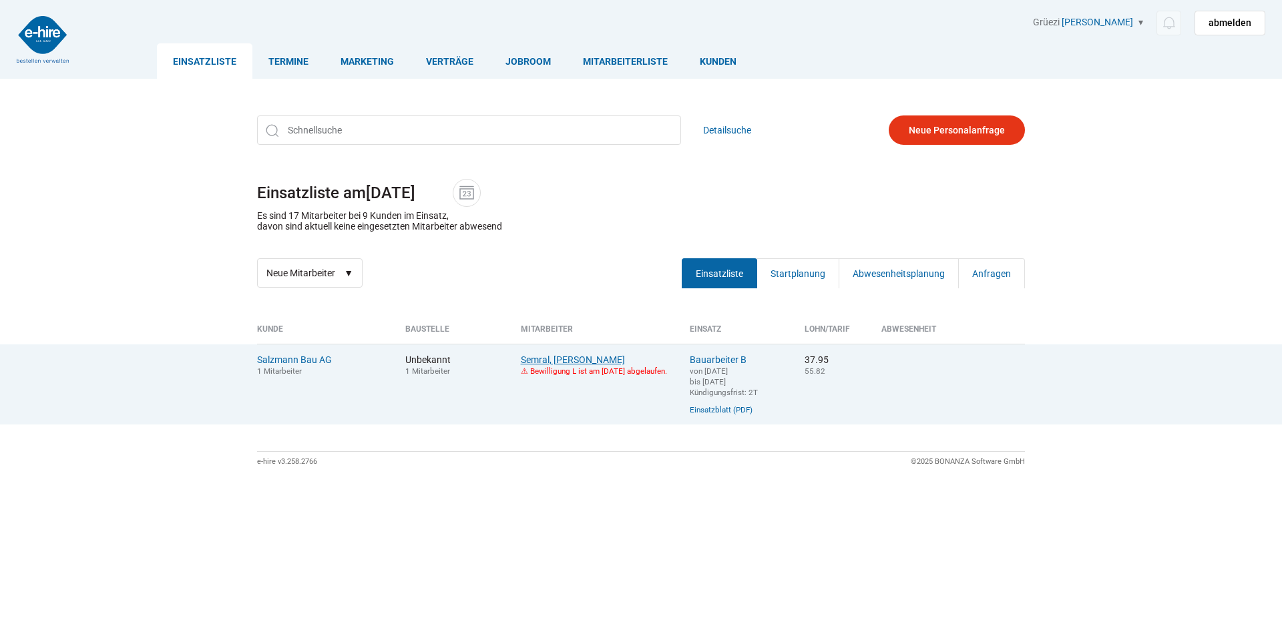
click at [538, 361] on link "Semral, [PERSON_NAME]" at bounding box center [573, 360] width 104 height 11
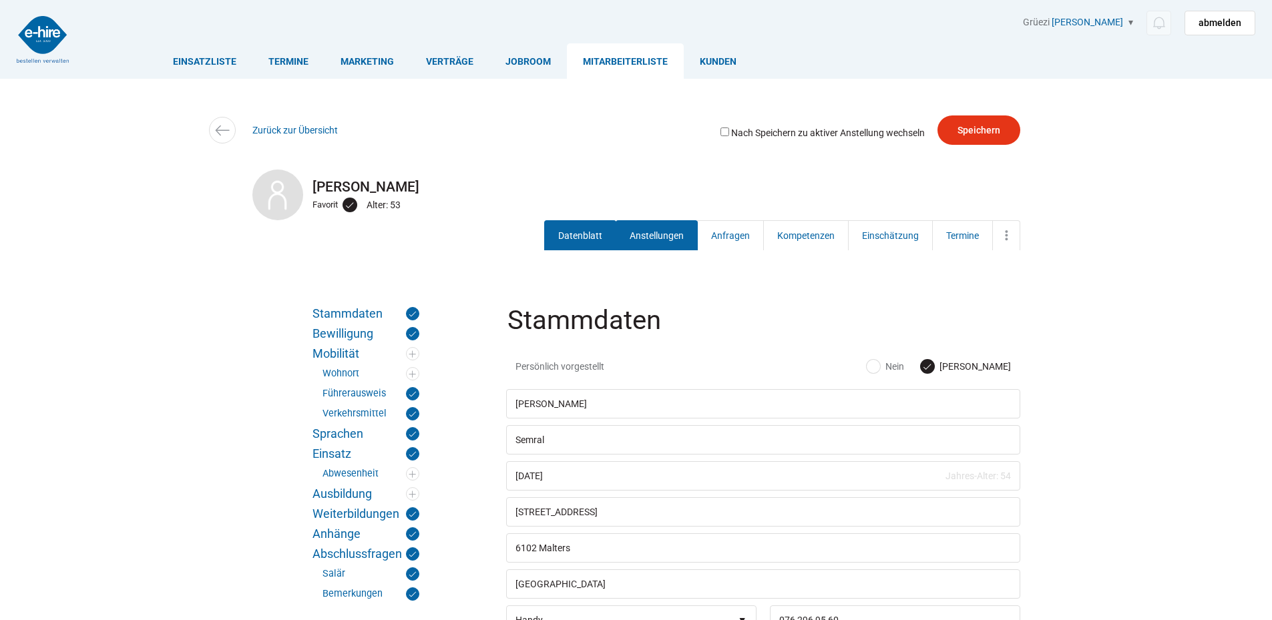
click at [644, 237] on link "Anstellungen" at bounding box center [657, 235] width 82 height 30
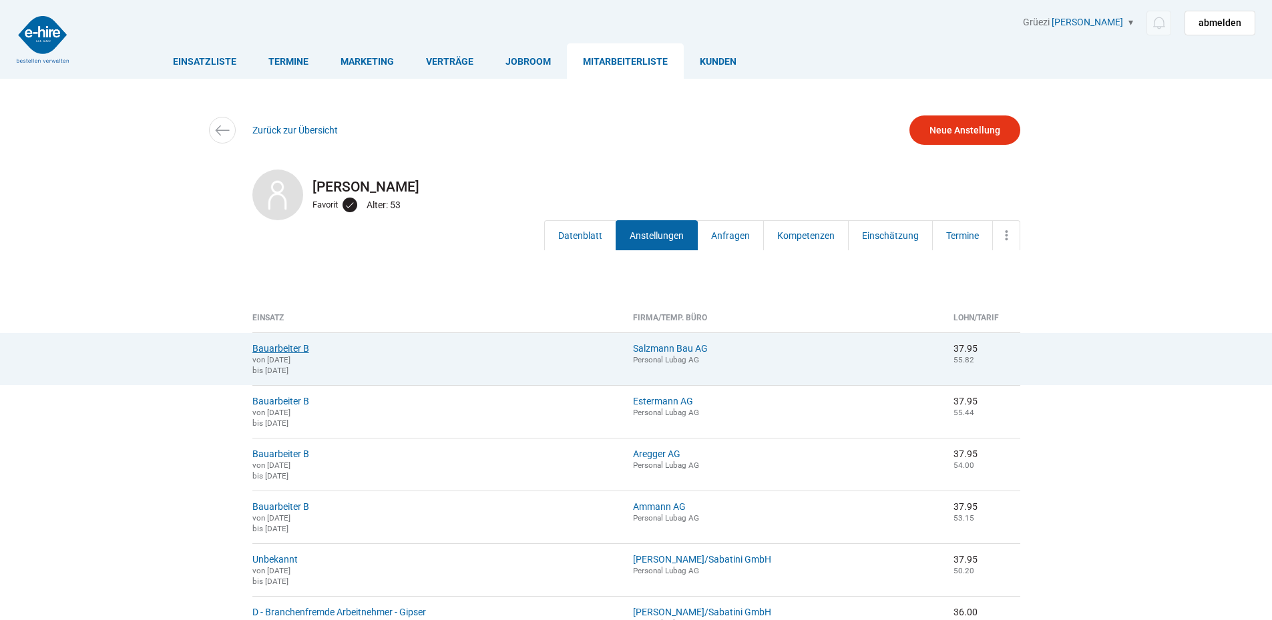
click at [292, 346] on link "Bauarbeiter B" at bounding box center [280, 348] width 57 height 11
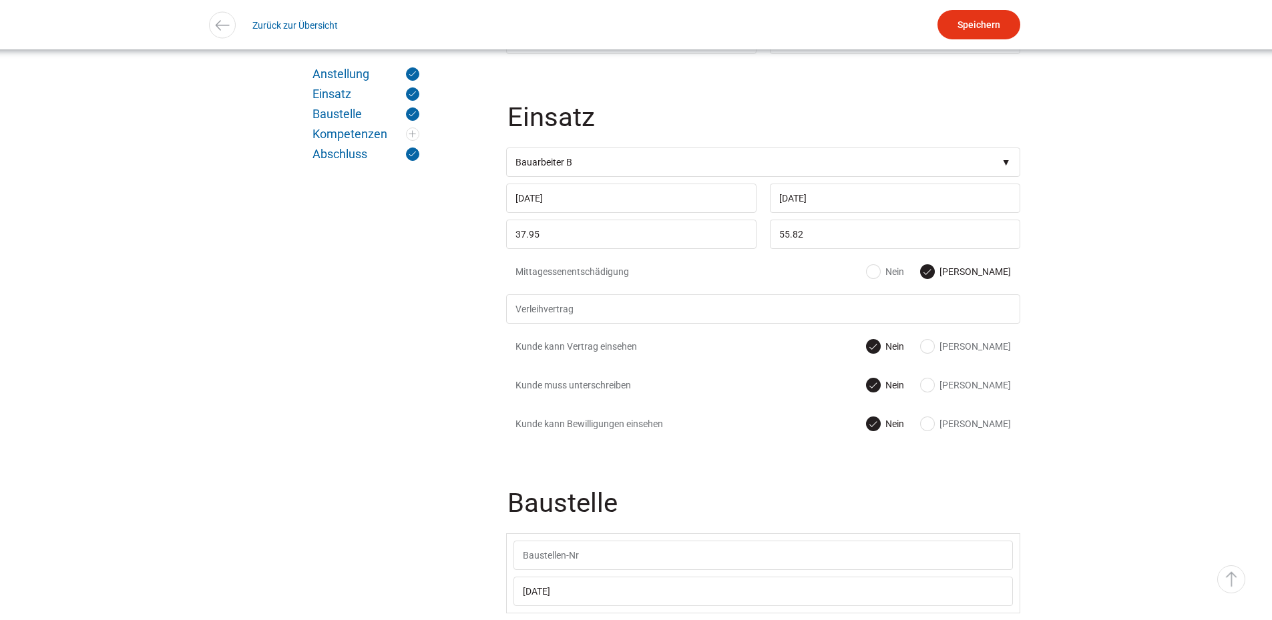
scroll to position [668, 0]
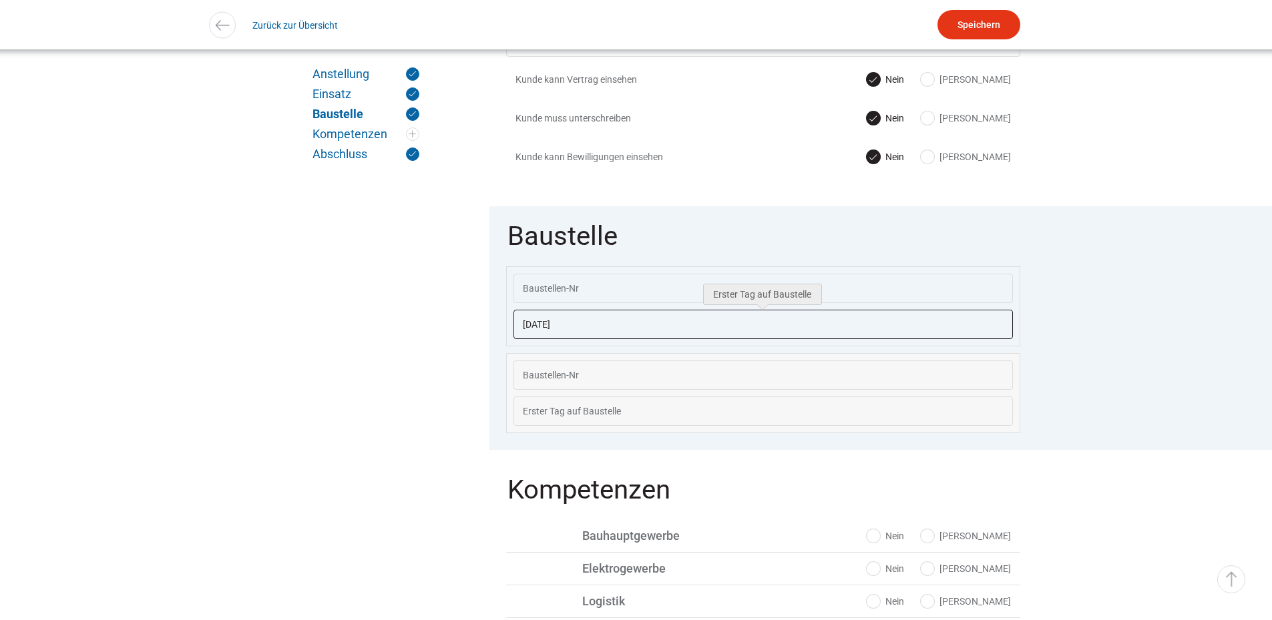
click at [590, 337] on input "03.09.2025" at bounding box center [762, 324] width 499 height 29
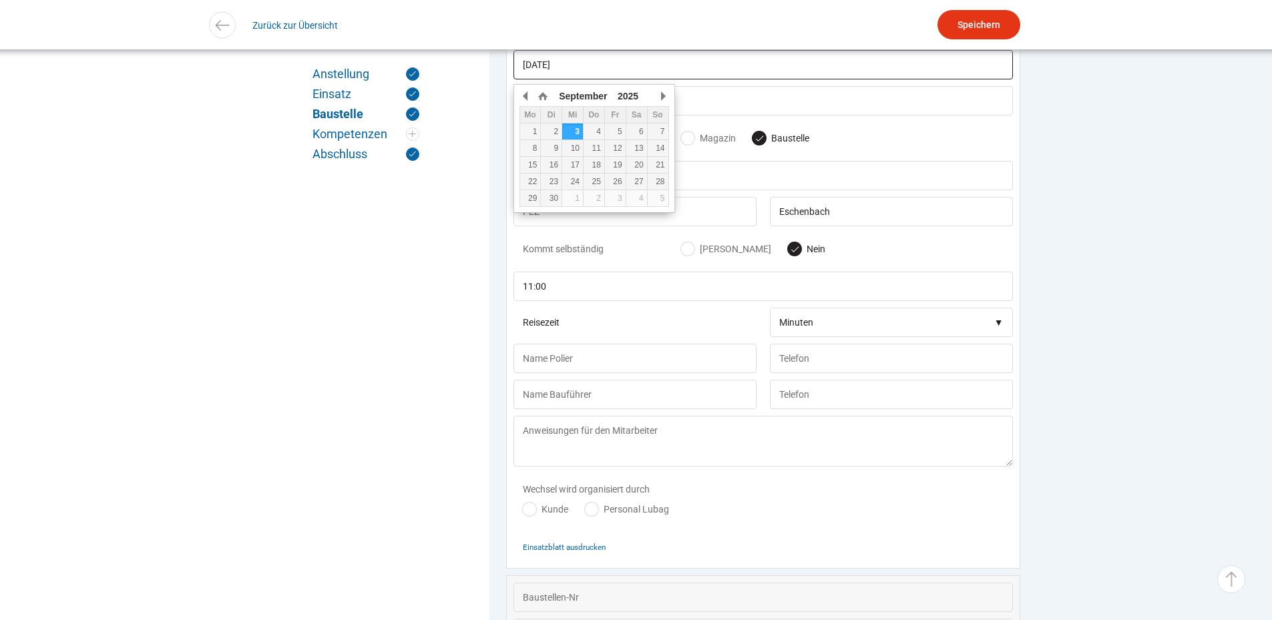
scroll to position [931, 0]
click at [546, 548] on small "Einsatzblatt ausdrucken" at bounding box center [564, 543] width 83 height 9
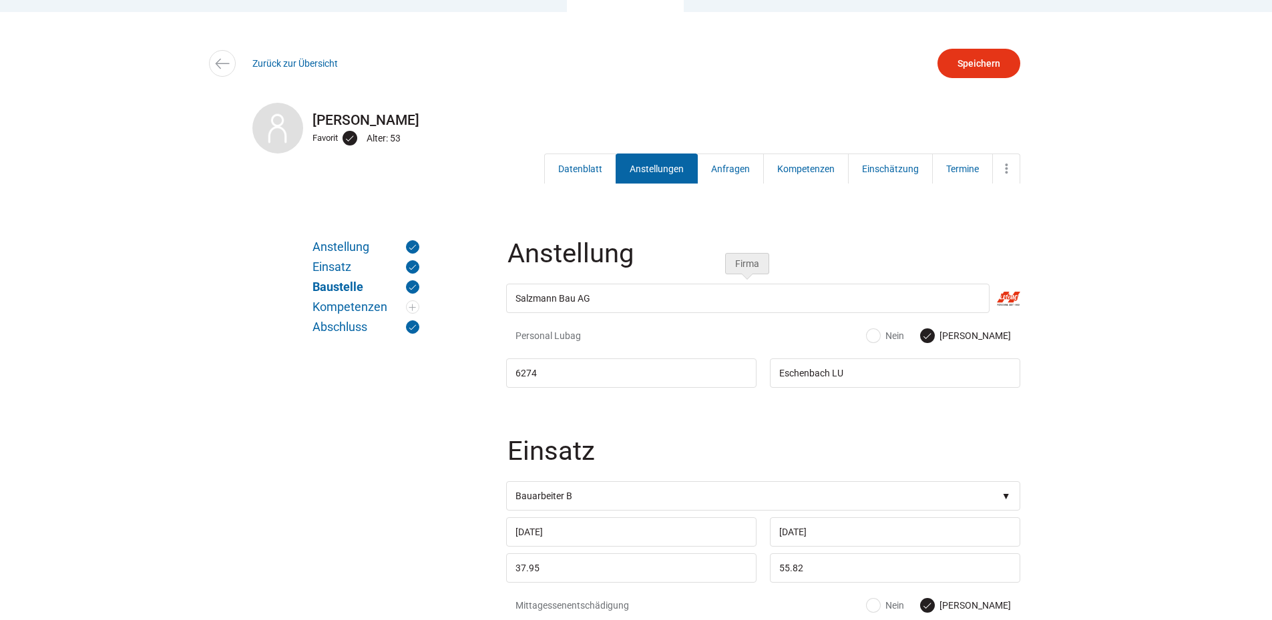
scroll to position [401, 0]
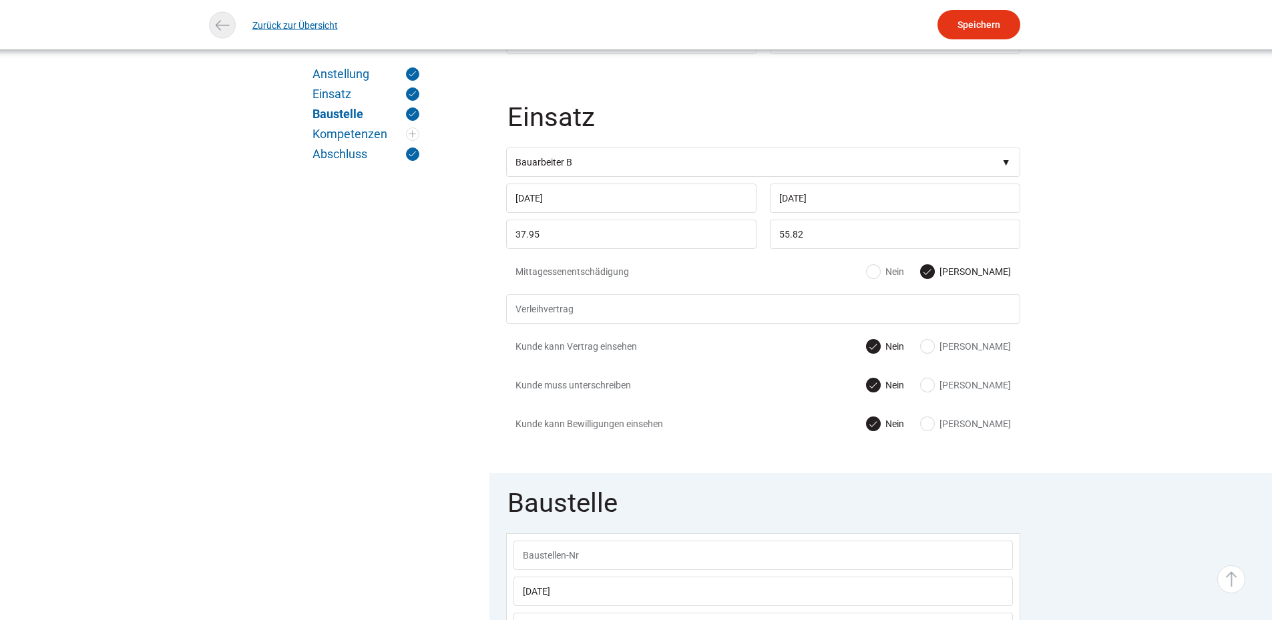
click at [295, 27] on link "Zurück zur Übersicht" at bounding box center [294, 25] width 85 height 30
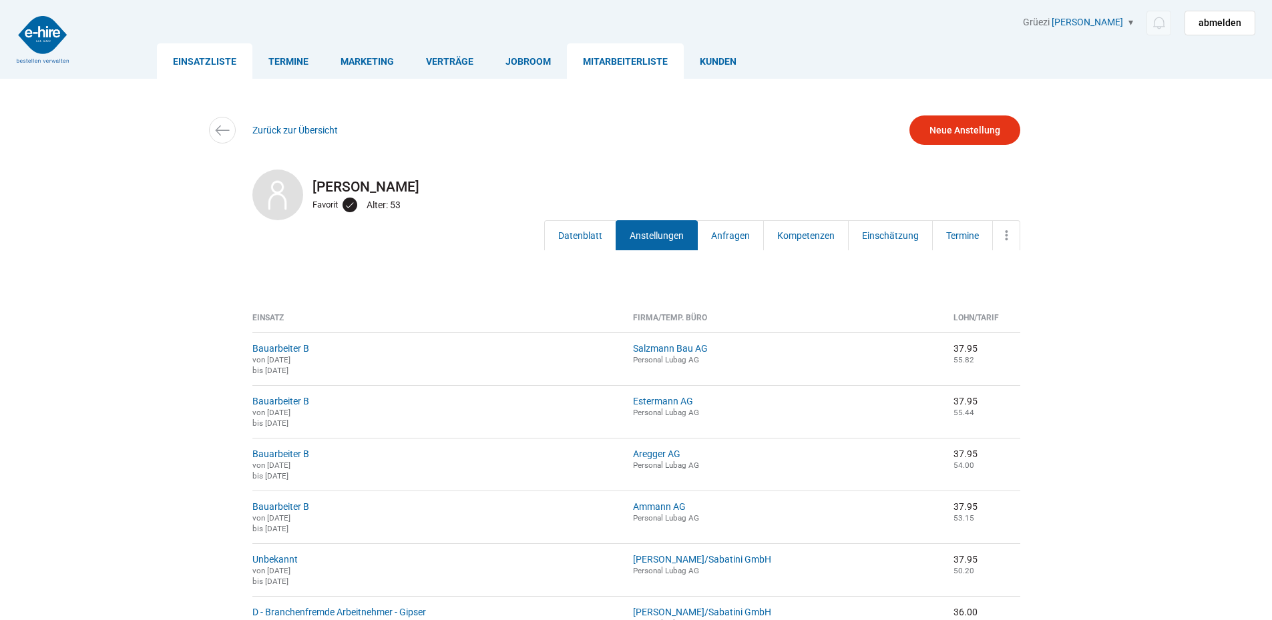
click at [218, 48] on link "Einsatzliste" at bounding box center [204, 60] width 95 height 35
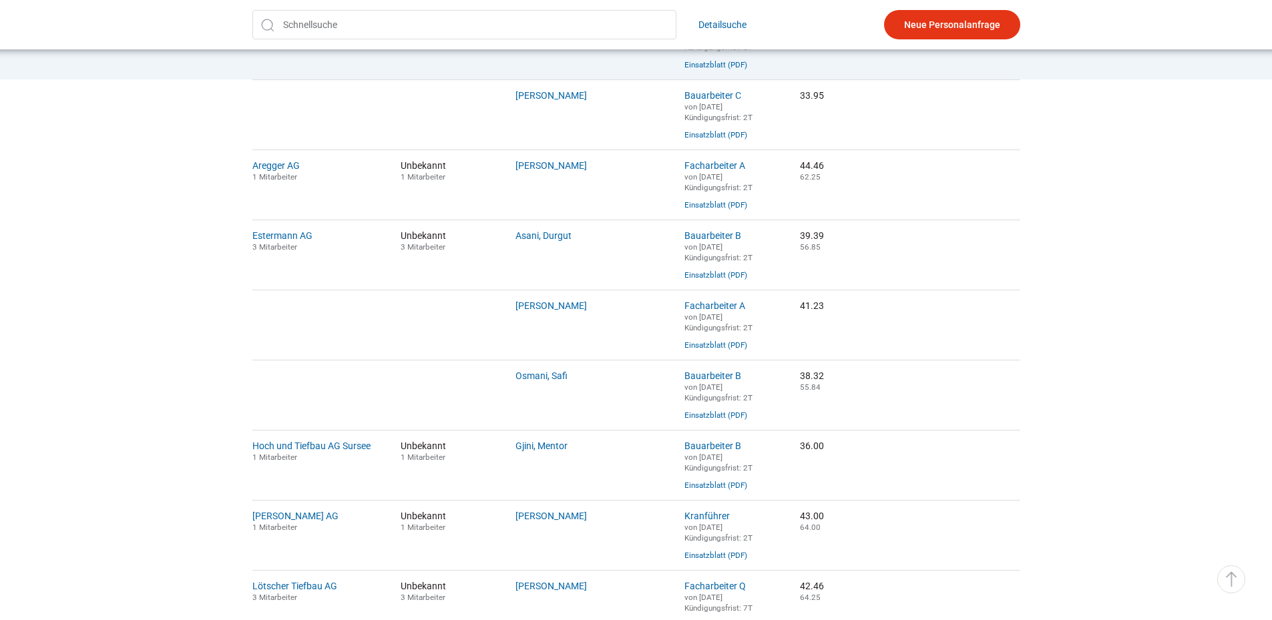
scroll to position [334, 0]
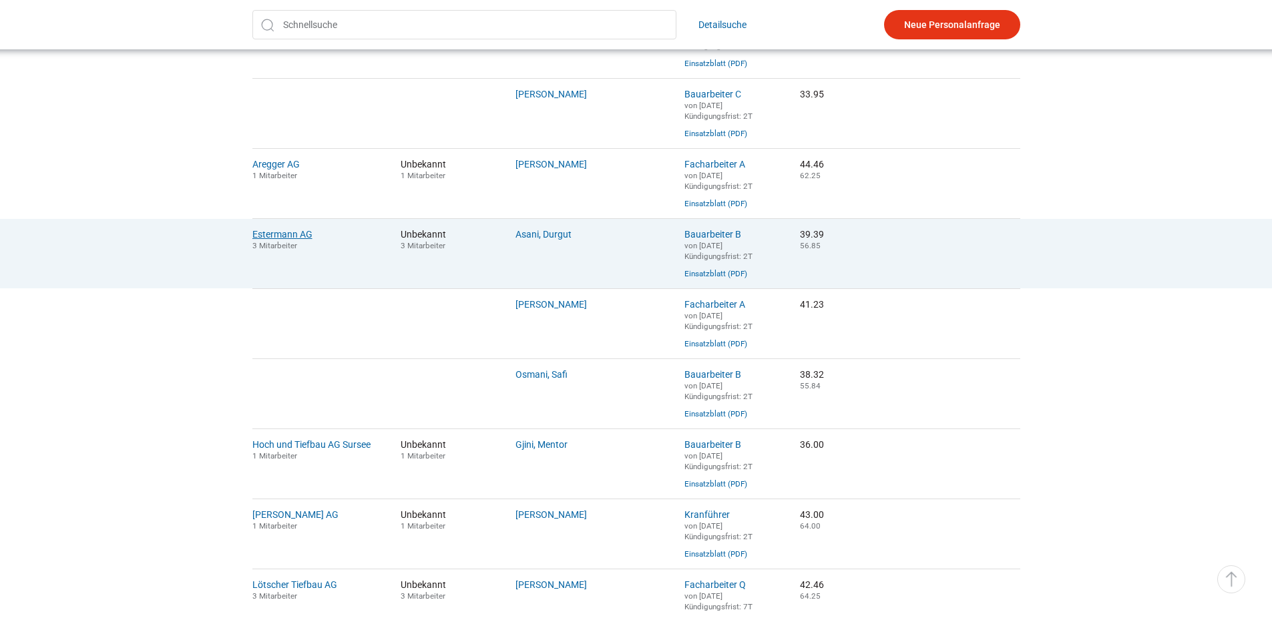
click at [267, 240] on link "Estermann AG" at bounding box center [282, 234] width 60 height 11
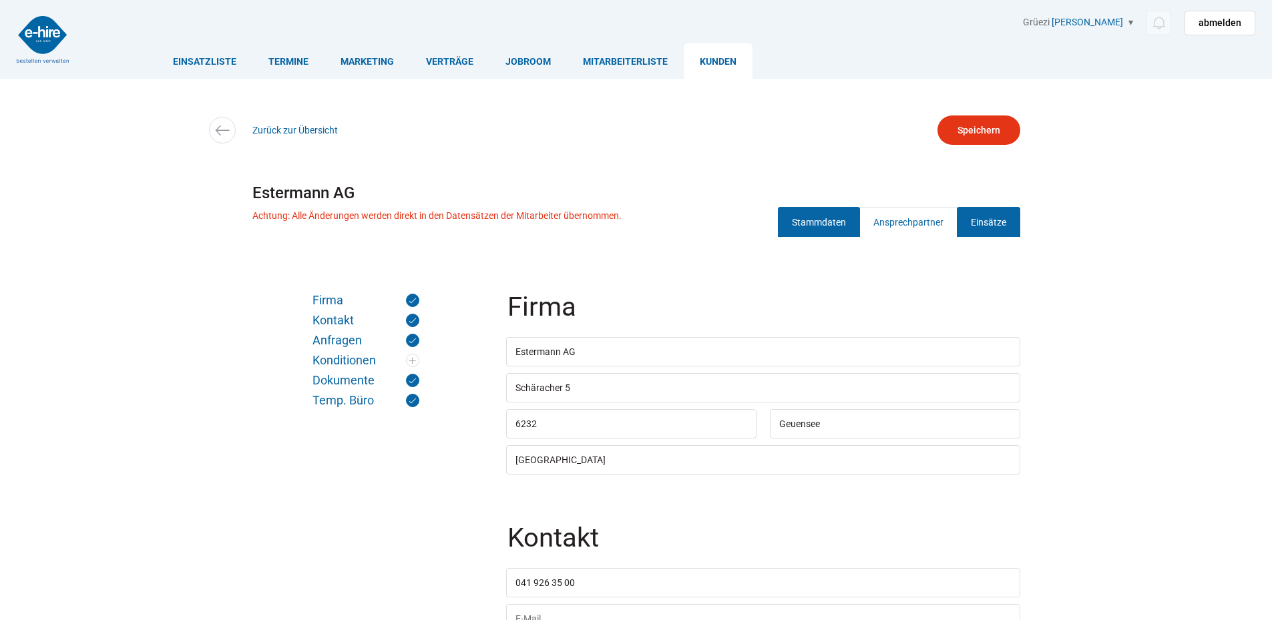
click at [994, 219] on link "Einsätze" at bounding box center [988, 222] width 63 height 30
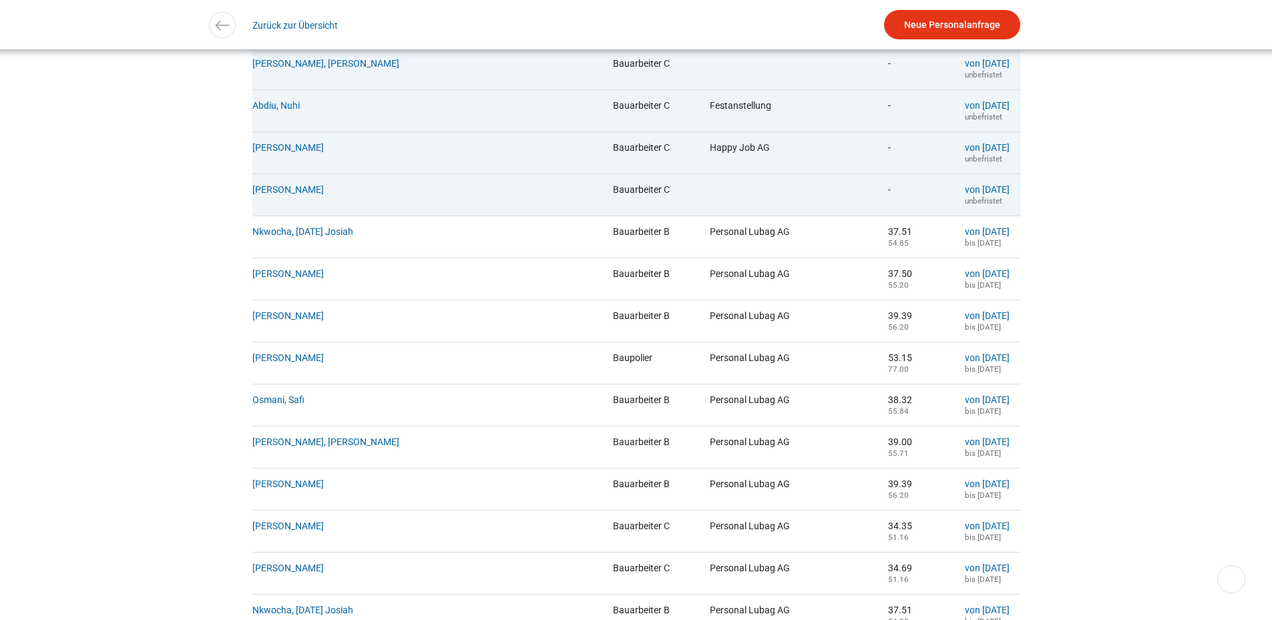
scroll to position [935, 0]
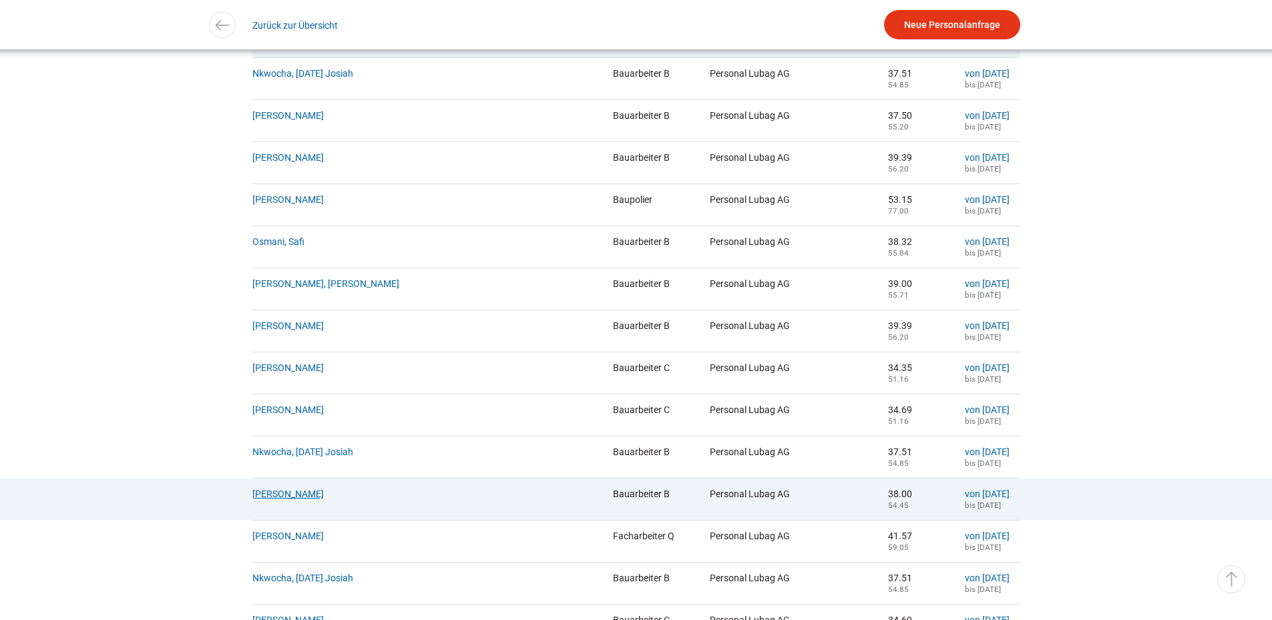
click at [282, 499] on link "Cacace, Danilo" at bounding box center [287, 494] width 71 height 11
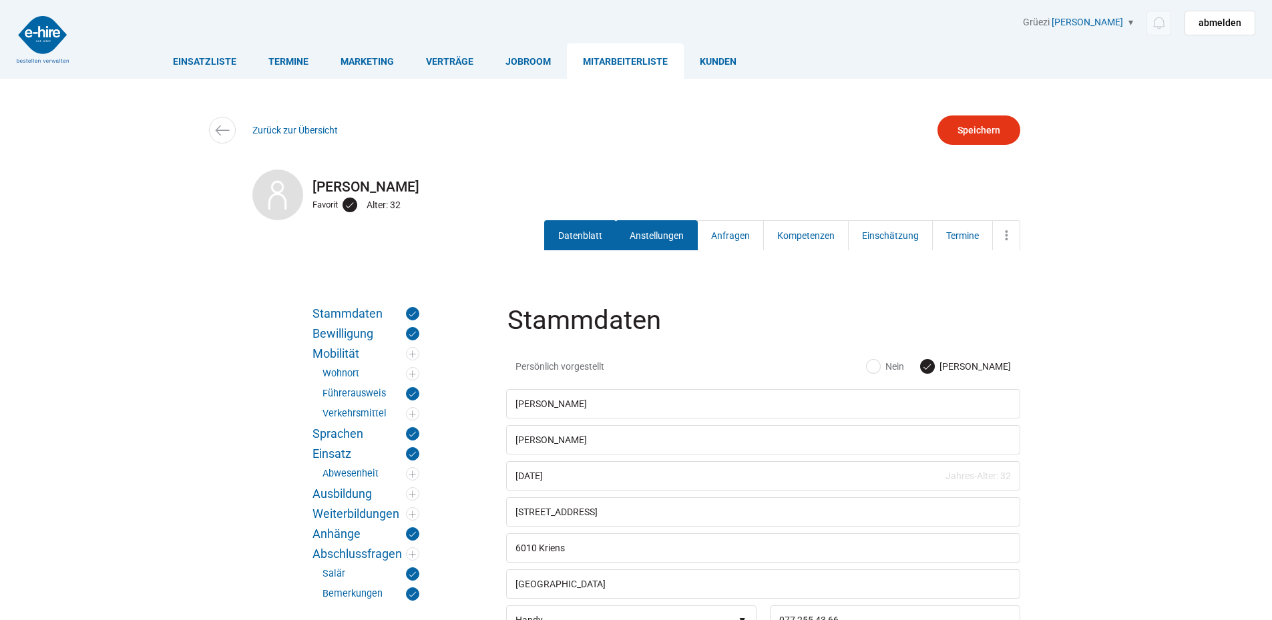
click at [634, 237] on link "Anstellungen" at bounding box center [657, 235] width 82 height 30
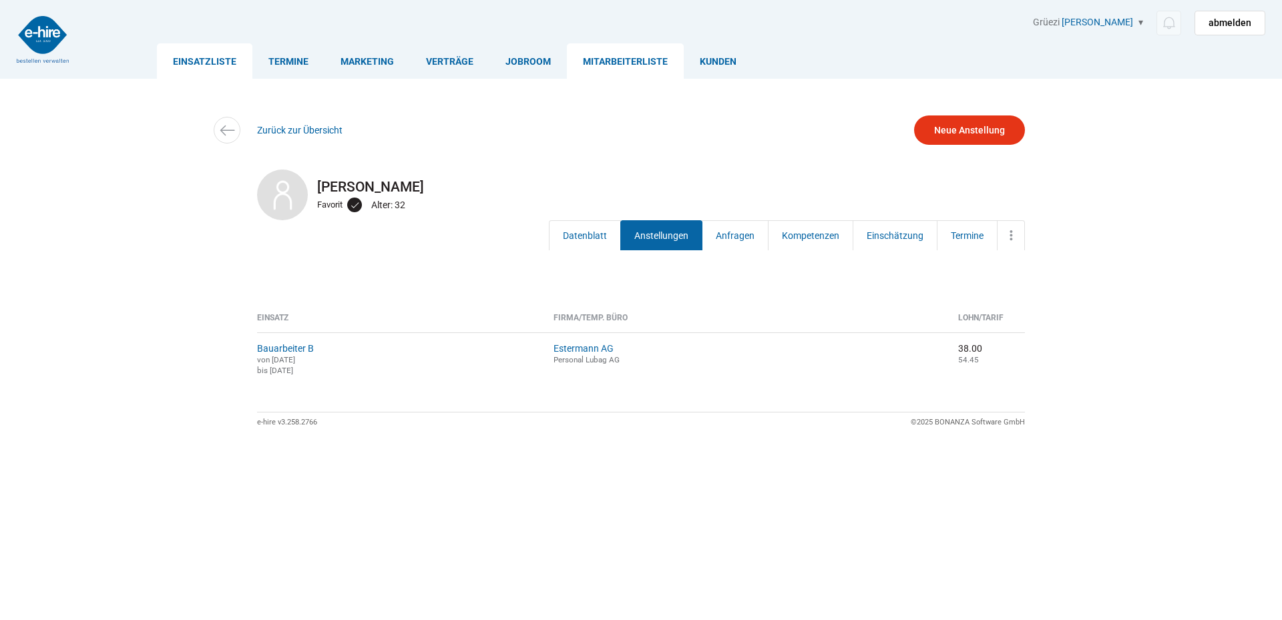
click at [208, 48] on link "Einsatzliste" at bounding box center [204, 60] width 95 height 35
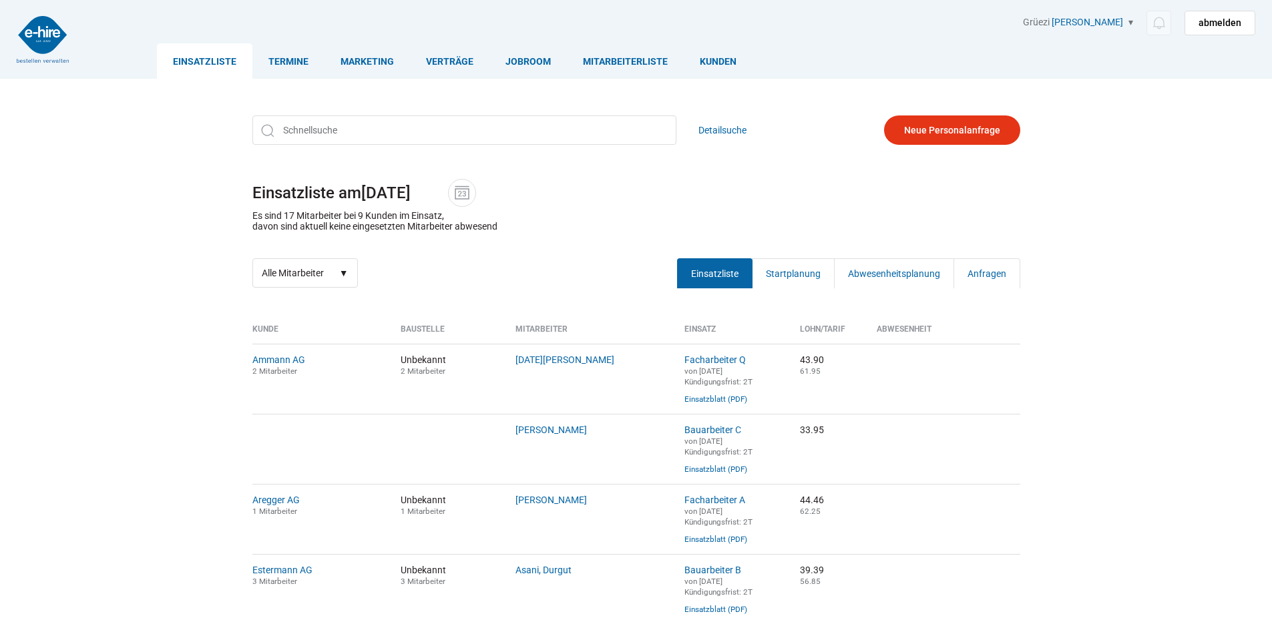
click at [319, 258] on div "Detailsuche Einsatzliste am [DATE] Es sind 17 Mitarbeiter bei 9 Kunden im Einsa…" at bounding box center [636, 202] width 801 height 192
click at [319, 269] on select "Alle Mitarbeiter Neue Mitarbeiter" at bounding box center [305, 272] width 106 height 29
select select "?date=&filter=neu"
click at [252, 260] on select "Alle Mitarbeiter Neue Mitarbeiter" at bounding box center [305, 272] width 106 height 29
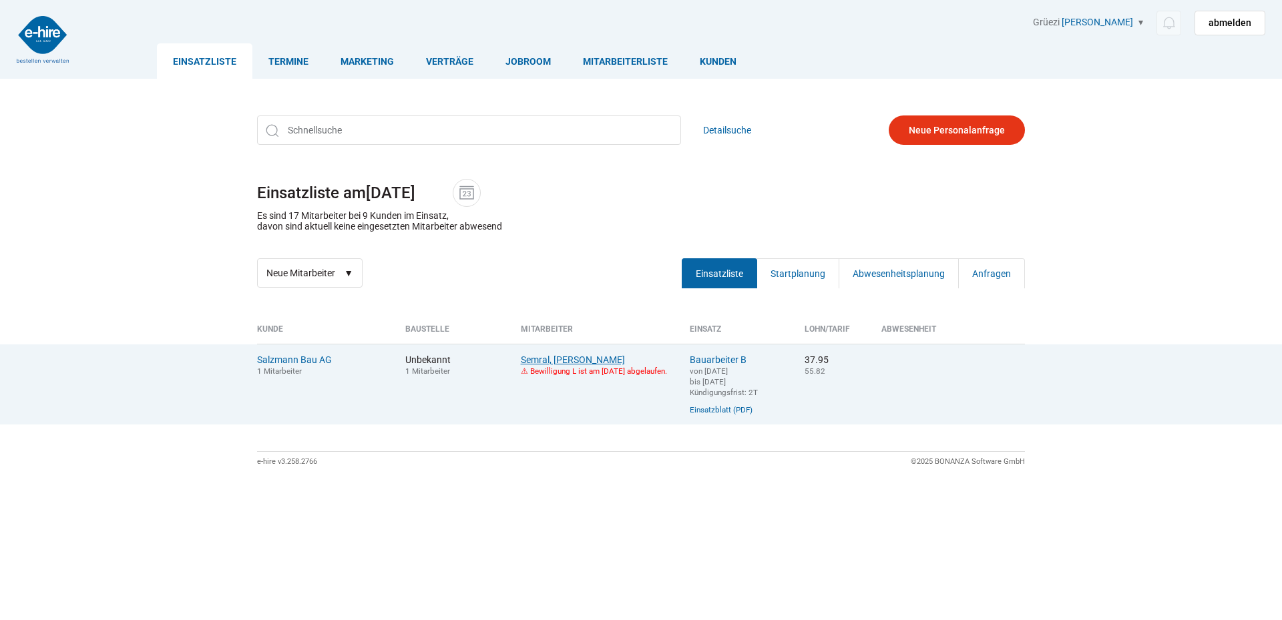
click at [544, 358] on link "Semral, Jerzy Robert" at bounding box center [573, 360] width 104 height 11
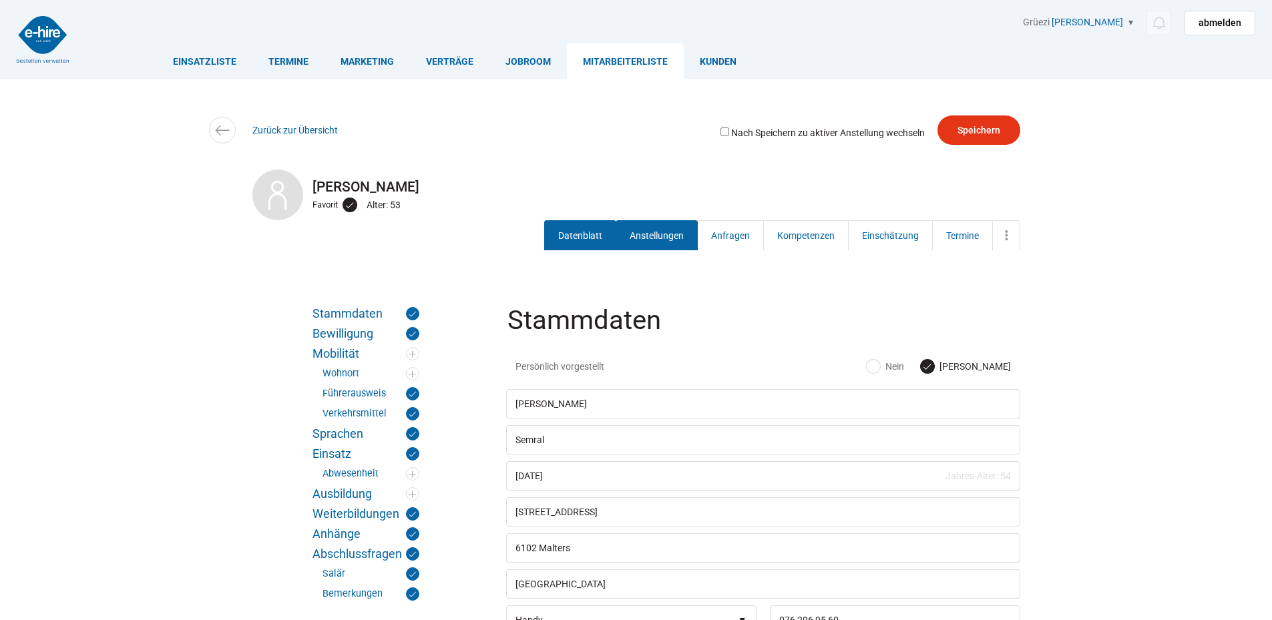
click at [651, 234] on link "Anstellungen" at bounding box center [657, 235] width 82 height 30
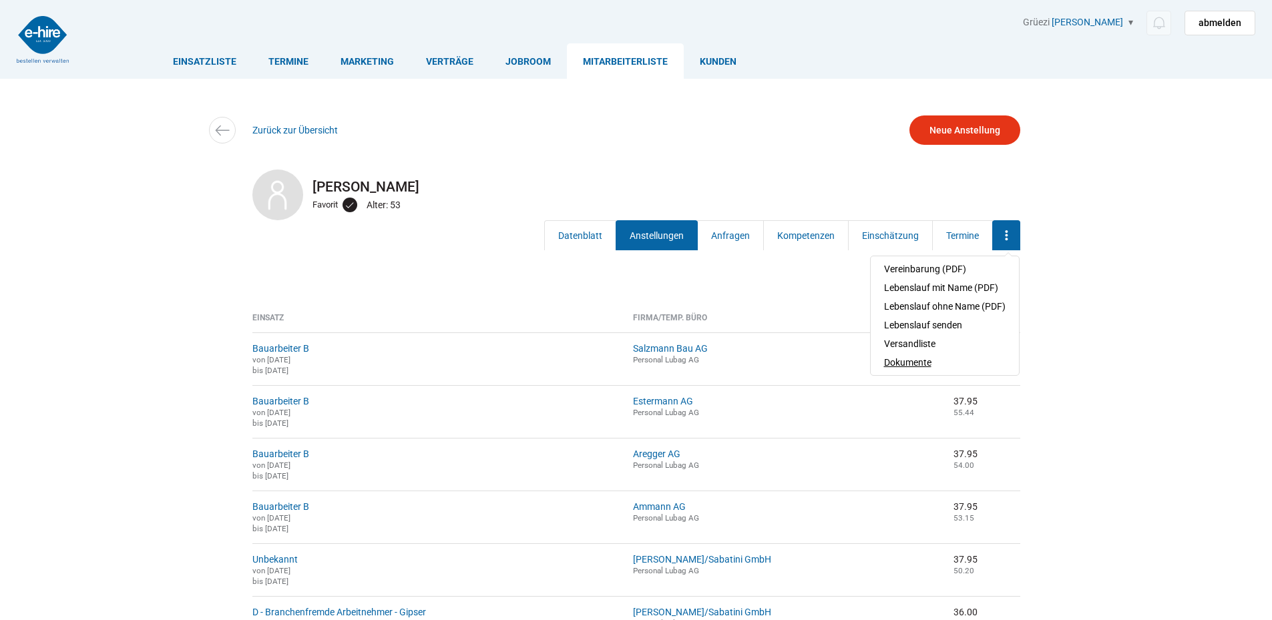
click at [915, 363] on link "Dokumente" at bounding box center [945, 362] width 122 height 19
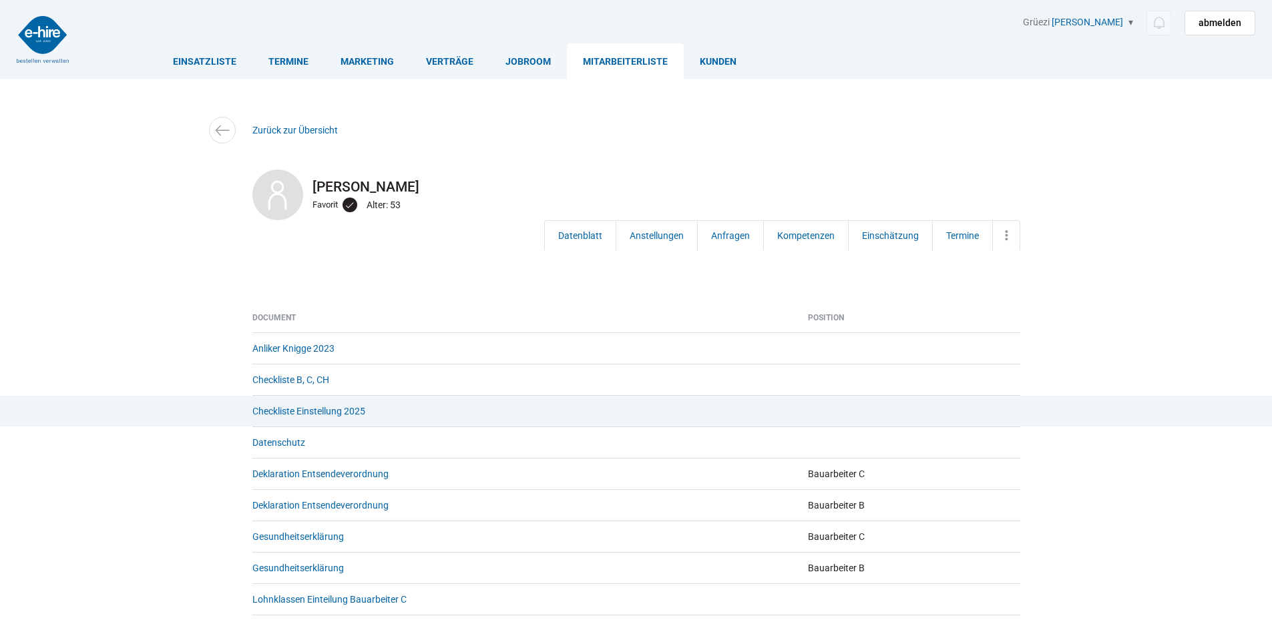
click at [278, 406] on td "Checkliste Einstellung 2025" at bounding box center [525, 410] width 546 height 31
click at [281, 409] on link "Checkliste Einstellung 2025" at bounding box center [308, 411] width 113 height 11
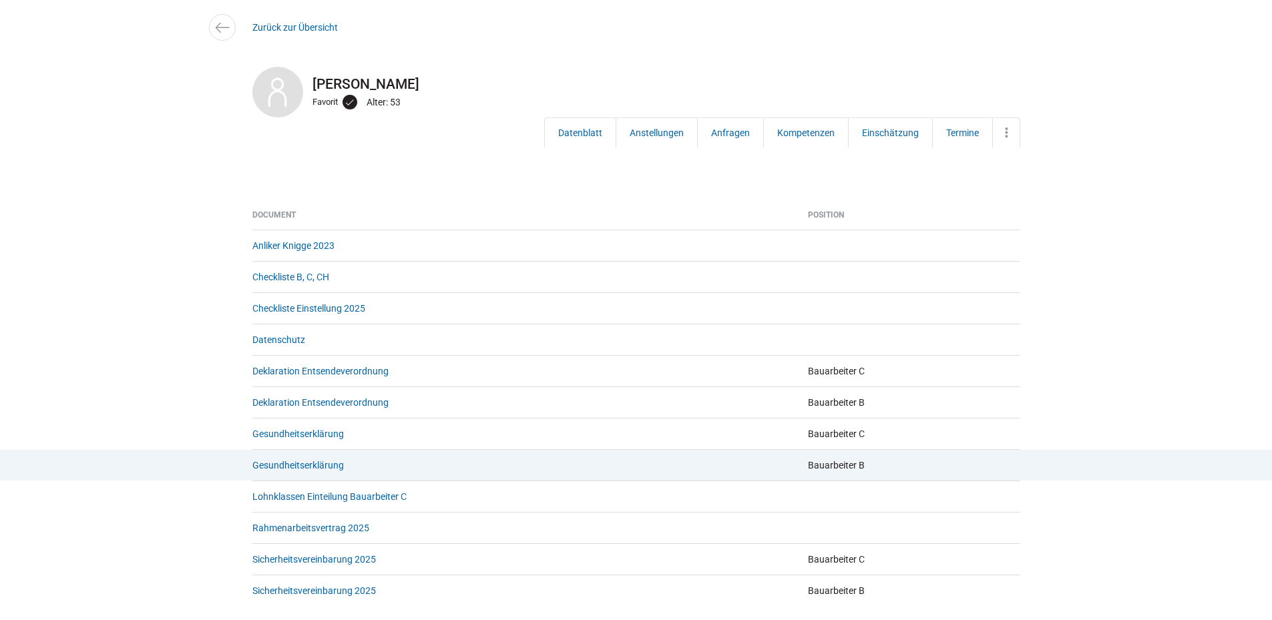
scroll to position [134, 0]
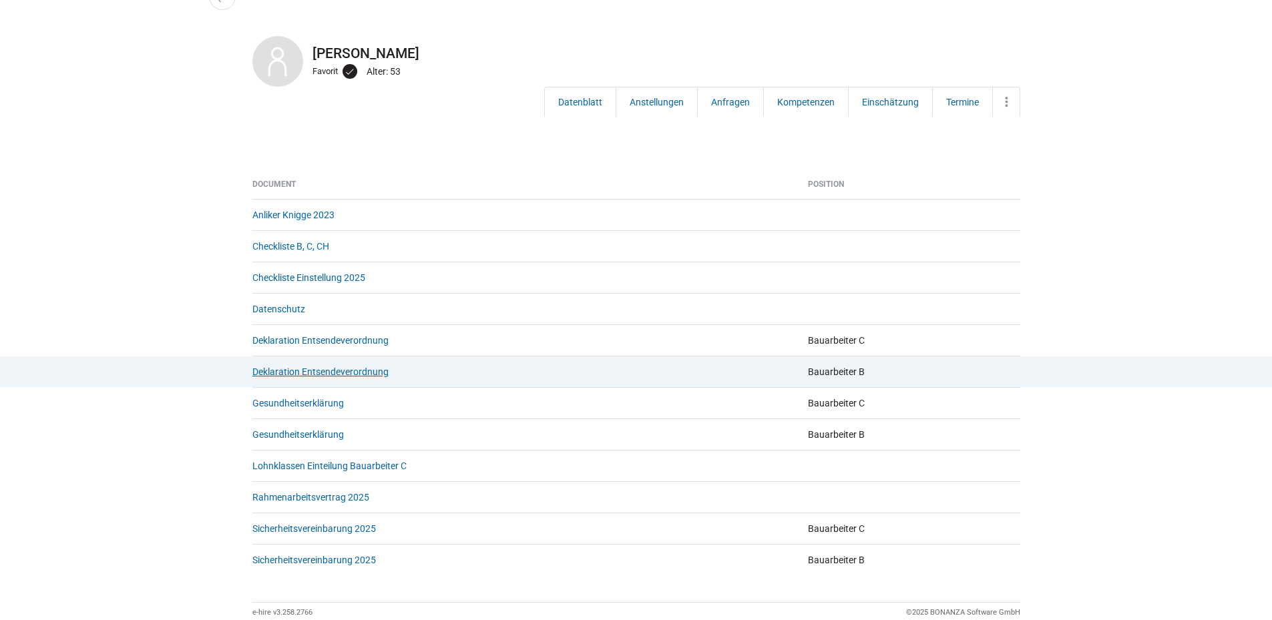
click at [315, 373] on link "Deklaration Entsendeverordnung" at bounding box center [320, 372] width 136 height 11
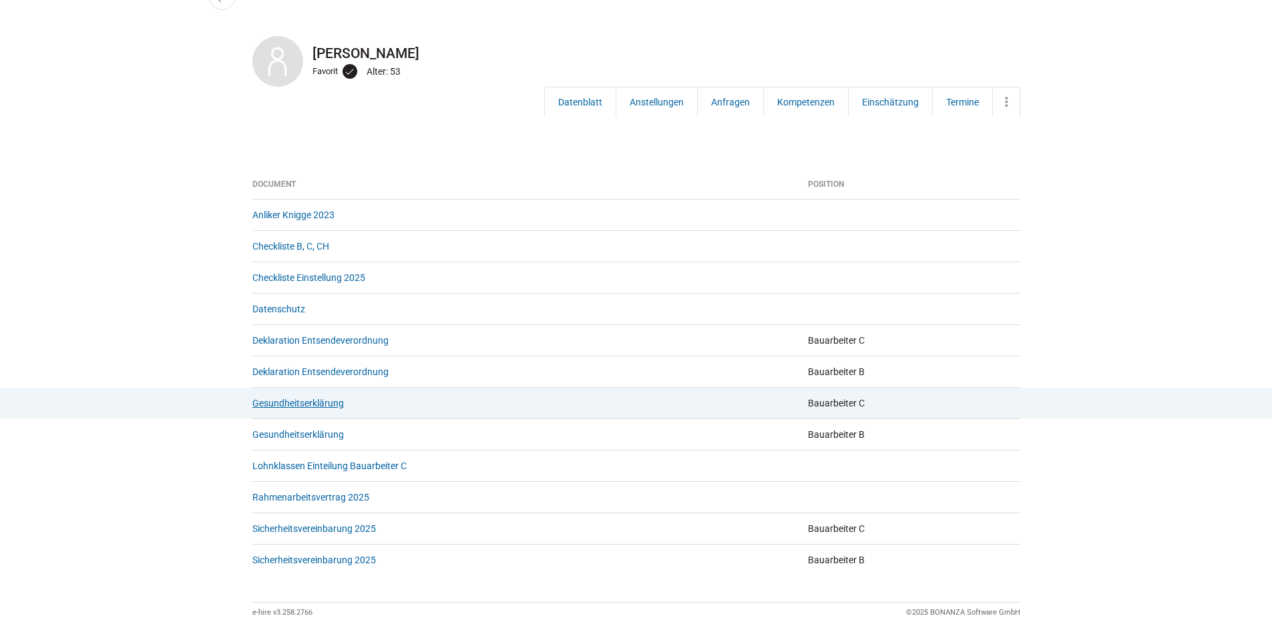
click at [306, 404] on link "Gesundheitserklärung" at bounding box center [297, 403] width 91 height 11
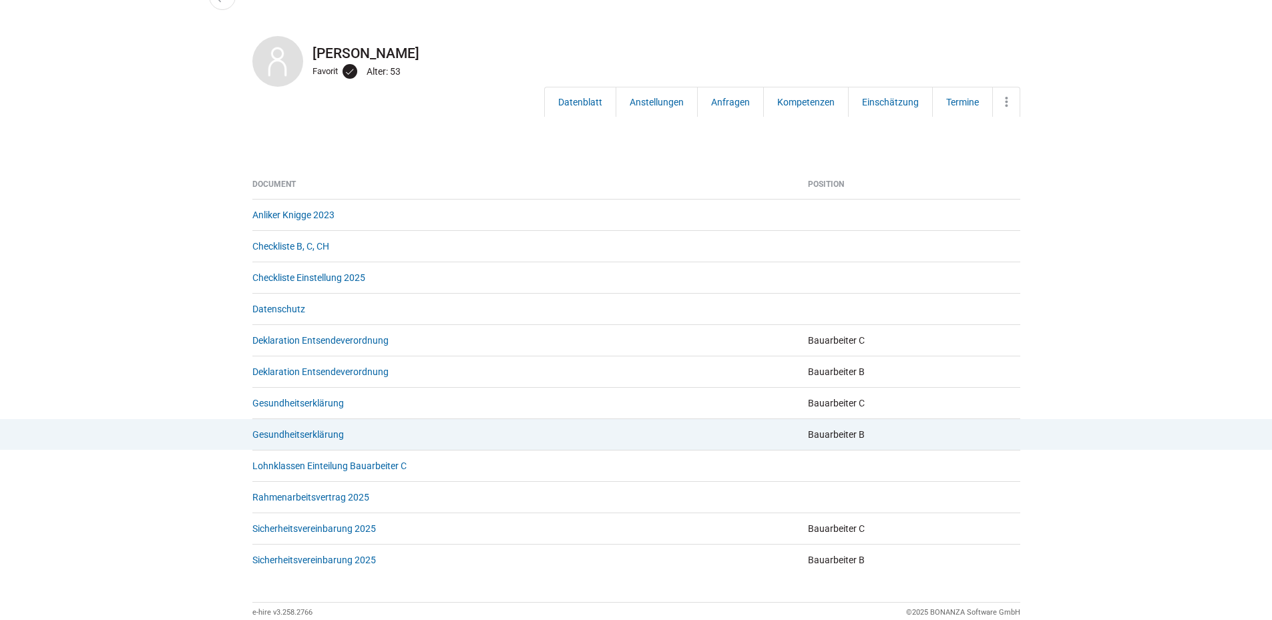
click at [292, 449] on td "Gesundheitserklärung" at bounding box center [525, 434] width 546 height 31
click at [290, 440] on link "Gesundheitserklärung" at bounding box center [297, 434] width 91 height 11
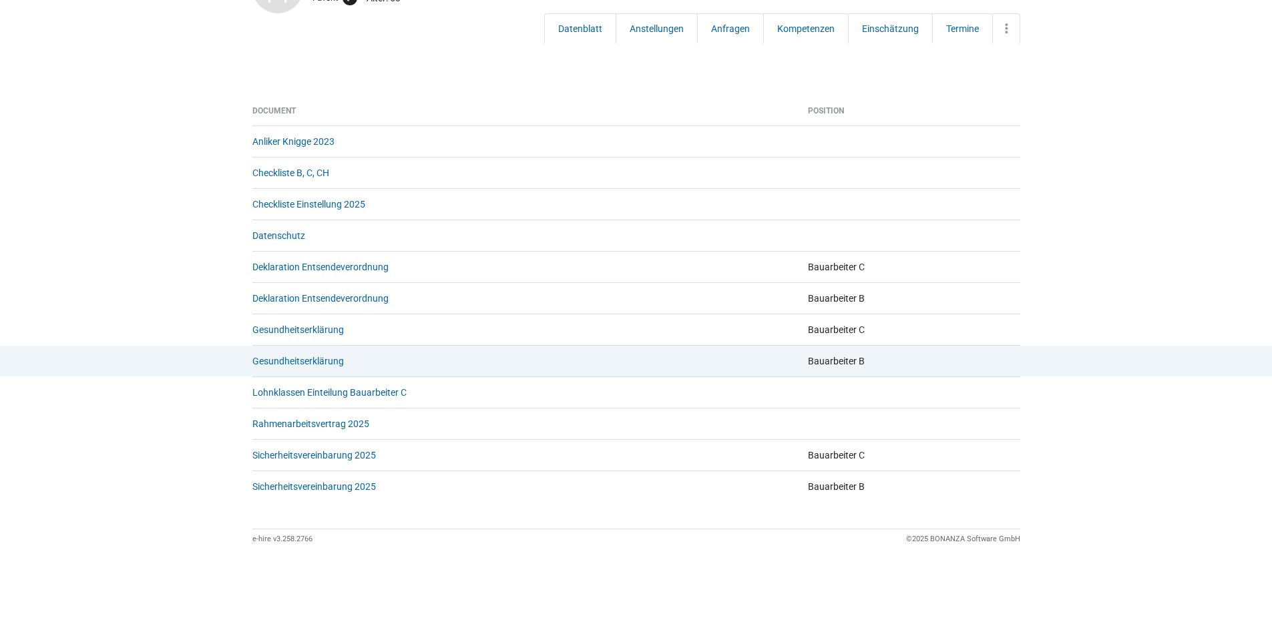
scroll to position [216, 0]
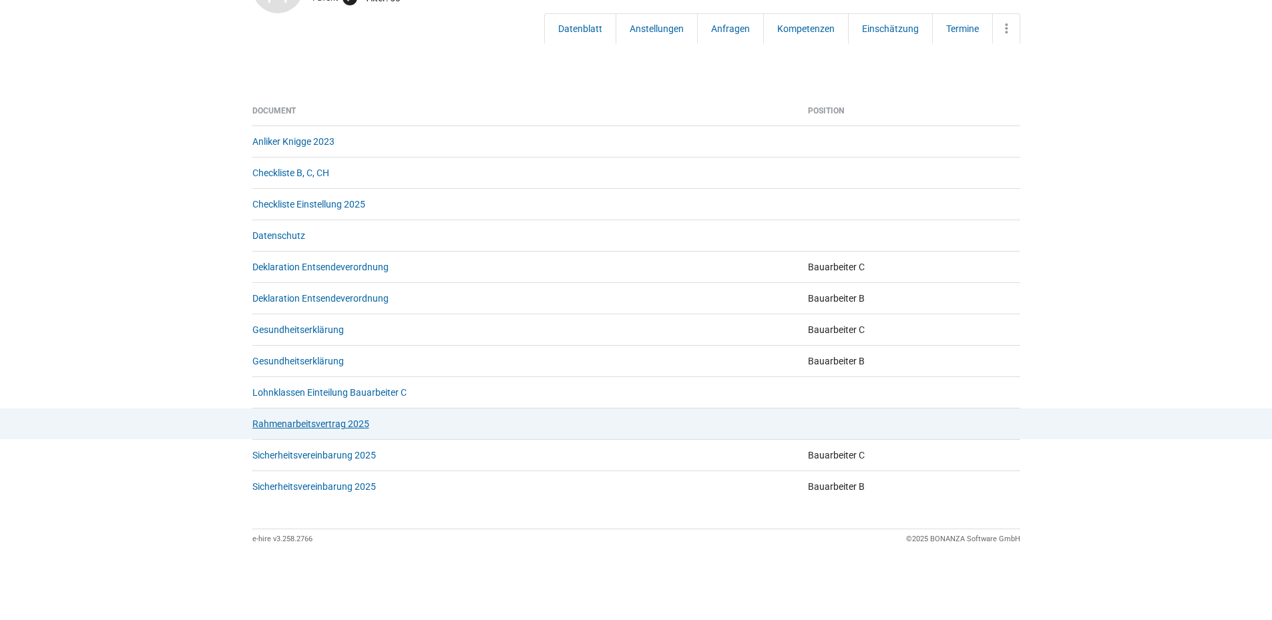
click at [300, 425] on link "Rahmenarbeitsvertrag 2025" at bounding box center [310, 424] width 117 height 11
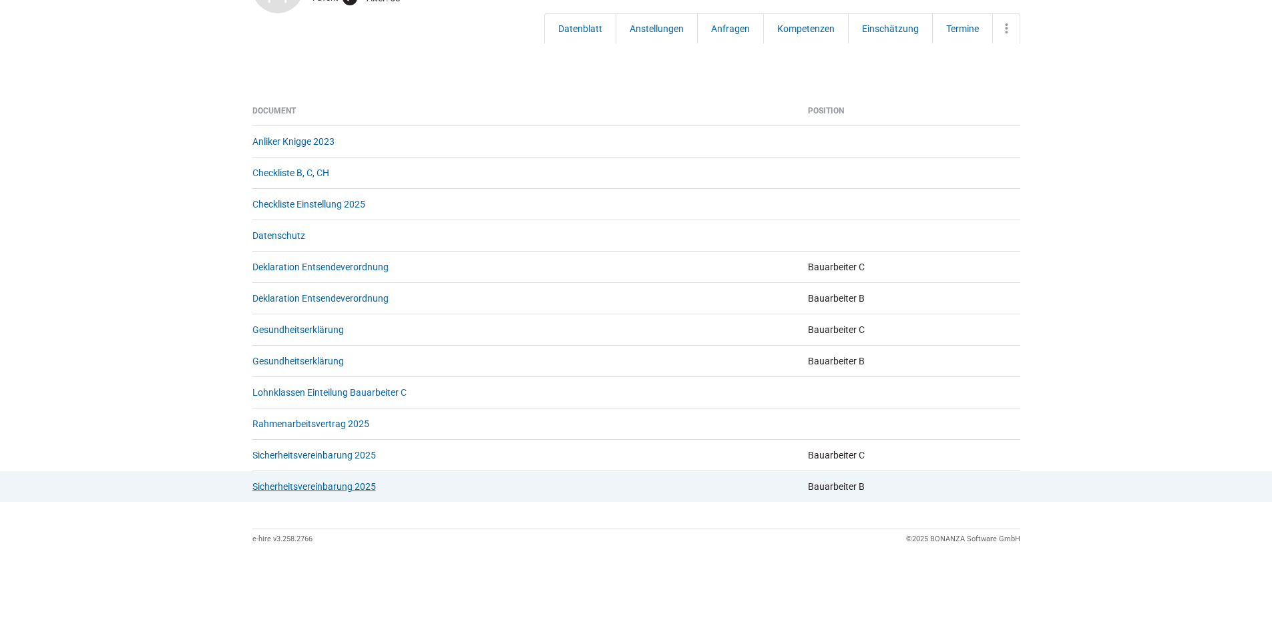
click at [300, 485] on link "Sicherheitsvereinbarung 2025" at bounding box center [314, 486] width 124 height 11
